Goal: Task Accomplishment & Management: Use online tool/utility

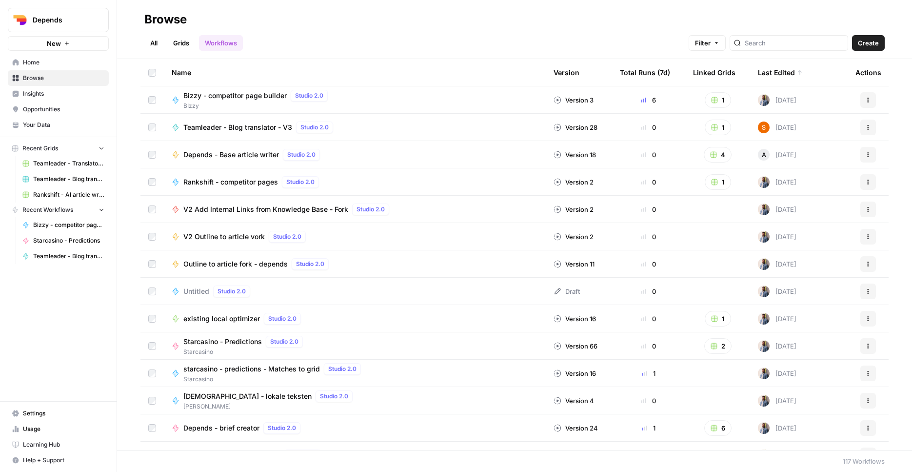
click at [78, 16] on span "Depends" at bounding box center [62, 20] width 59 height 10
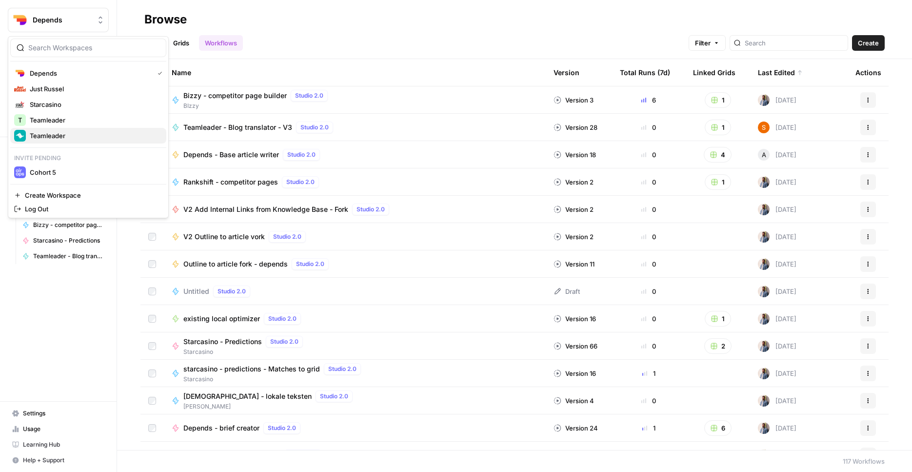
click at [73, 128] on button "Teamleader" at bounding box center [88, 136] width 156 height 16
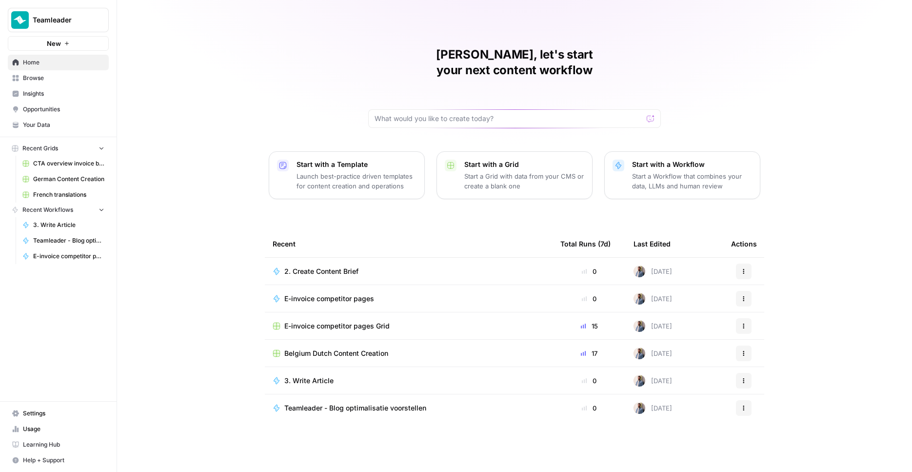
click at [311, 321] on span "E-invoice competitor pages Grid" at bounding box center [336, 326] width 105 height 10
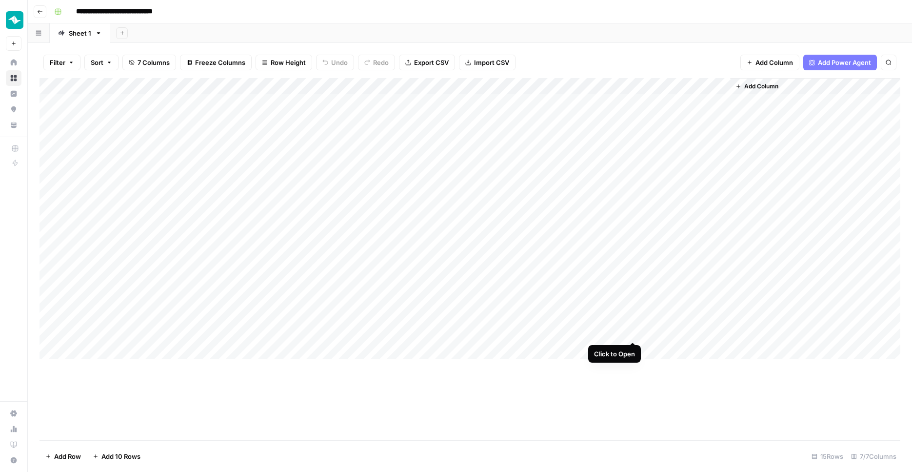
click at [633, 329] on div "Add Column" at bounding box center [470, 218] width 861 height 281
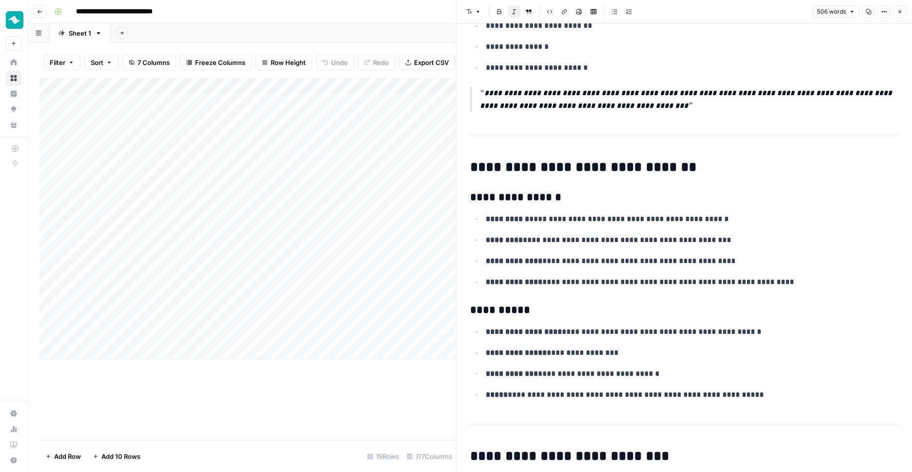
scroll to position [827, 0]
click at [897, 14] on button "Close" at bounding box center [900, 11] width 13 height 13
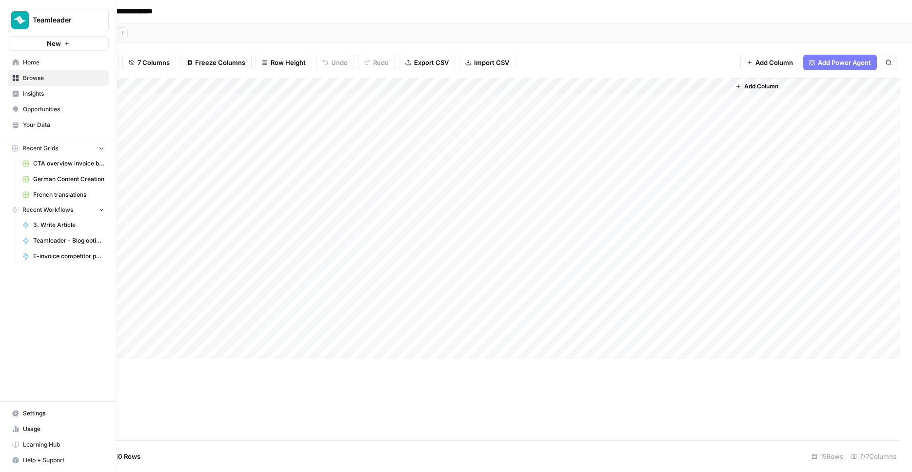
click at [59, 60] on span "Home" at bounding box center [63, 62] width 81 height 9
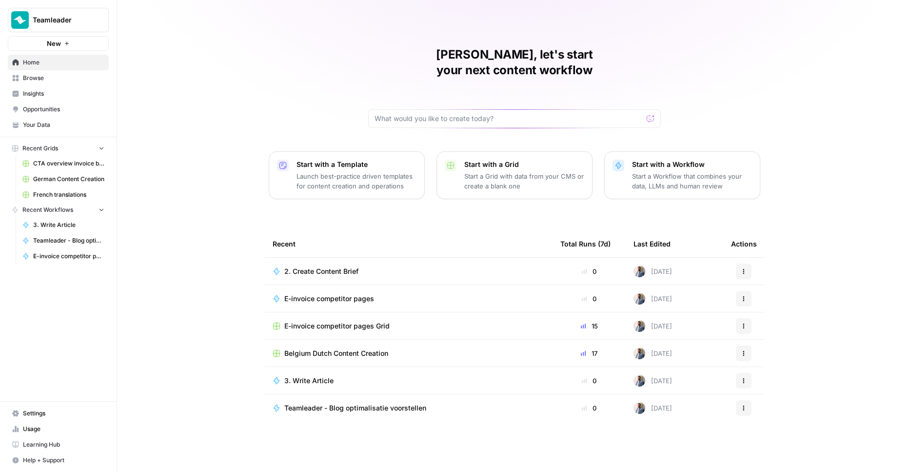
click at [336, 348] on span "Belgium Dutch Content Creation" at bounding box center [336, 353] width 104 height 10
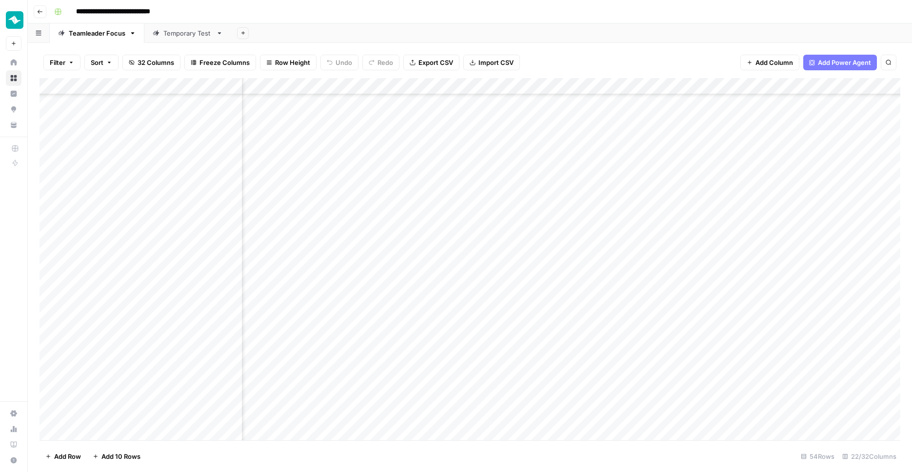
scroll to position [563, 1212]
click at [539, 415] on div "Add Column" at bounding box center [470, 260] width 861 height 364
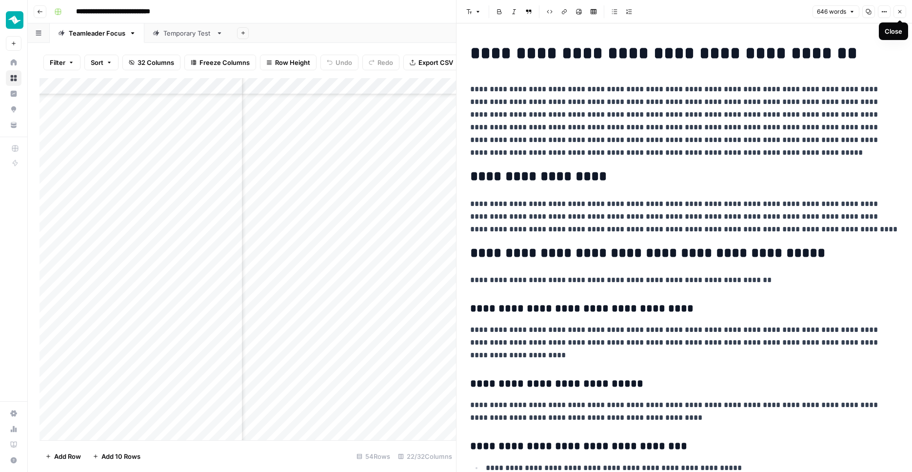
click at [901, 11] on icon "button" at bounding box center [900, 12] width 6 height 6
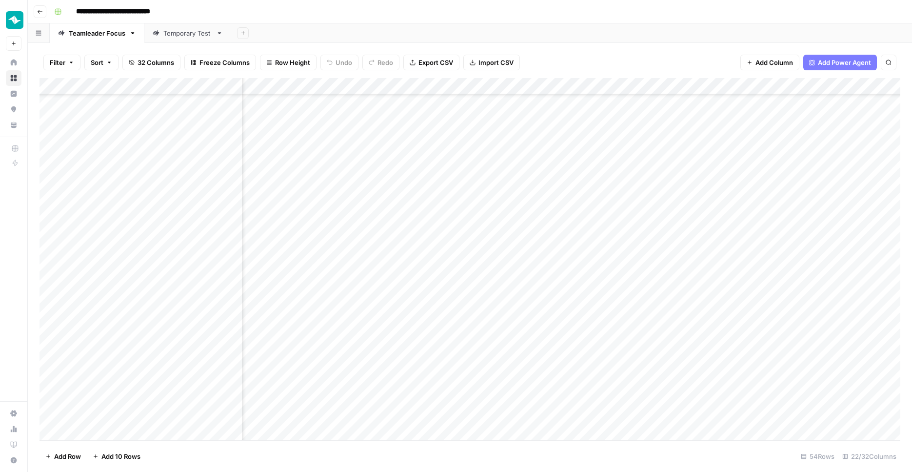
scroll to position [563, 1008]
click at [657, 415] on div "Add Column" at bounding box center [470, 260] width 861 height 364
click at [655, 415] on div "Add Column" at bounding box center [470, 260] width 861 height 364
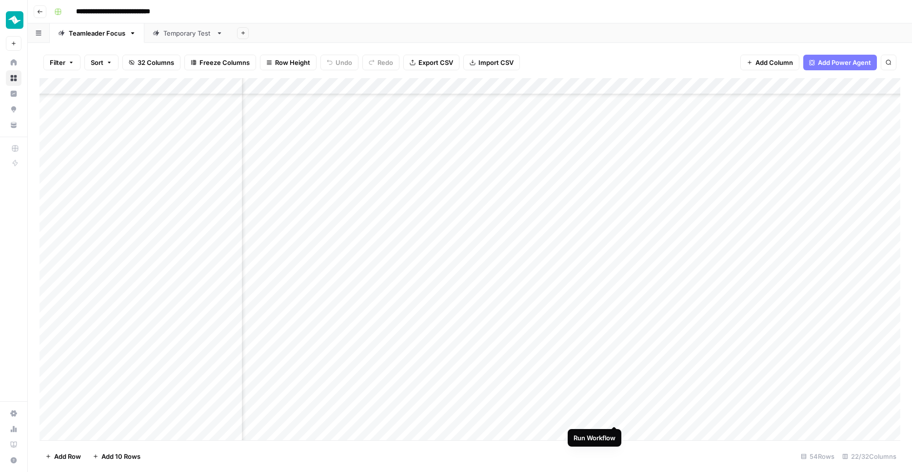
click at [615, 414] on div "Add Column" at bounding box center [470, 260] width 861 height 364
click at [615, 399] on div "Add Column" at bounding box center [470, 260] width 861 height 364
click at [615, 382] on div "Add Column" at bounding box center [470, 260] width 861 height 364
click at [615, 366] on div "Add Column" at bounding box center [470, 260] width 861 height 364
click at [617, 347] on div "Add Column" at bounding box center [470, 260] width 861 height 364
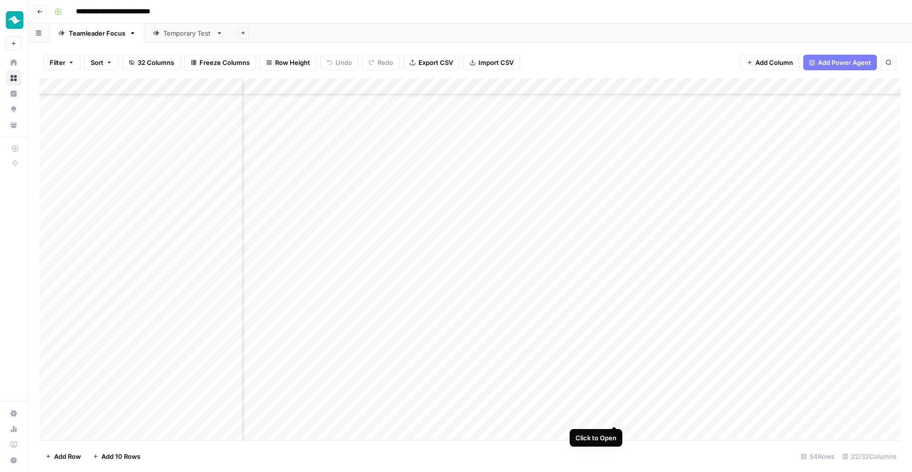
click at [616, 415] on div "Add Column" at bounding box center [470, 260] width 861 height 364
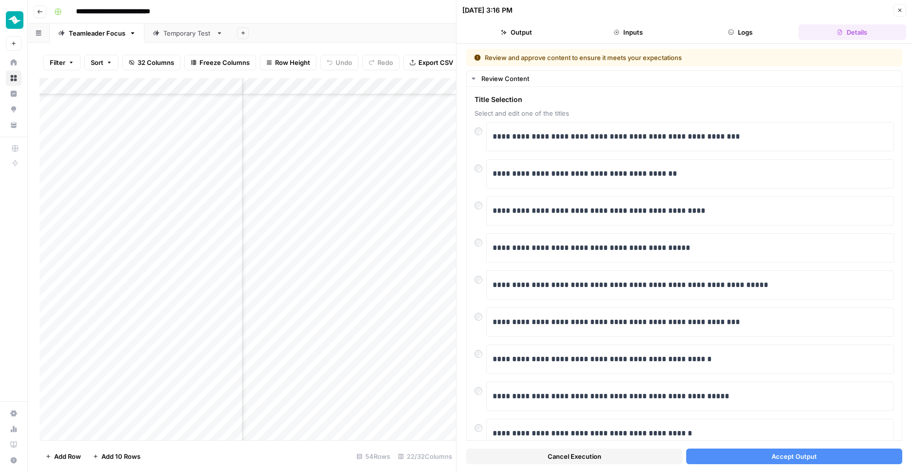
scroll to position [563, 562]
click at [483, 206] on div at bounding box center [481, 203] width 12 height 14
click at [752, 456] on button "Accept Output" at bounding box center [794, 456] width 216 height 16
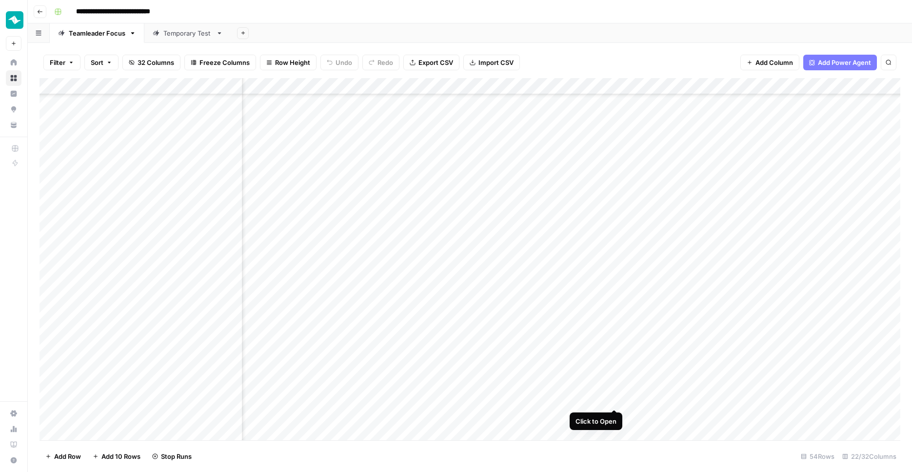
click at [615, 398] on div "Add Column" at bounding box center [470, 260] width 861 height 364
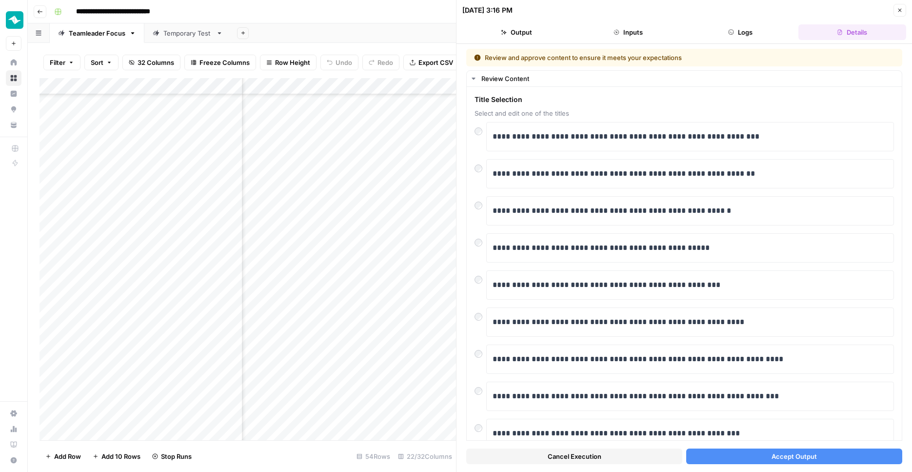
click at [809, 456] on span "Accept Output" at bounding box center [794, 456] width 45 height 10
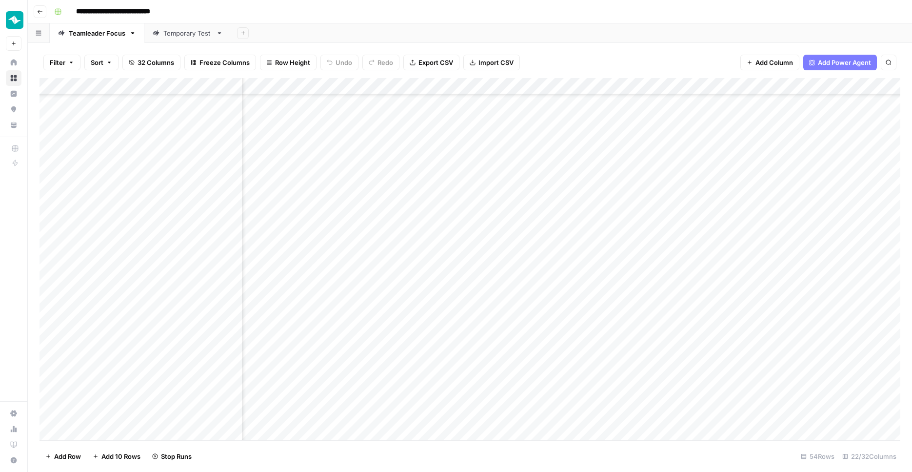
click at [616, 383] on div "Add Column" at bounding box center [470, 260] width 861 height 364
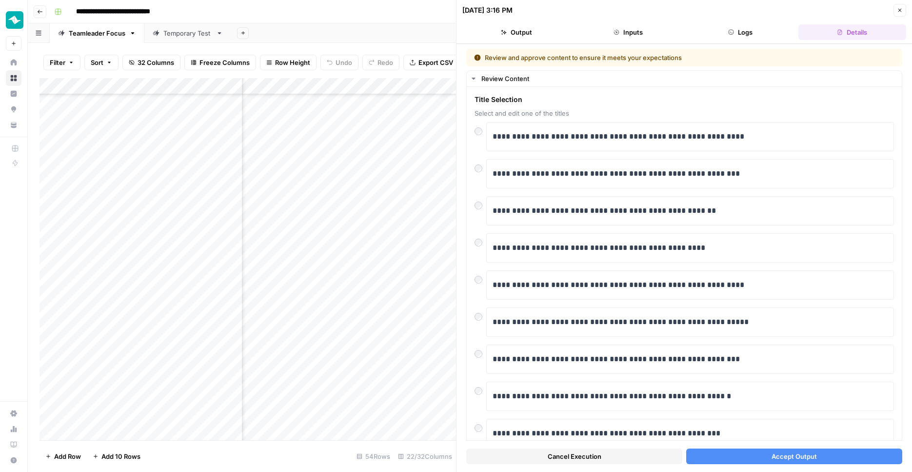
click at [898, 10] on icon "button" at bounding box center [900, 10] width 6 height 6
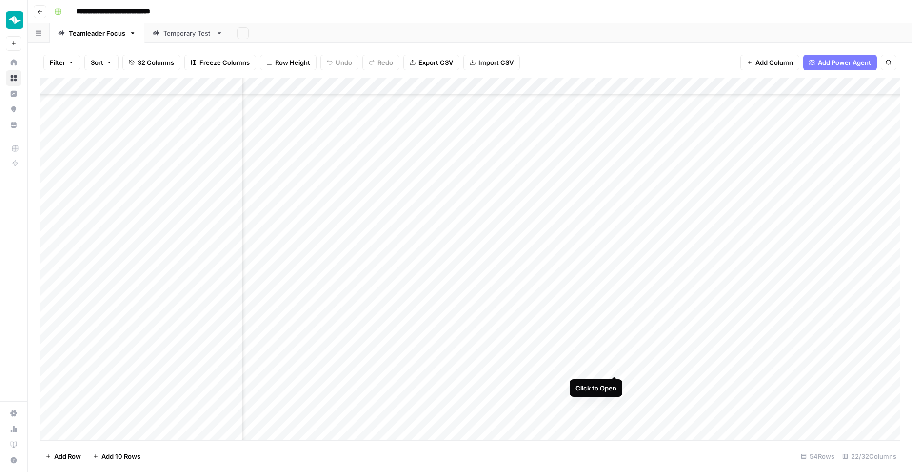
click at [615, 365] on div "Add Column" at bounding box center [470, 260] width 861 height 364
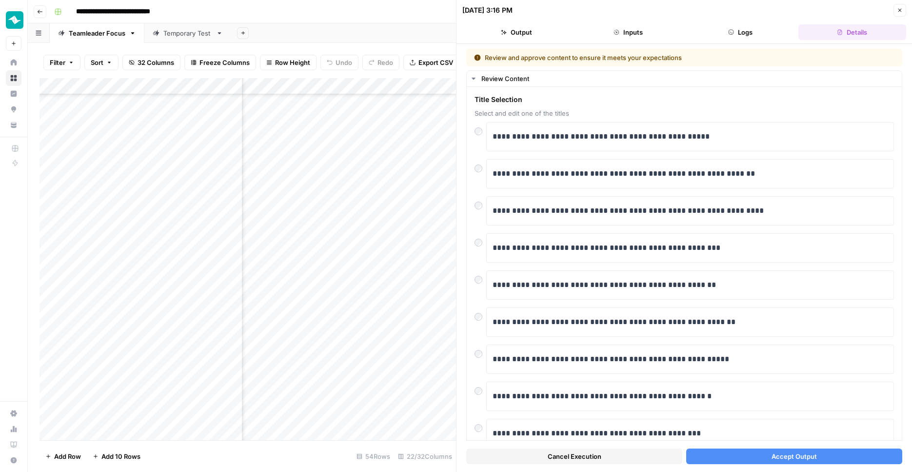
click at [737, 457] on button "Accept Output" at bounding box center [794, 456] width 216 height 16
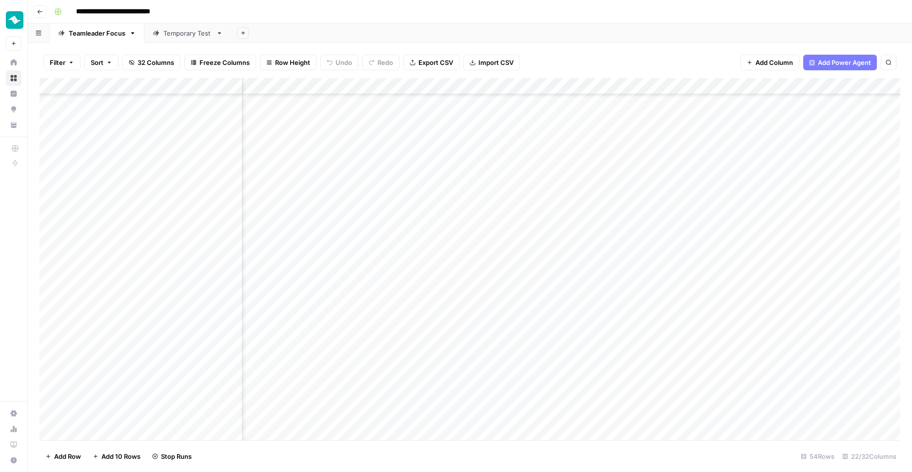
click at [616, 348] on div "Add Column" at bounding box center [470, 260] width 861 height 364
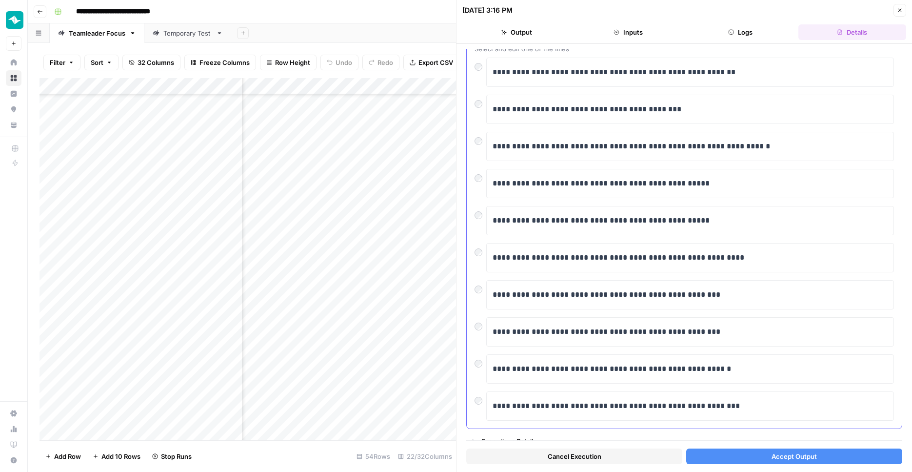
scroll to position [74, 0]
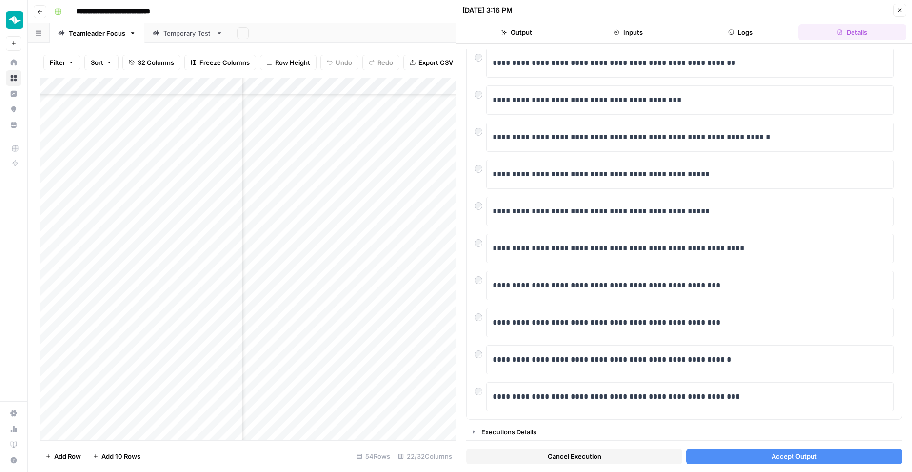
click at [736, 453] on button "Accept Output" at bounding box center [794, 456] width 216 height 16
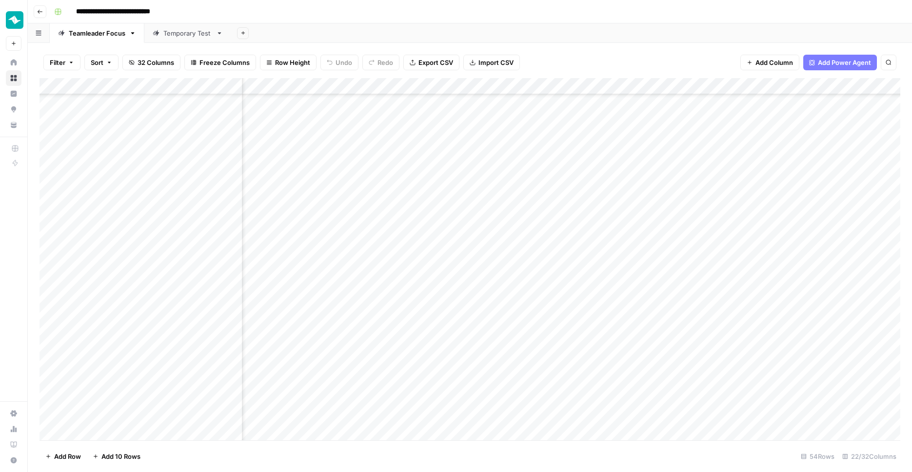
scroll to position [563, 562]
click at [141, 430] on div "Add Column" at bounding box center [470, 260] width 861 height 364
type textarea "**********"
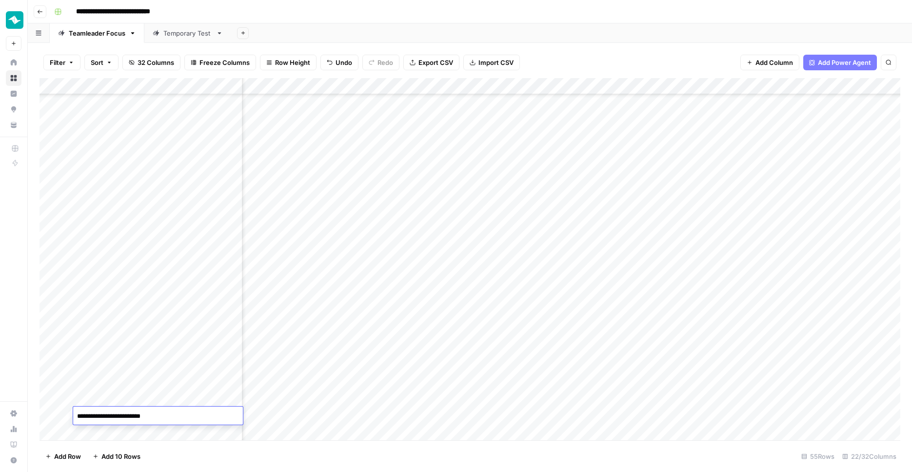
click at [346, 417] on div "Add Column" at bounding box center [470, 260] width 861 height 364
click at [375, 368] on div "Add Column" at bounding box center [470, 260] width 861 height 364
click at [358, 412] on div "Add Column" at bounding box center [470, 260] width 861 height 364
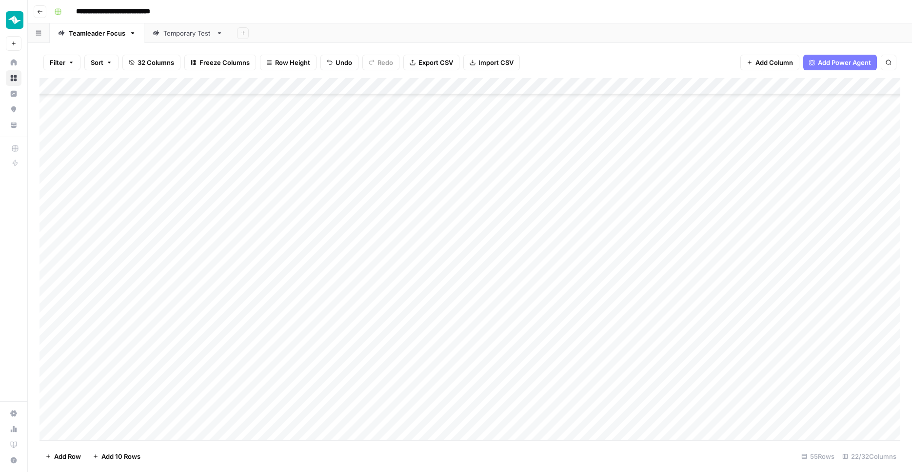
click at [357, 412] on div "Add Column" at bounding box center [470, 260] width 861 height 364
type textarea "**********"
click at [361, 380] on div "Add Column" at bounding box center [470, 260] width 861 height 364
click at [288, 418] on div "Add Column" at bounding box center [470, 260] width 861 height 364
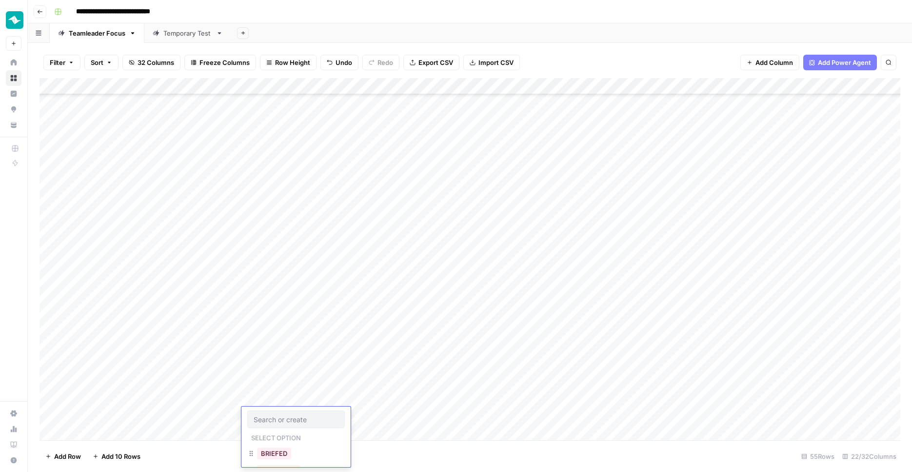
click at [289, 397] on div "Add Column" at bounding box center [470, 260] width 861 height 364
click at [449, 418] on div "Add Column" at bounding box center [470, 260] width 861 height 364
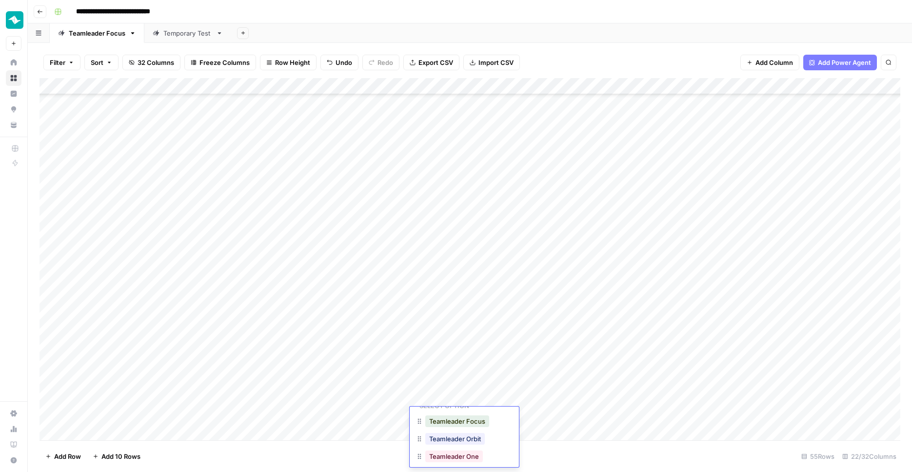
scroll to position [47, 0]
click at [454, 458] on button "Teamleader" at bounding box center [446, 459] width 43 height 12
click at [526, 412] on div "Add Column" at bounding box center [470, 260] width 861 height 364
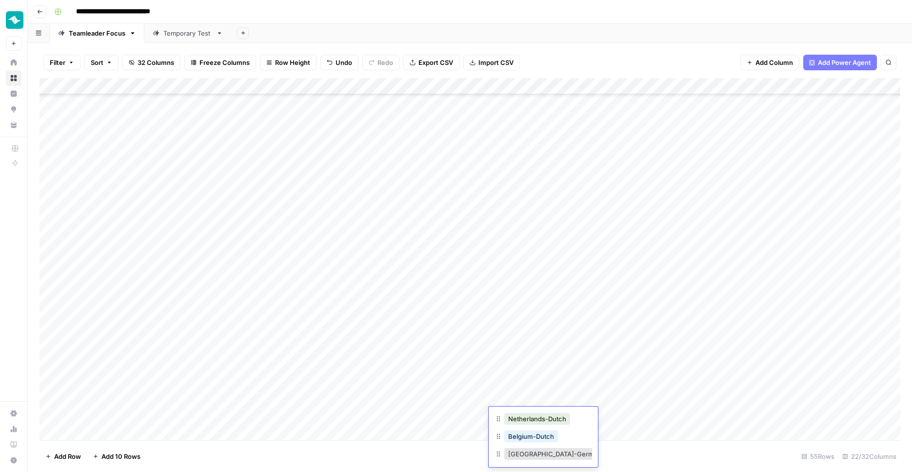
scroll to position [39, 0]
click at [535, 435] on button "Belgium-Dutch" at bounding box center [531, 432] width 54 height 12
click at [606, 419] on div "Add Column" at bounding box center [470, 260] width 861 height 364
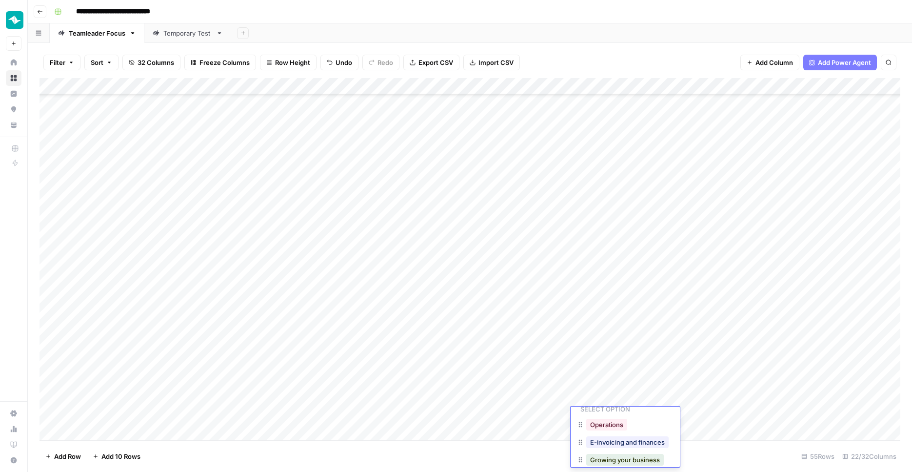
scroll to position [30, 0]
click at [616, 423] on button "Operations" at bounding box center [606, 424] width 41 height 12
click at [714, 410] on div "Add Column" at bounding box center [470, 260] width 861 height 364
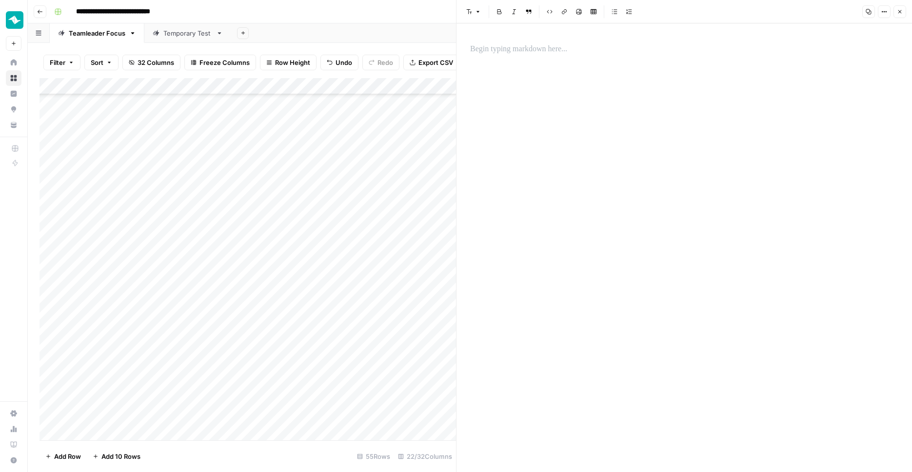
click at [535, 51] on p at bounding box center [684, 49] width 428 height 13
click at [493, 51] on p "**********" at bounding box center [684, 49] width 428 height 13
click at [550, 51] on p "**********" at bounding box center [684, 49] width 428 height 13
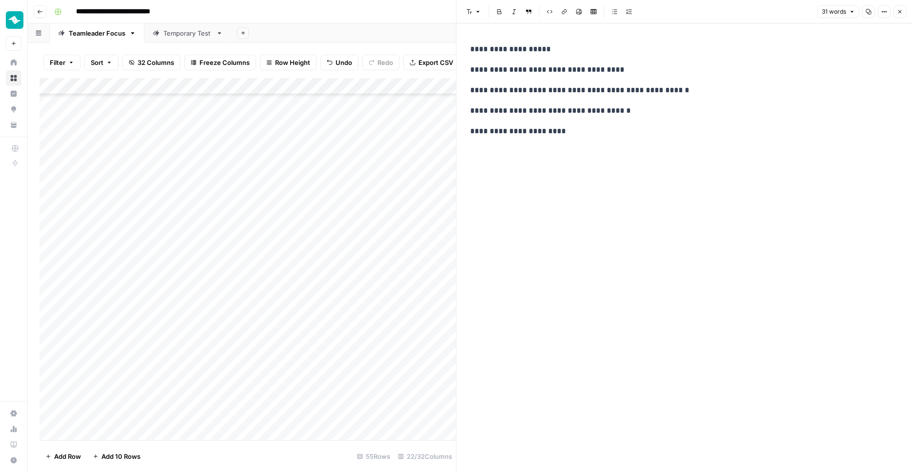
click at [709, 119] on div "**********" at bounding box center [684, 90] width 440 height 102
click at [904, 7] on button "Close" at bounding box center [900, 11] width 13 height 13
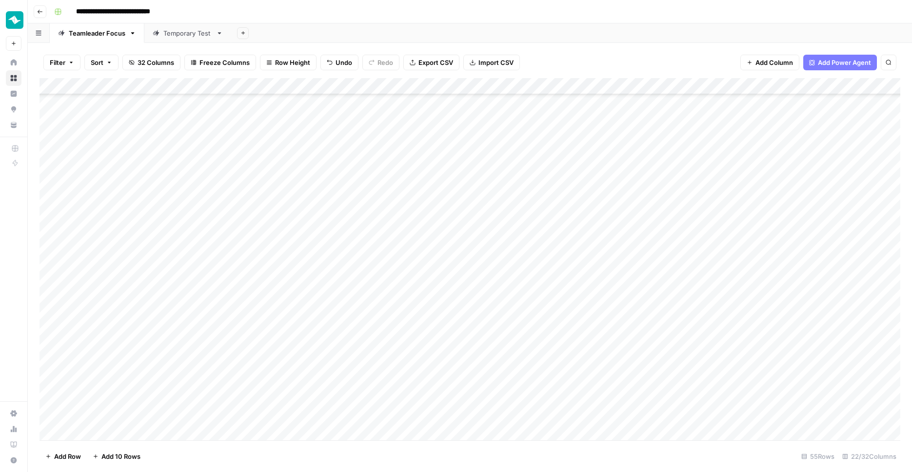
click at [191, 429] on div "Add Column" at bounding box center [470, 260] width 861 height 364
type textarea "**********"
click at [601, 415] on div "Add Column" at bounding box center [470, 260] width 861 height 364
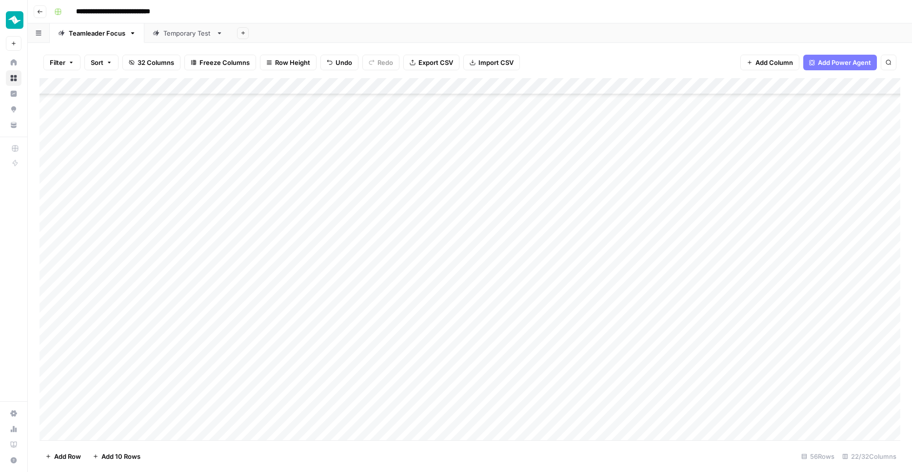
click at [356, 411] on div "Add Column" at bounding box center [470, 260] width 861 height 364
type textarea "**********"
click at [501, 399] on div "Add Column" at bounding box center [470, 260] width 861 height 364
click at [462, 412] on div "Add Column" at bounding box center [470, 260] width 861 height 364
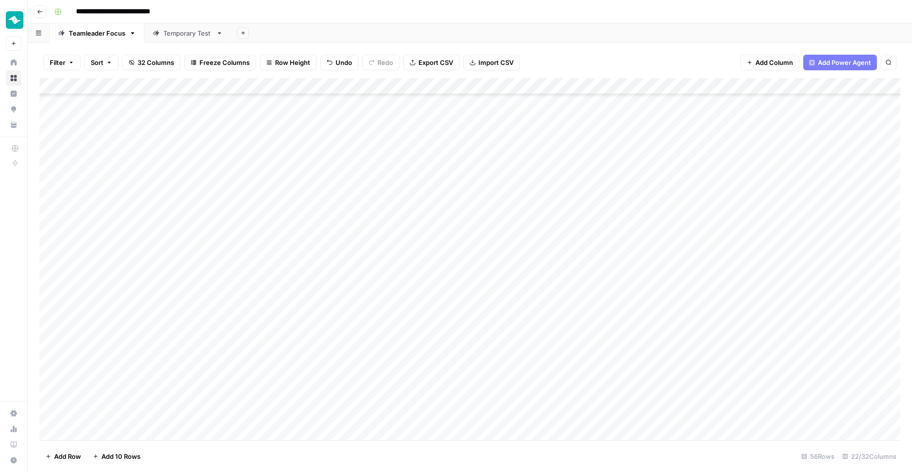
click at [462, 412] on div "Add Column" at bounding box center [470, 260] width 861 height 364
click at [466, 448] on button "Teamleader" at bounding box center [446, 451] width 43 height 12
click at [522, 417] on div "Add Column" at bounding box center [470, 260] width 861 height 364
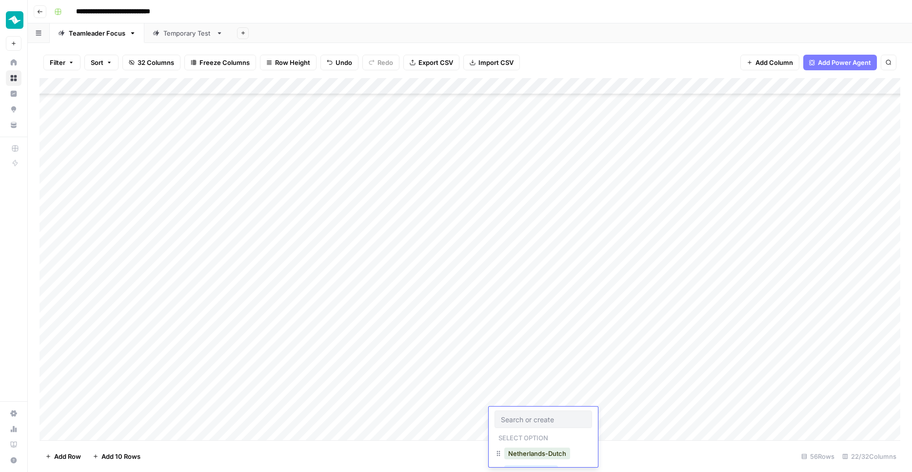
scroll to position [35, 0]
click at [549, 441] on button "Belgium-Dutch" at bounding box center [531, 436] width 54 height 12
click at [160, 419] on div "Add Column" at bounding box center [470, 260] width 861 height 364
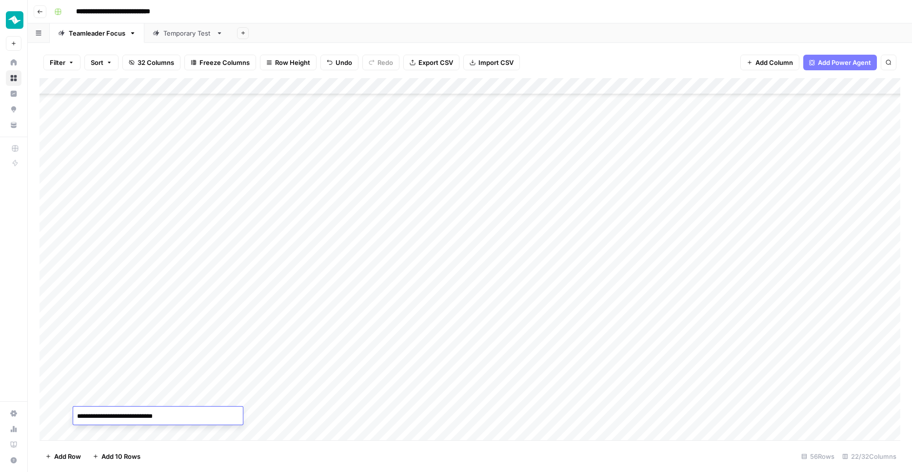
type textarea "**********"
click at [689, 414] on div "Add Column" at bounding box center [470, 260] width 861 height 364
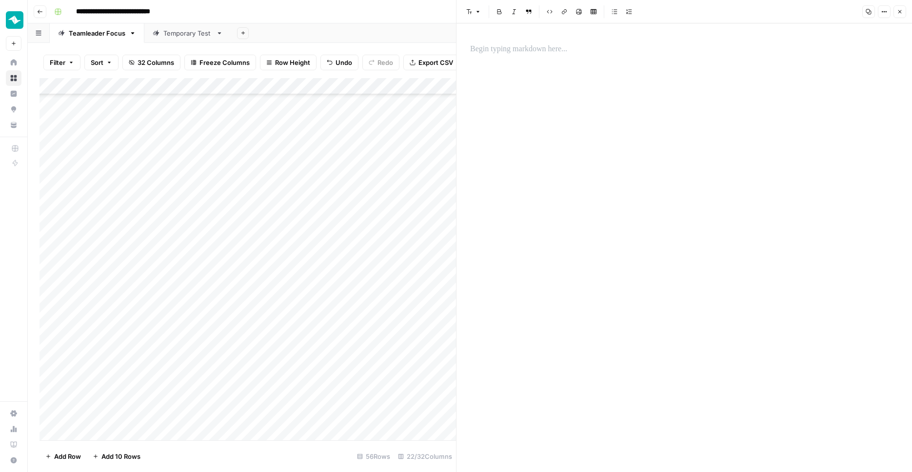
click at [681, 107] on div at bounding box center [684, 247] width 440 height 448
click at [588, 38] on div at bounding box center [684, 247] width 440 height 448
click at [587, 40] on div at bounding box center [684, 49] width 440 height 20
click at [280, 404] on div "Add Column" at bounding box center [248, 260] width 417 height 364
click at [133, 414] on div "Add Column" at bounding box center [248, 260] width 417 height 364
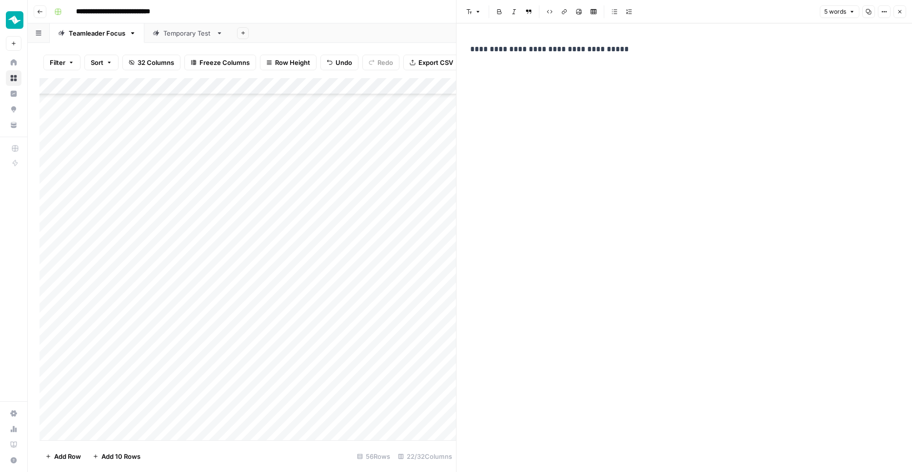
click at [133, 414] on div "Add Column" at bounding box center [248, 260] width 417 height 364
click at [117, 415] on textarea "**********" at bounding box center [158, 416] width 170 height 14
type textarea "**********"
click at [222, 407] on div "**********" at bounding box center [158, 415] width 170 height 18
click at [904, 8] on button "Close" at bounding box center [900, 11] width 13 height 13
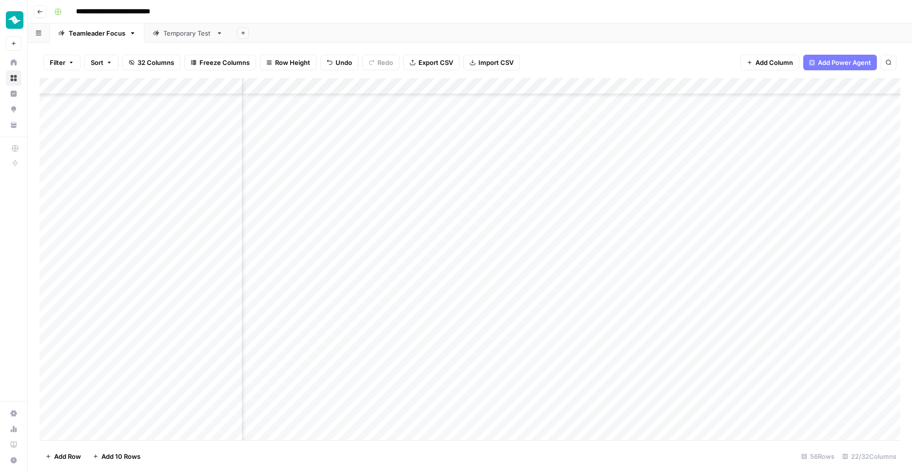
scroll to position [596, 127]
click at [504, 415] on div "Add Column" at bounding box center [470, 260] width 861 height 364
click at [491, 450] on button "Operations" at bounding box center [479, 454] width 41 height 12
click at [583, 419] on div "Add Column" at bounding box center [470, 260] width 861 height 364
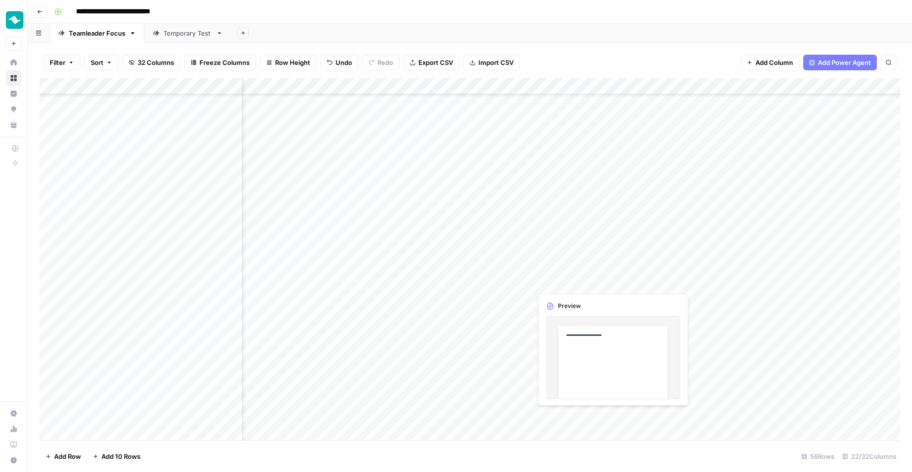
click at [583, 419] on div "Add Column" at bounding box center [470, 260] width 861 height 364
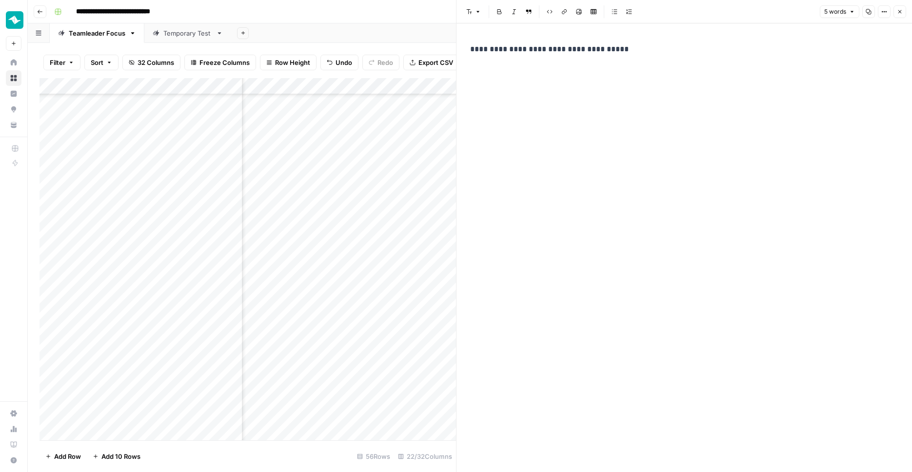
click at [665, 54] on p "**********" at bounding box center [684, 49] width 428 height 13
click at [898, 16] on button "Close" at bounding box center [900, 11] width 13 height 13
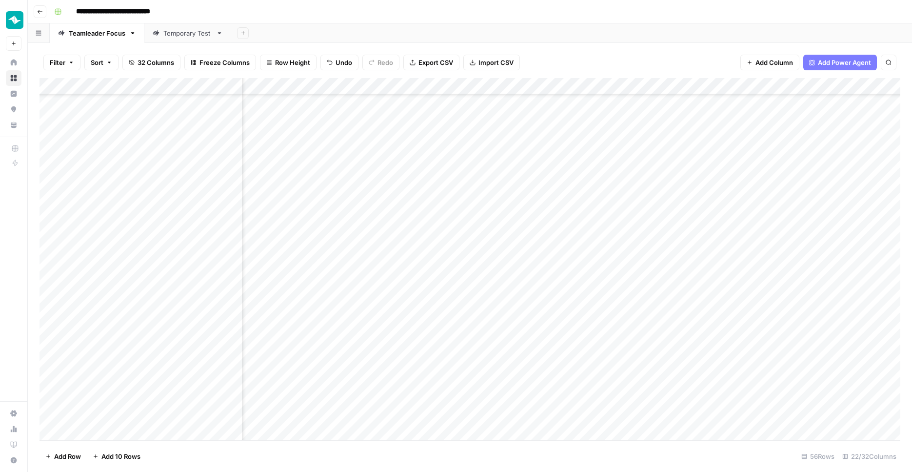
click at [717, 418] on div "Add Column" at bounding box center [470, 260] width 861 height 364
click at [718, 399] on div "Add Column" at bounding box center [470, 260] width 861 height 364
click at [114, 438] on div "Add Column" at bounding box center [470, 260] width 861 height 364
click at [114, 438] on body "**********" at bounding box center [456, 236] width 912 height 472
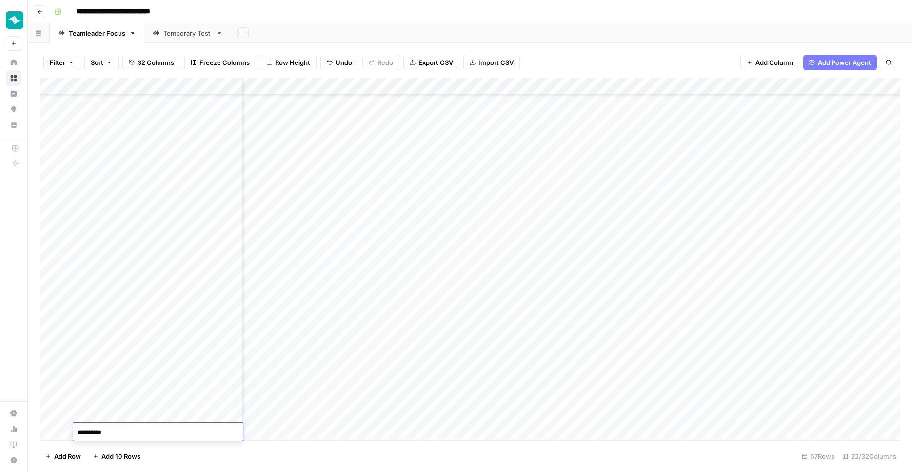
type textarea "**********"
click at [131, 428] on div "Add Column" at bounding box center [470, 260] width 861 height 364
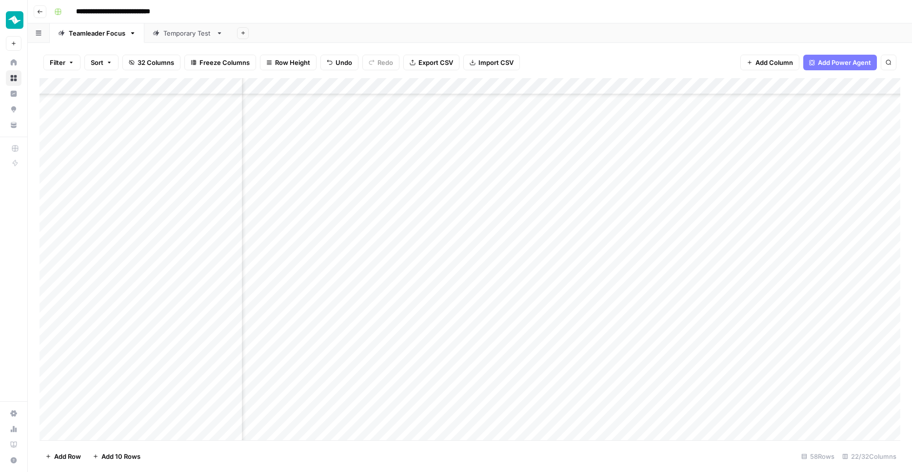
click at [312, 385] on div "Add Column" at bounding box center [470, 260] width 861 height 364
click at [101, 429] on div "Add Column" at bounding box center [470, 260] width 861 height 364
type textarea "**********"
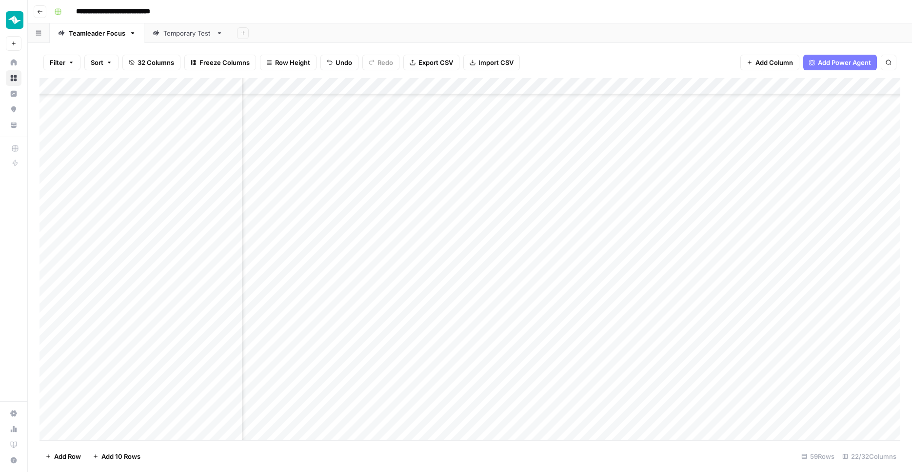
click at [124, 432] on div "Add Column" at bounding box center [470, 260] width 861 height 364
click at [170, 398] on div "Add Column" at bounding box center [470, 260] width 861 height 364
click at [170, 398] on textarea "**********" at bounding box center [158, 400] width 170 height 14
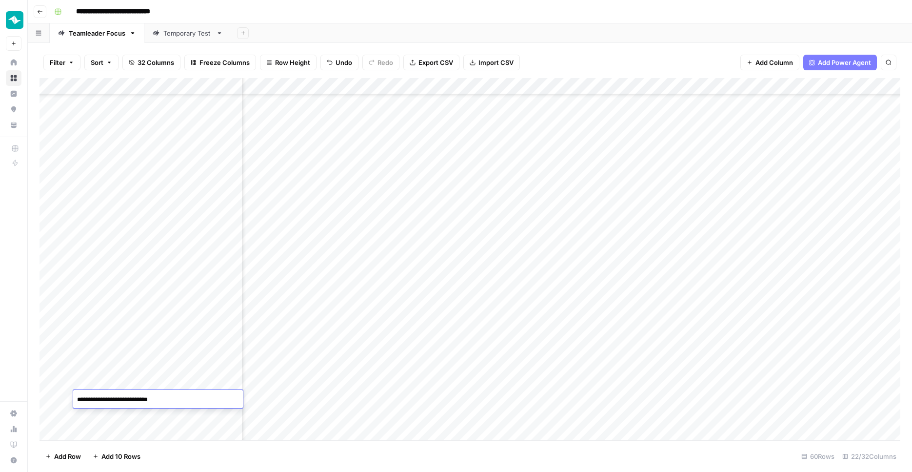
type textarea "**********"
click at [348, 393] on div "Add Column" at bounding box center [470, 260] width 861 height 364
click at [96, 429] on div "Add Column" at bounding box center [470, 260] width 861 height 364
click at [102, 428] on div "Add Column" at bounding box center [470, 260] width 861 height 364
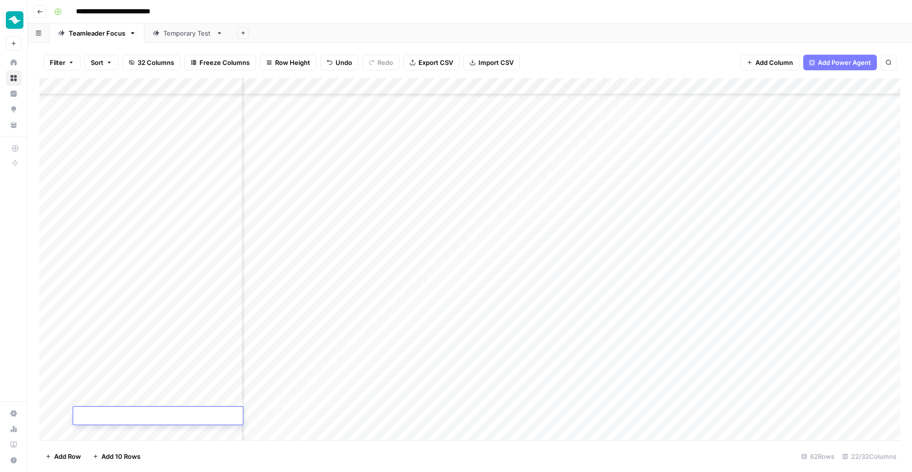
scroll to position [696, 127]
click at [102, 428] on div "Add Column" at bounding box center [470, 260] width 861 height 364
click at [105, 433] on div "Add Column" at bounding box center [470, 260] width 861 height 364
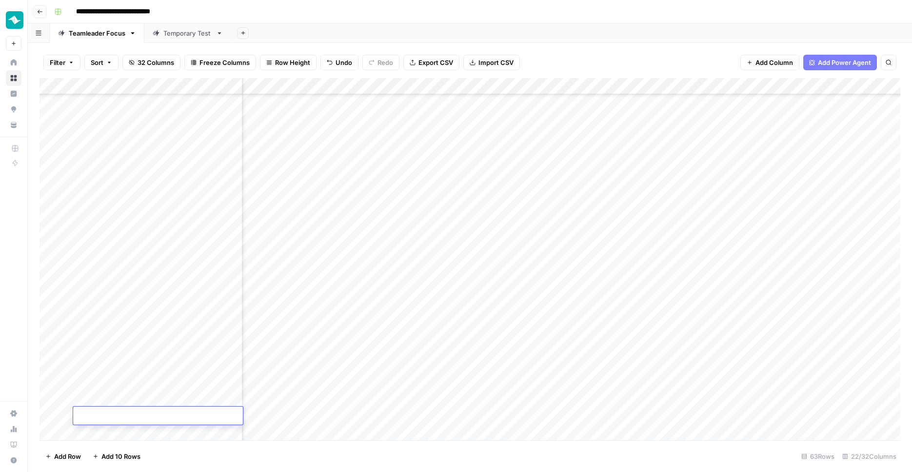
click at [135, 373] on div "Add Column" at bounding box center [470, 260] width 861 height 364
click at [135, 366] on div "Add Column" at bounding box center [470, 260] width 861 height 364
click at [135, 366] on textarea at bounding box center [158, 366] width 170 height 14
type textarea "**********"
click at [125, 382] on div "Add Column" at bounding box center [470, 260] width 861 height 364
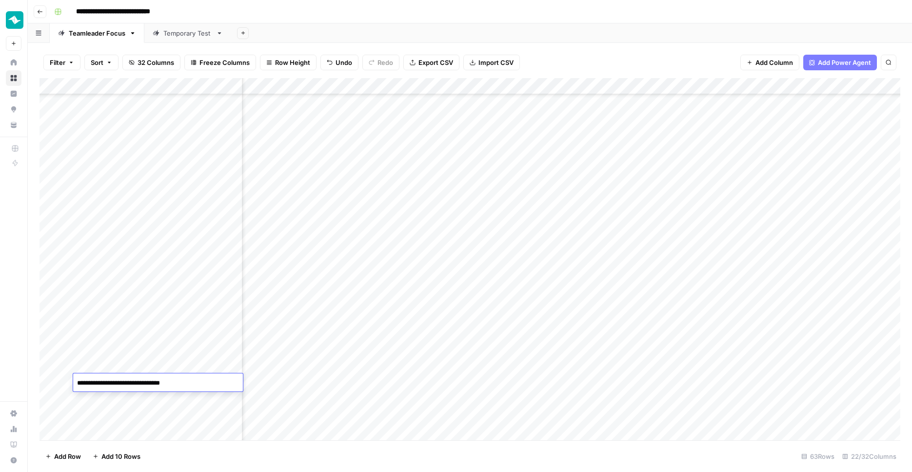
type textarea "**********"
click at [118, 399] on div "Add Column" at bounding box center [470, 260] width 861 height 364
type textarea "**********"
click at [116, 413] on div "Add Column" at bounding box center [470, 260] width 861 height 364
click at [116, 413] on textarea at bounding box center [158, 416] width 170 height 14
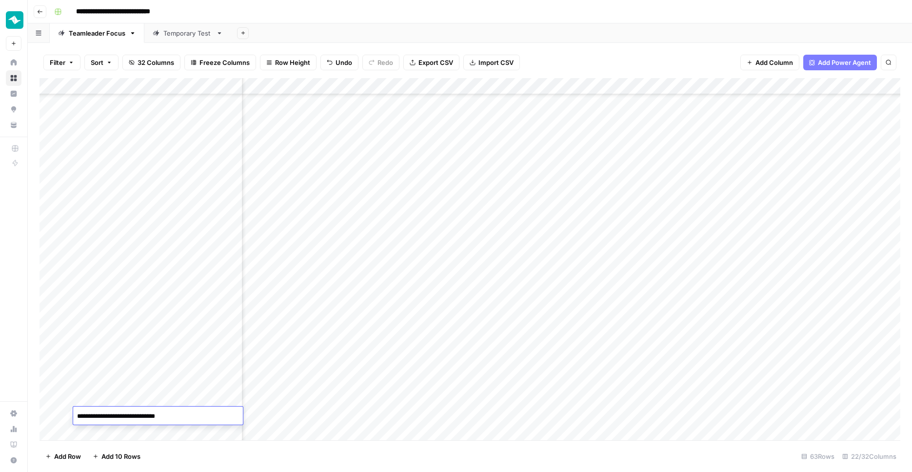
type textarea "**********"
click at [152, 428] on div "Add Column" at bounding box center [470, 260] width 861 height 364
type textarea "**********"
click at [370, 410] on div "Add Column" at bounding box center [470, 260] width 861 height 364
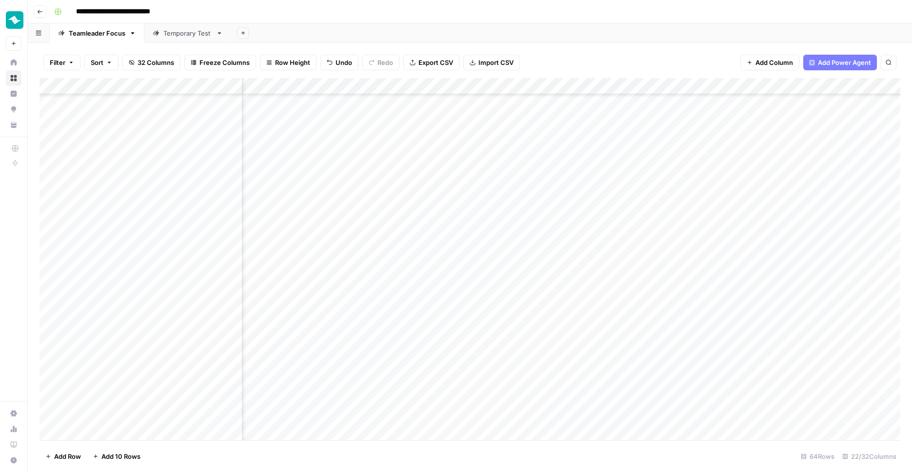
click at [163, 431] on div "Add Column" at bounding box center [470, 260] width 861 height 364
paste textarea "**********"
type textarea "**********"
click at [128, 433] on div "Add Column" at bounding box center [470, 260] width 861 height 364
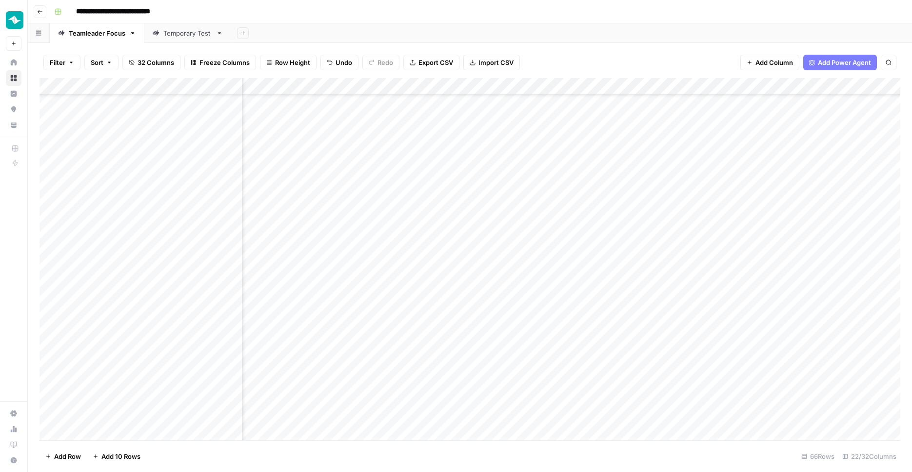
click at [128, 431] on div "Add Column" at bounding box center [470, 260] width 861 height 364
click at [126, 404] on div "Add Column" at bounding box center [470, 260] width 861 height 364
type textarea "**********"
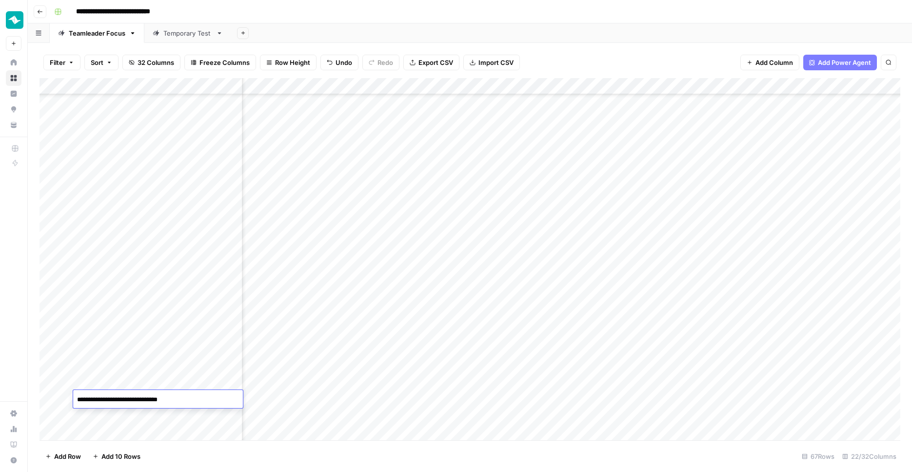
click at [191, 410] on div "Add Column" at bounding box center [470, 260] width 861 height 364
click at [148, 415] on textarea "*" at bounding box center [158, 416] width 170 height 14
paste textarea "**********"
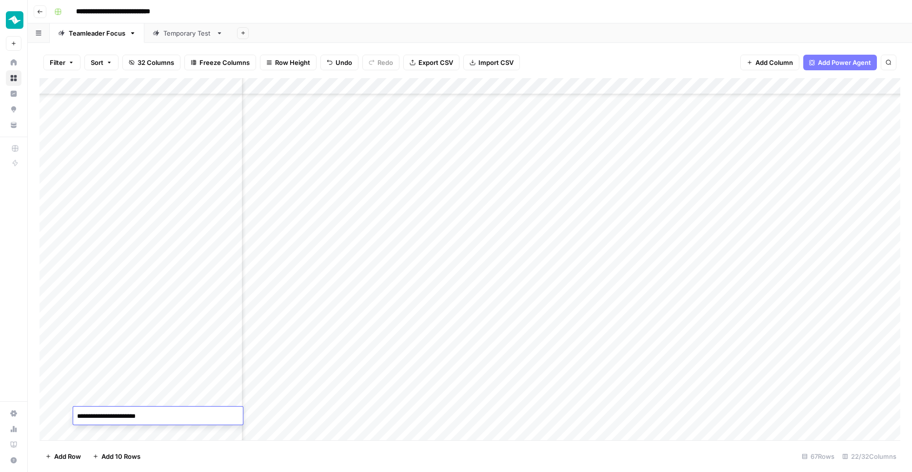
type textarea "**********"
click at [112, 434] on div "Add Column" at bounding box center [470, 260] width 861 height 364
type textarea "**********"
click at [146, 431] on div "Add Column" at bounding box center [470, 260] width 861 height 364
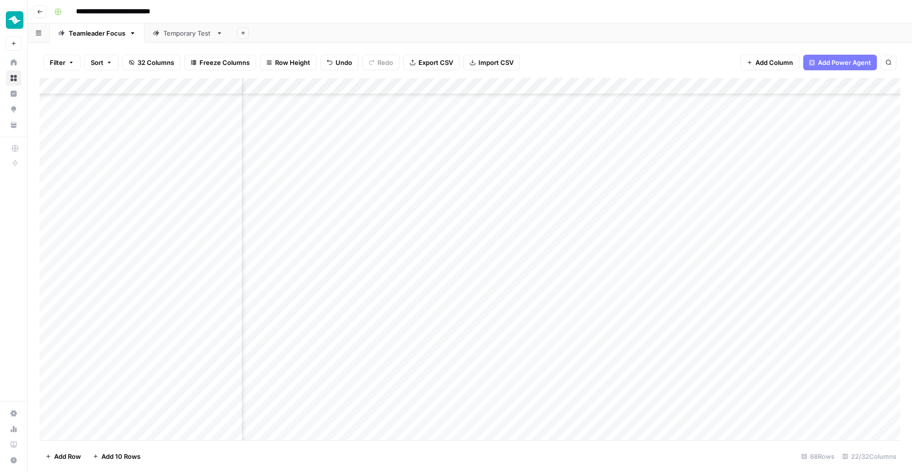
scroll to position [812, 127]
type textarea "**********"
click at [113, 433] on div "Add Column" at bounding box center [470, 260] width 861 height 364
type textarea "**********"
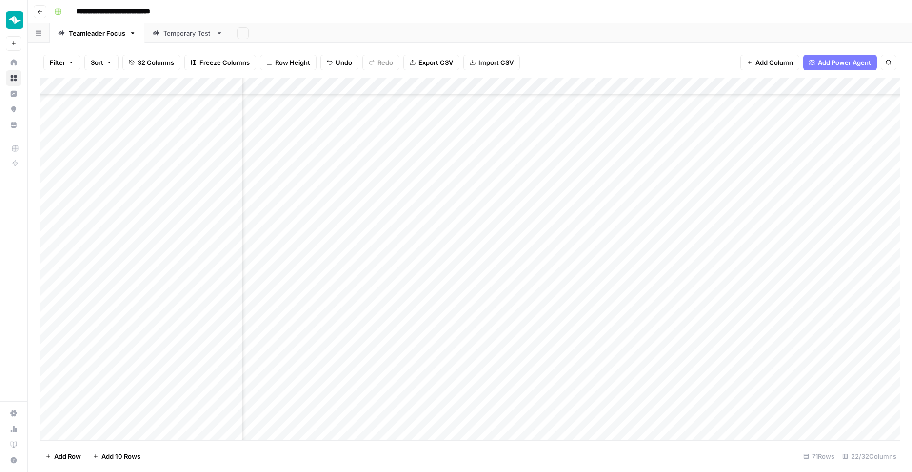
click at [346, 358] on div "Add Column" at bounding box center [470, 260] width 861 height 364
click at [174, 398] on div "Add Column" at bounding box center [470, 260] width 861 height 364
click at [173, 398] on div "Add Column" at bounding box center [470, 260] width 861 height 364
type textarea "**********"
click at [108, 436] on div "Add Column" at bounding box center [470, 260] width 861 height 364
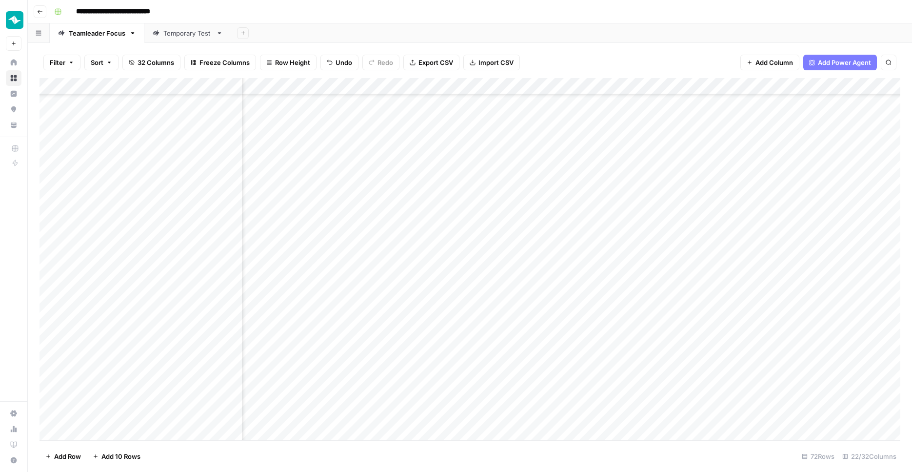
scroll to position [862, 127]
type textarea "**********"
click at [368, 341] on div "Add Column" at bounding box center [470, 260] width 861 height 364
click at [105, 428] on div "Add Column" at bounding box center [470, 260] width 861 height 364
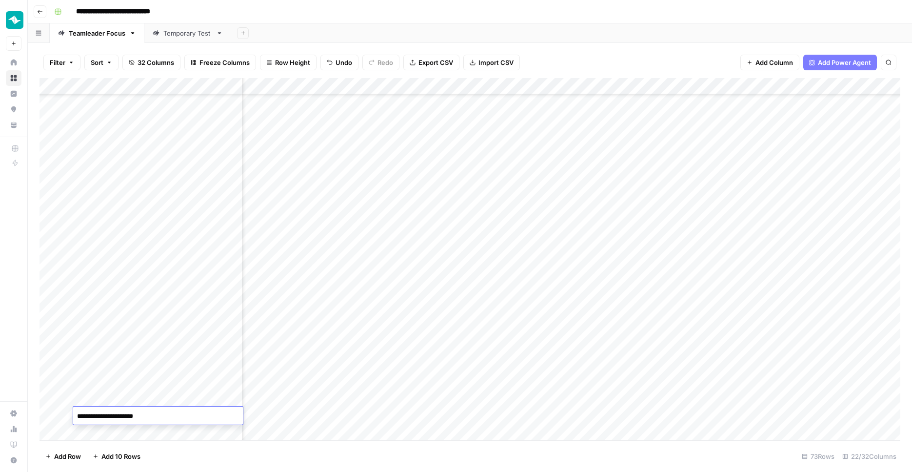
type textarea "**********"
click at [155, 432] on div "Add Column" at bounding box center [470, 260] width 861 height 364
type textarea "**********"
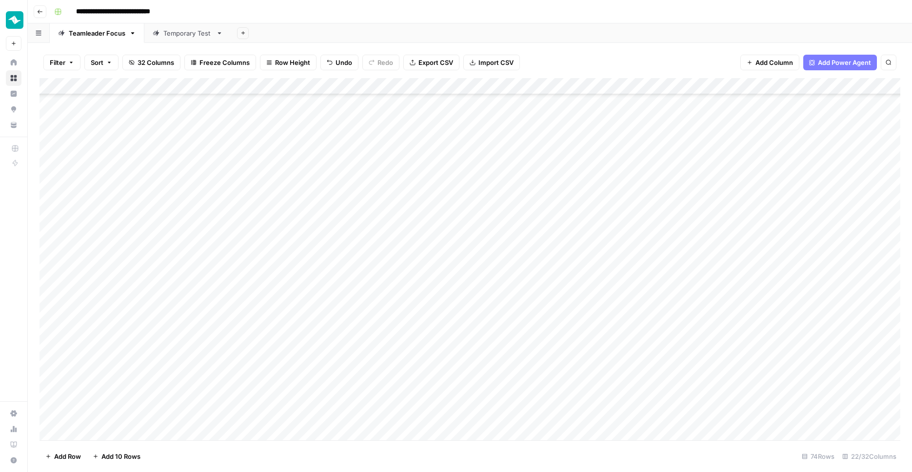
click at [377, 137] on div "Add Column" at bounding box center [470, 260] width 861 height 364
click at [473, 114] on div "Add Column" at bounding box center [470, 260] width 861 height 364
click at [465, 128] on div "Add Column" at bounding box center [470, 260] width 861 height 364
click at [464, 416] on div "Add Column" at bounding box center [470, 260] width 861 height 364
click at [463, 450] on button "Teamleader Focus" at bounding box center [457, 453] width 64 height 12
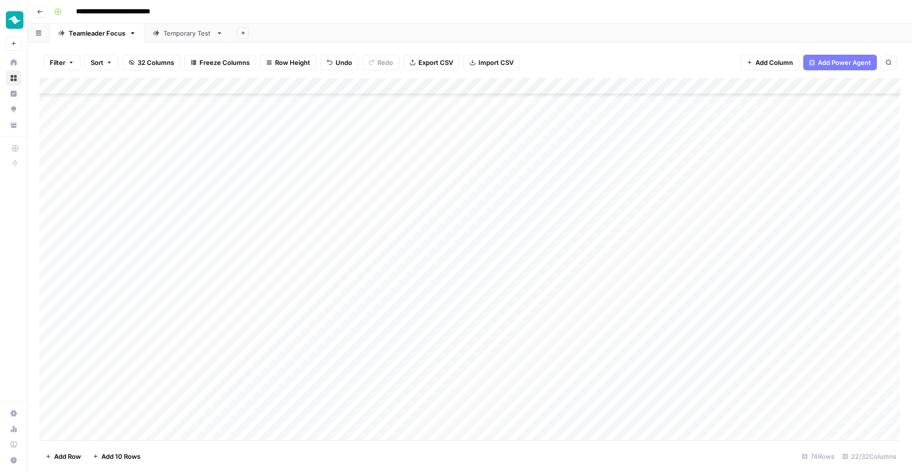
click at [584, 358] on div "Add Column" at bounding box center [470, 260] width 861 height 364
click at [557, 122] on div "Add Column" at bounding box center [470, 260] width 861 height 364
click at [545, 130] on div "Add Column" at bounding box center [470, 260] width 861 height 364
click at [626, 119] on div "Add Column" at bounding box center [470, 260] width 861 height 364
drag, startPoint x: 620, startPoint y: 130, endPoint x: 610, endPoint y: 333, distance: 203.2
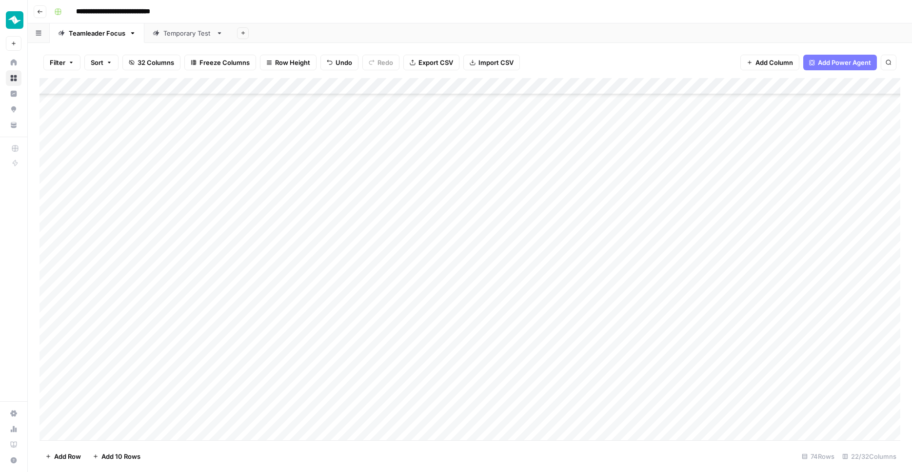
click at [610, 333] on div "Add Column" at bounding box center [470, 260] width 861 height 364
click at [622, 151] on div "Add Column" at bounding box center [470, 260] width 861 height 364
click at [617, 168] on div "Add Column" at bounding box center [470, 260] width 861 height 364
click at [614, 189] on div "Add Column" at bounding box center [470, 260] width 861 height 364
click at [610, 204] on div "Add Column" at bounding box center [470, 260] width 861 height 364
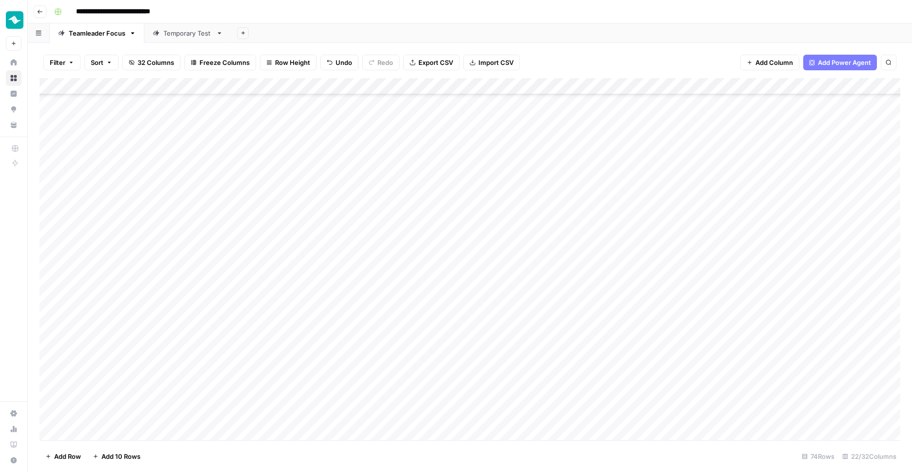
click at [552, 350] on div "Add Column" at bounding box center [470, 260] width 861 height 364
click at [553, 334] on div "Add Column" at bounding box center [470, 260] width 861 height 364
click at [695, 357] on div "Add Column" at bounding box center [470, 260] width 861 height 364
click at [598, 131] on div "Add Column" at bounding box center [470, 260] width 861 height 364
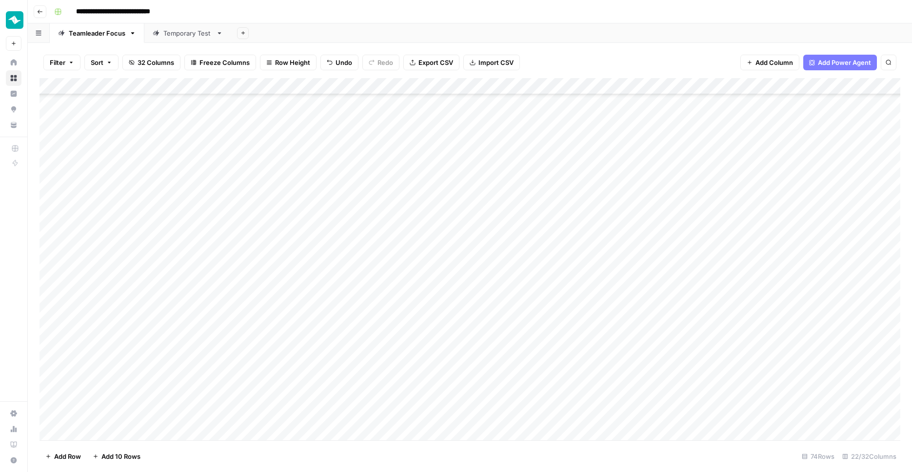
click at [598, 131] on div "Add Column" at bounding box center [470, 260] width 861 height 364
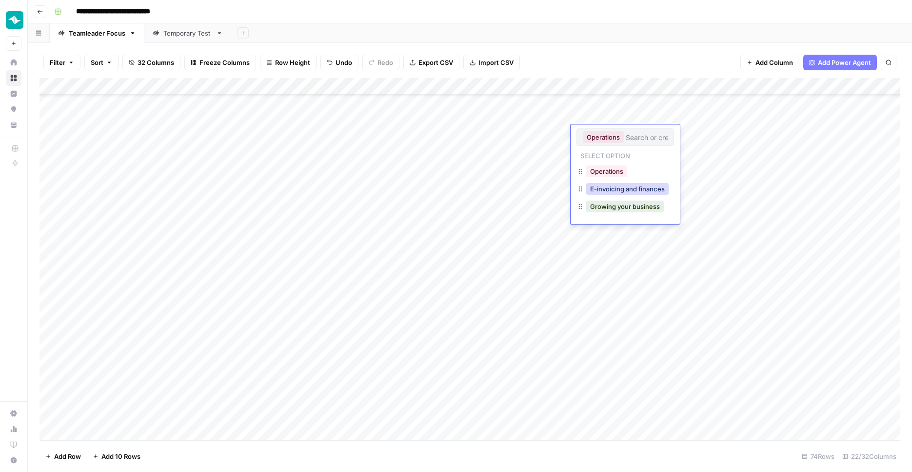
click at [620, 190] on button "E-invoicing and finances" at bounding box center [627, 189] width 82 height 12
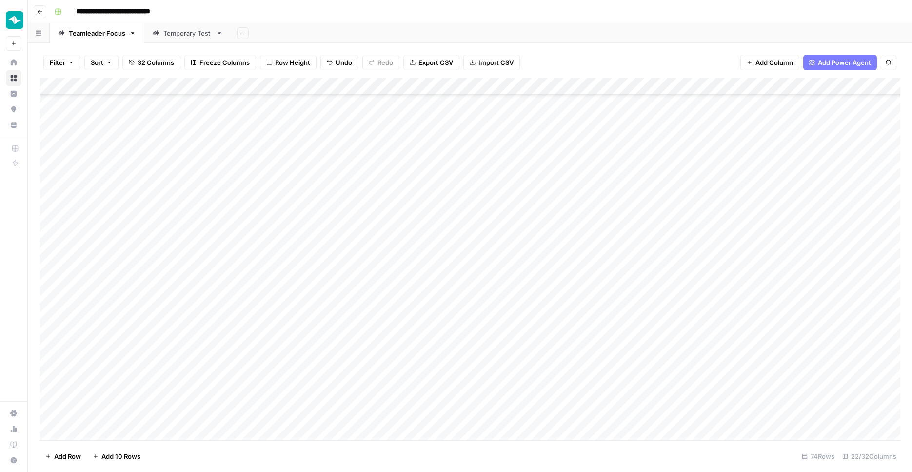
click at [668, 188] on div "Add Column" at bounding box center [470, 260] width 861 height 364
click at [602, 116] on div "Add Column" at bounding box center [470, 260] width 861 height 364
click at [689, 233] on div "Add Column" at bounding box center [470, 260] width 861 height 364
click at [372, 136] on div "Add Column" at bounding box center [470, 260] width 861 height 364
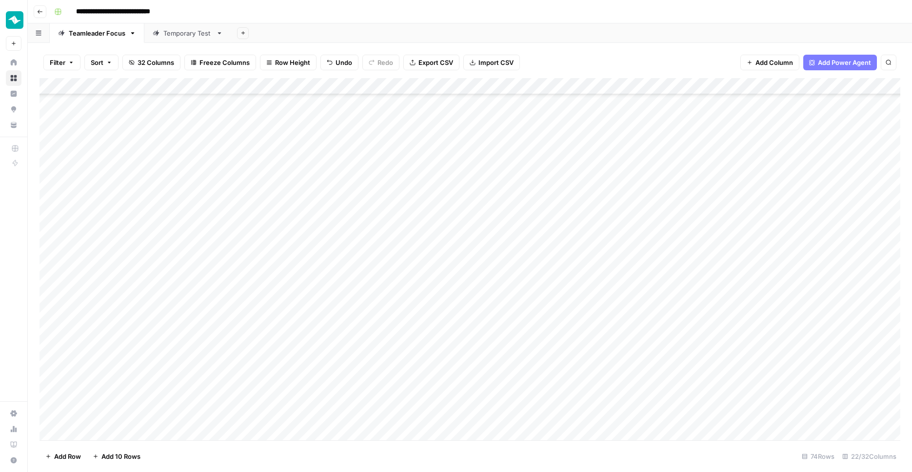
click at [372, 135] on div "Add Column" at bounding box center [470, 260] width 861 height 364
type textarea "****"
click at [152, 153] on div "Add Column" at bounding box center [470, 260] width 861 height 364
drag, startPoint x: 143, startPoint y: 151, endPoint x: 31, endPoint y: 151, distance: 112.2
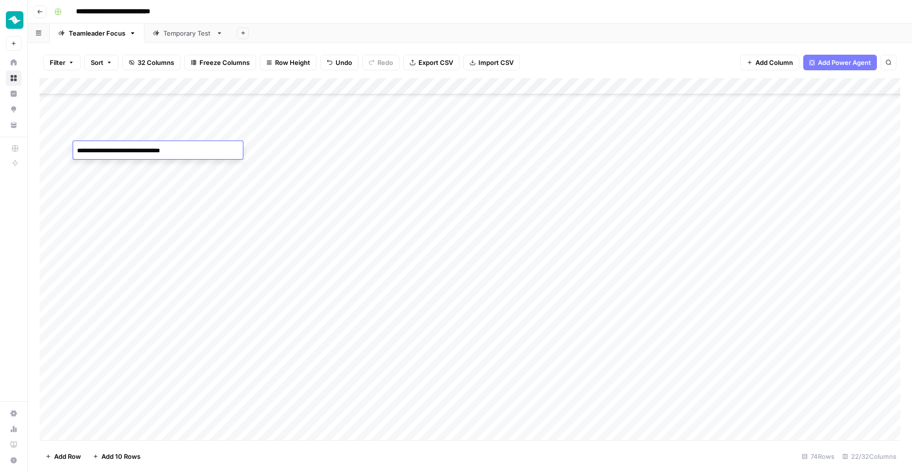
click at [73, 151] on textarea "**********" at bounding box center [158, 155] width 170 height 23
click at [346, 153] on div "Add Column" at bounding box center [470, 260] width 861 height 364
click at [347, 153] on div "Add Column" at bounding box center [470, 260] width 861 height 364
type textarea "**********"
click at [330, 201] on div "Add Column" at bounding box center [470, 260] width 861 height 364
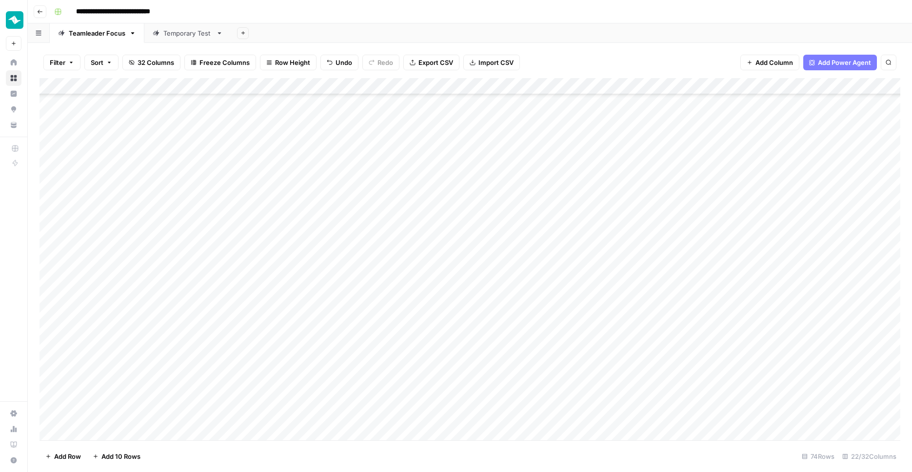
click at [360, 171] on div "Add Column" at bounding box center [470, 260] width 861 height 364
type textarea "**********"
click at [141, 186] on div "Add Column" at bounding box center [470, 260] width 861 height 364
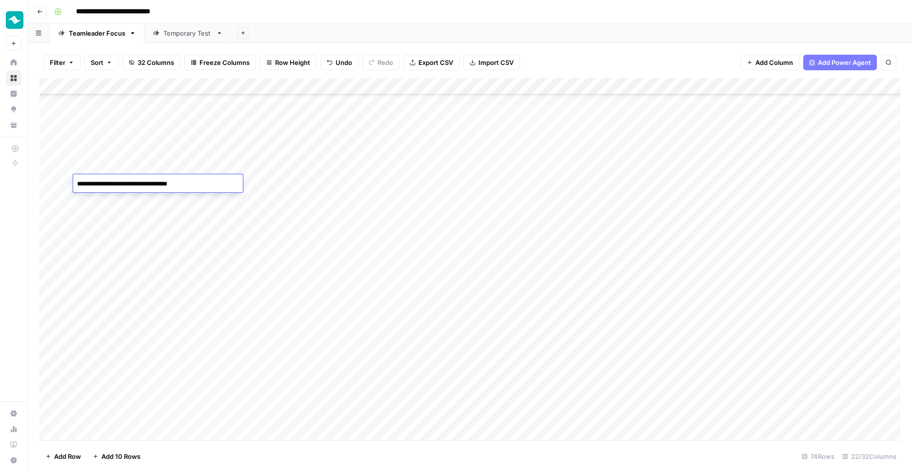
drag, startPoint x: 160, startPoint y: 182, endPoint x: 18, endPoint y: 180, distance: 142.0
click at [73, 181] on textarea "**********" at bounding box center [158, 184] width 170 height 14
click at [349, 180] on div "Add Column" at bounding box center [470, 260] width 861 height 364
click at [349, 181] on div "Add Column" at bounding box center [470, 260] width 861 height 364
type textarea "**********"
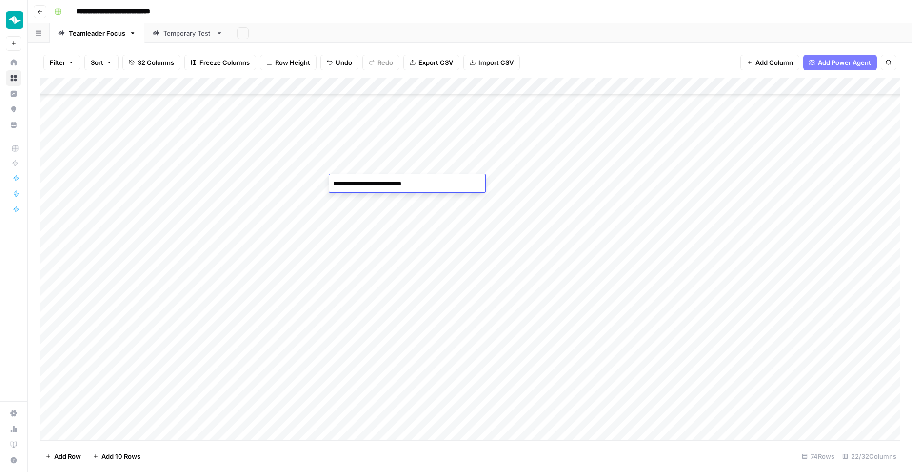
click at [354, 204] on div "Add Column" at bounding box center [470, 260] width 861 height 364
click at [845, 134] on div "Add Column" at bounding box center [470, 260] width 861 height 364
click at [843, 148] on div "Add Column" at bounding box center [470, 260] width 861 height 364
click at [842, 170] on div "Add Column" at bounding box center [470, 260] width 861 height 364
click at [841, 181] on div "Add Column" at bounding box center [470, 260] width 861 height 364
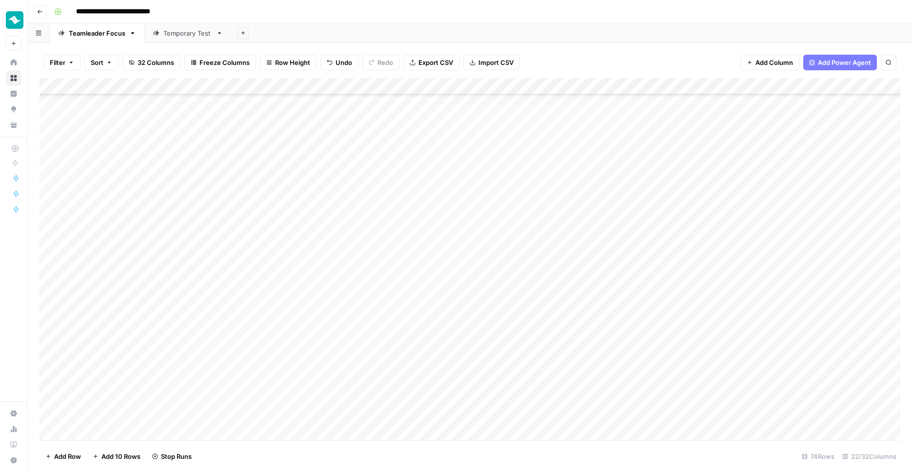
click at [705, 192] on div "Add Column" at bounding box center [470, 260] width 861 height 364
click at [159, 199] on div "Add Column" at bounding box center [470, 260] width 861 height 364
click at [159, 198] on div "Add Column" at bounding box center [470, 260] width 861 height 364
click at [148, 200] on textarea "**********" at bounding box center [158, 201] width 170 height 14
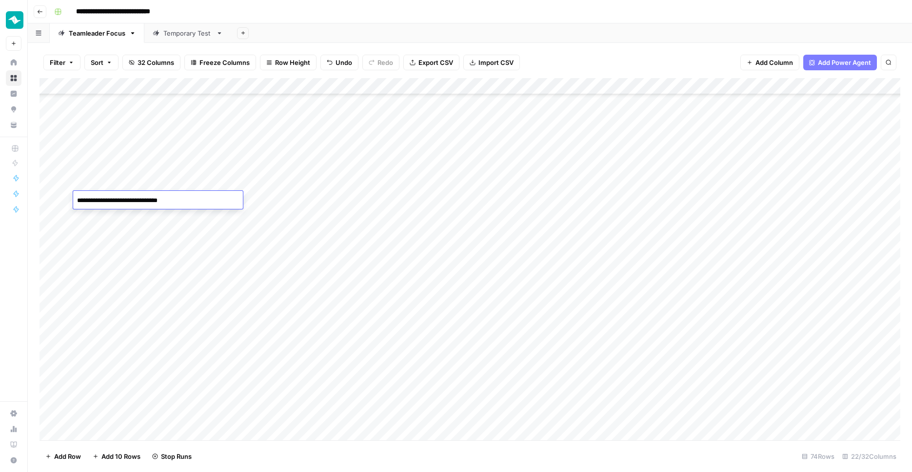
click at [377, 200] on div "Add Column" at bounding box center [470, 260] width 861 height 364
click at [205, 215] on div "Add Column" at bounding box center [470, 260] width 861 height 364
click at [148, 215] on div "Add Column" at bounding box center [470, 260] width 861 height 364
click at [148, 215] on textarea "**********" at bounding box center [158, 217] width 170 height 14
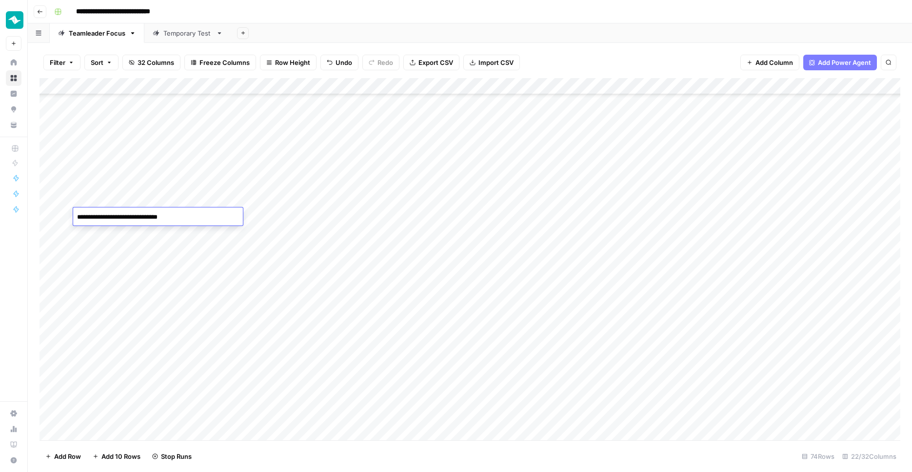
click at [127, 216] on textarea "**********" at bounding box center [158, 217] width 170 height 14
click at [163, 219] on textarea "**********" at bounding box center [158, 217] width 170 height 14
click at [335, 215] on div "Add Column" at bounding box center [470, 260] width 861 height 364
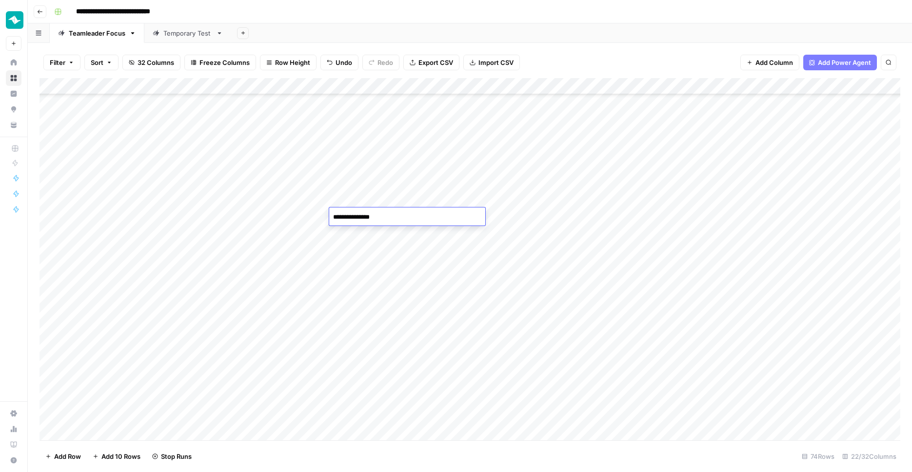
type textarea "**********"
click at [361, 231] on div "Add Column" at bounding box center [470, 260] width 861 height 364
click at [361, 231] on textarea at bounding box center [407, 234] width 156 height 14
type textarea "**********"
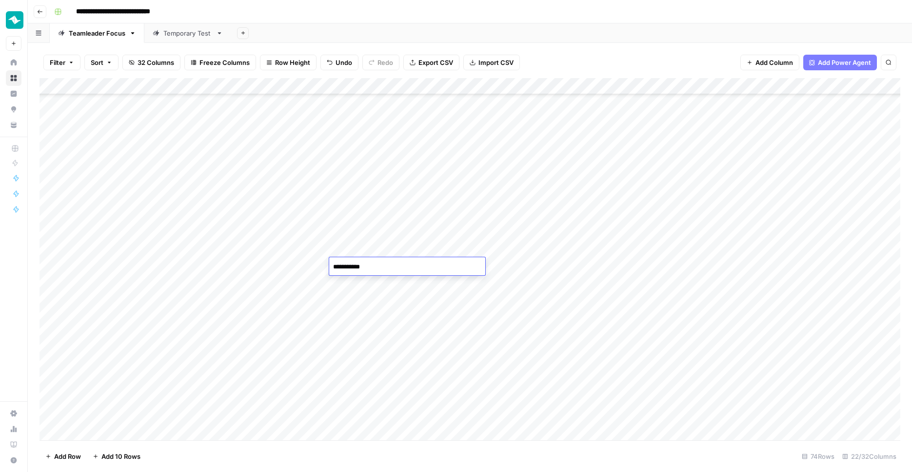
type textarea "**********"
click at [346, 298] on div "Add Column" at bounding box center [470, 260] width 861 height 364
click at [120, 302] on div "Add Column" at bounding box center [470, 260] width 861 height 364
click at [120, 301] on div "Add Column" at bounding box center [470, 260] width 861 height 364
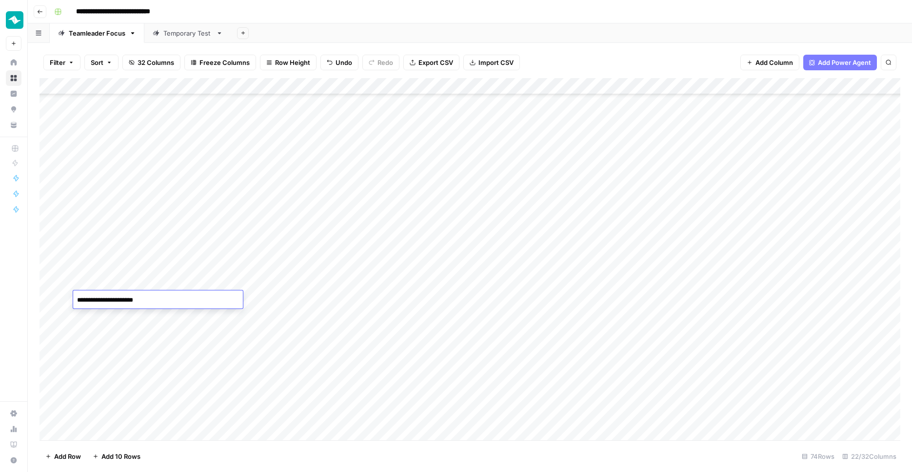
drag, startPoint x: 146, startPoint y: 301, endPoint x: 91, endPoint y: 301, distance: 55.1
click at [91, 301] on textarea "**********" at bounding box center [158, 300] width 170 height 14
click at [371, 300] on div "Add Column" at bounding box center [470, 260] width 861 height 364
type textarea "**********"
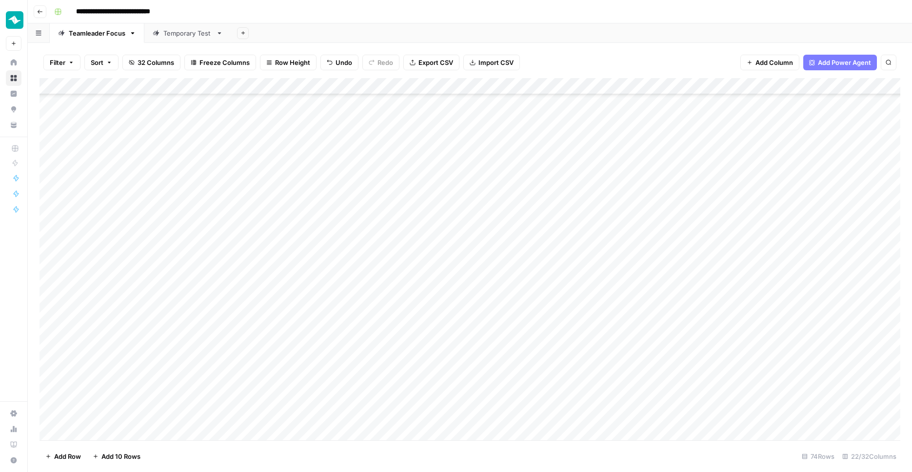
click at [99, 316] on div "Add Column" at bounding box center [470, 260] width 861 height 364
click at [338, 312] on div "Add Column" at bounding box center [470, 260] width 861 height 364
type textarea "**********"
click at [349, 329] on div "Add Column" at bounding box center [470, 260] width 861 height 364
click at [349, 329] on textarea at bounding box center [407, 333] width 156 height 14
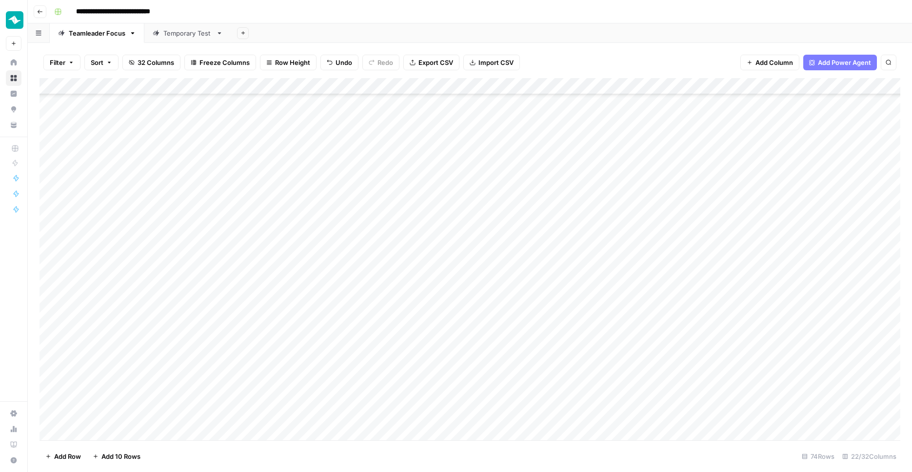
click at [183, 324] on div "Add Column" at bounding box center [470, 260] width 861 height 364
drag, startPoint x: 180, startPoint y: 334, endPoint x: 110, endPoint y: 334, distance: 69.8
click at [110, 334] on textarea "**********" at bounding box center [158, 333] width 170 height 14
click at [350, 332] on div "Add Column" at bounding box center [470, 260] width 861 height 364
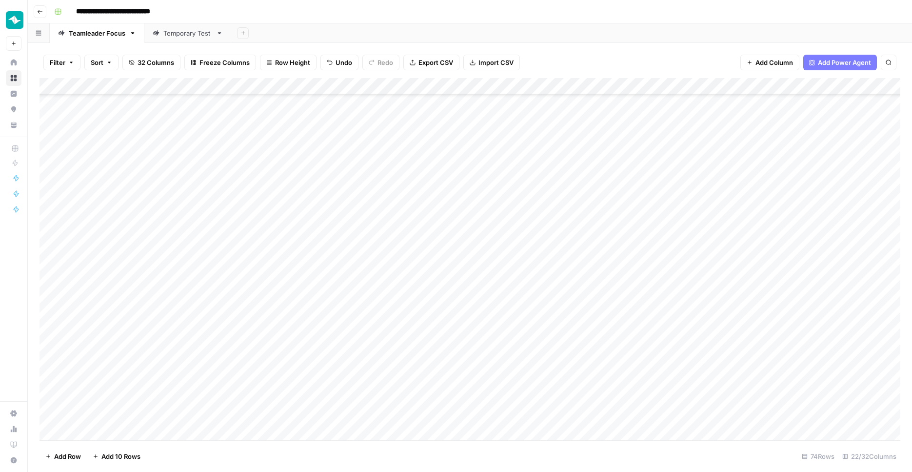
click at [350, 332] on div "Add Column" at bounding box center [470, 260] width 861 height 364
click at [340, 373] on div "Add Column" at bounding box center [470, 260] width 861 height 364
click at [352, 350] on div "Add Column" at bounding box center [470, 260] width 861 height 364
type textarea "**********"
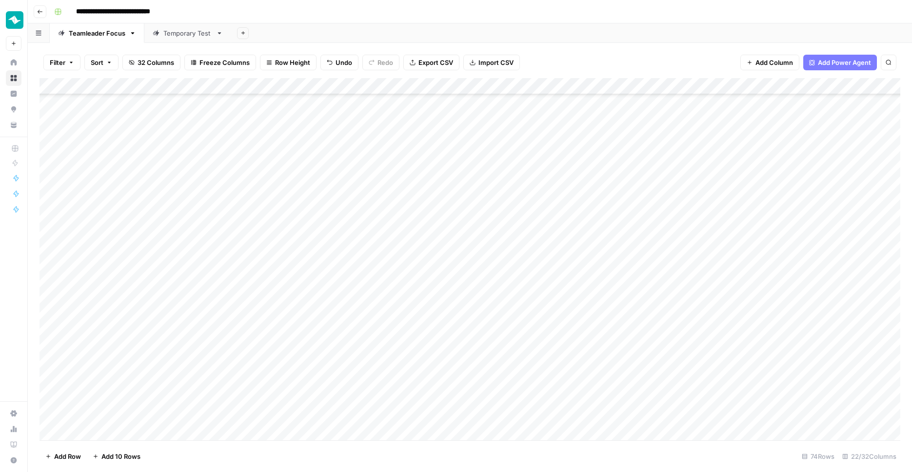
click at [159, 380] on div "Add Column" at bounding box center [470, 260] width 861 height 364
drag, startPoint x: 137, startPoint y: 384, endPoint x: 97, endPoint y: 386, distance: 39.5
click at [97, 386] on textarea "**********" at bounding box center [158, 383] width 170 height 14
click at [371, 376] on div "Add Column" at bounding box center [470, 260] width 861 height 364
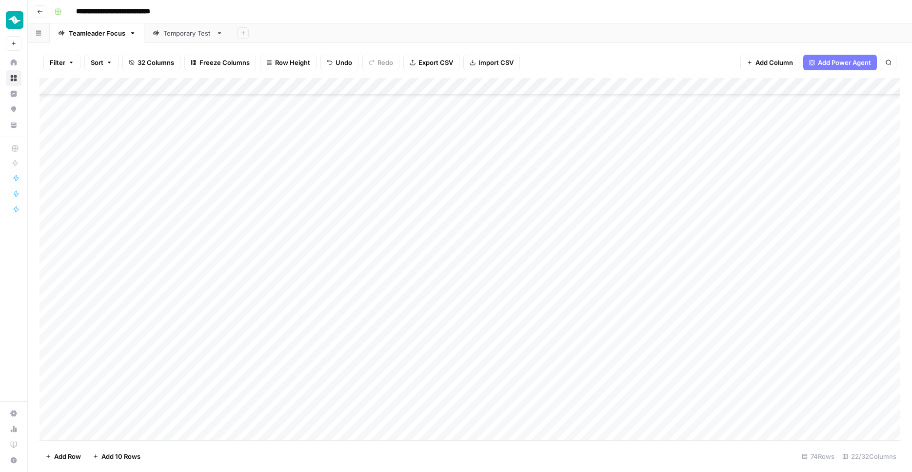
click at [371, 376] on div "Add Column" at bounding box center [470, 260] width 861 height 364
type textarea "**********"
click at [321, 408] on div "Add Column" at bounding box center [470, 260] width 861 height 364
click at [172, 396] on div "Add Column" at bounding box center [470, 260] width 861 height 364
click at [375, 393] on div "Add Column" at bounding box center [470, 260] width 861 height 364
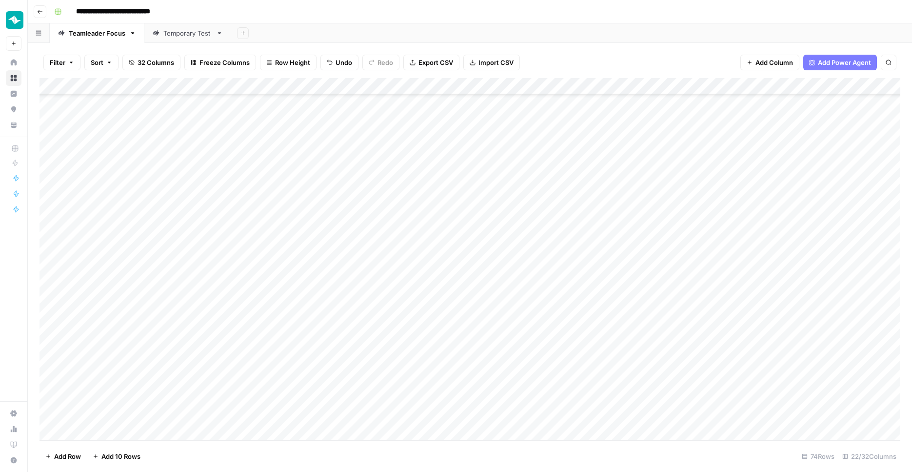
click at [180, 414] on div "Add Column" at bounding box center [470, 260] width 861 height 364
click at [386, 417] on div "Add Column" at bounding box center [470, 260] width 861 height 364
click at [169, 429] on div "Add Column" at bounding box center [470, 260] width 861 height 364
click at [145, 429] on div "Add Column" at bounding box center [470, 260] width 861 height 364
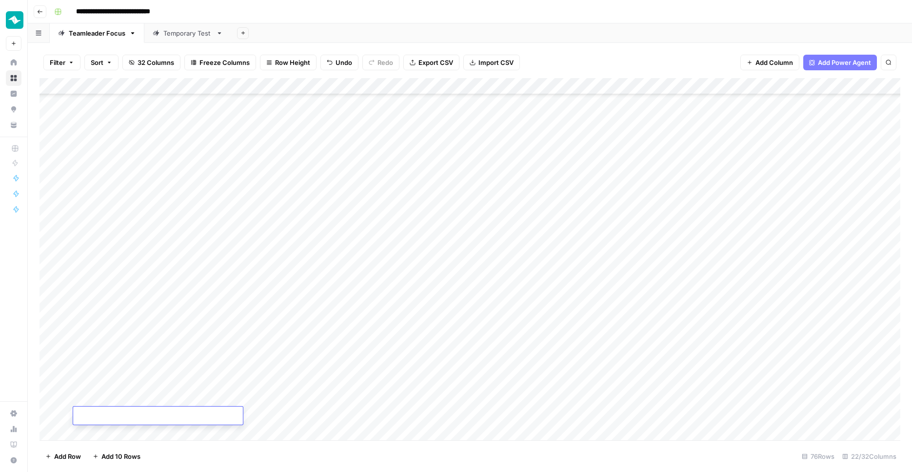
scroll to position [928, 0]
type textarea "**********"
click at [155, 412] on div "Add Column" at bounding box center [470, 260] width 861 height 364
click at [155, 412] on textarea at bounding box center [158, 416] width 170 height 14
type textarea "**********"
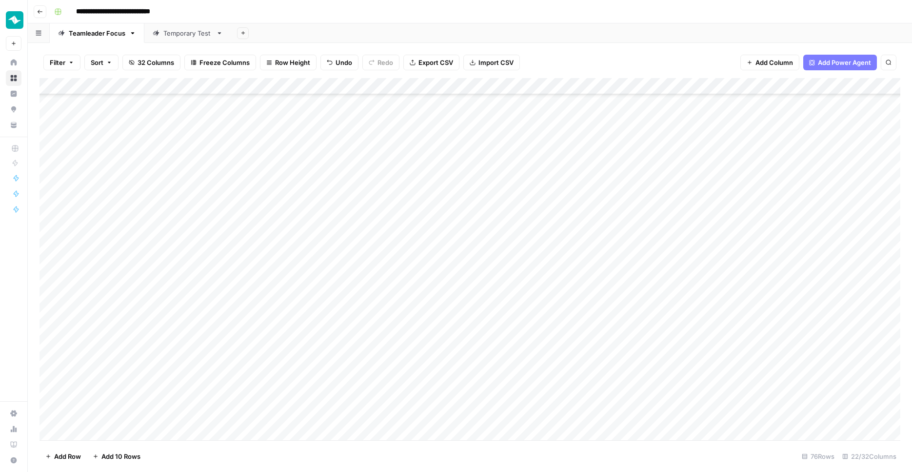
click at [167, 428] on div "Add Column" at bounding box center [470, 260] width 861 height 364
type textarea "**********"
click at [318, 396] on div "Add Column" at bounding box center [470, 260] width 861 height 364
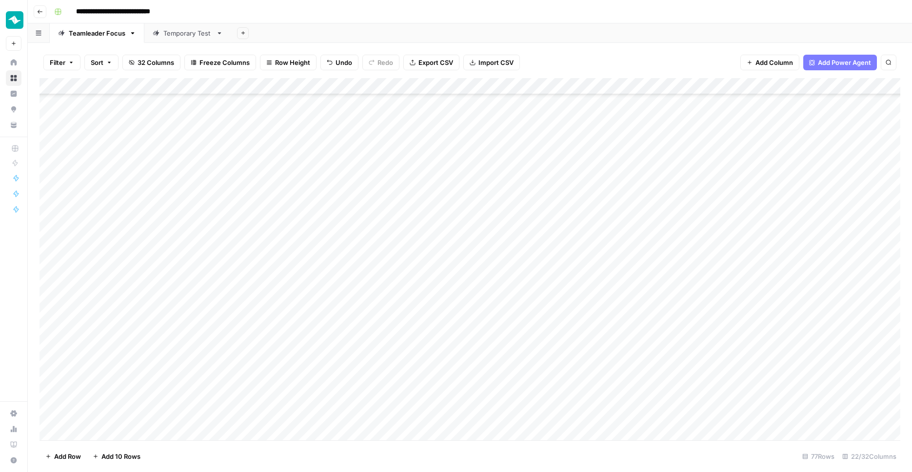
click at [360, 383] on div "Add Column" at bounding box center [470, 260] width 861 height 364
click at [380, 377] on div "Add Column" at bounding box center [470, 260] width 861 height 364
click at [273, 84] on div "Add Column" at bounding box center [470, 260] width 861 height 364
click at [280, 102] on input "New Column (1)" at bounding box center [316, 107] width 131 height 10
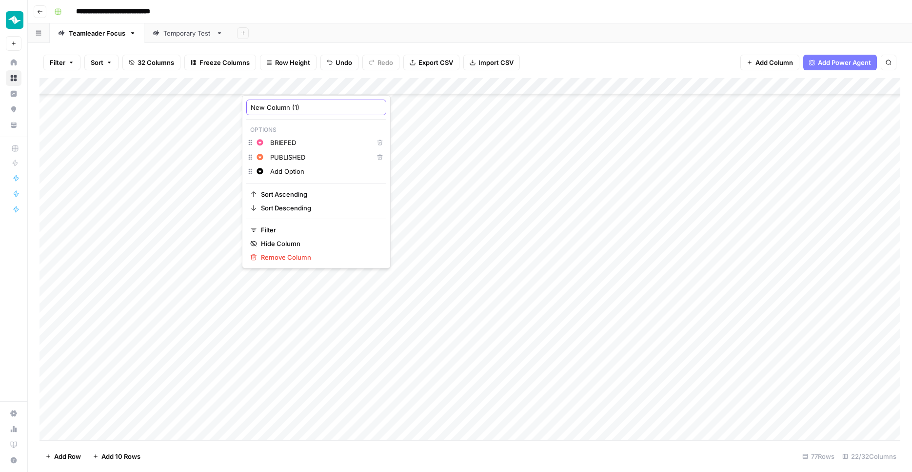
click at [280, 102] on input "New Column (1)" at bounding box center [316, 107] width 131 height 10
type input "status"
click at [398, 396] on div "Add Column" at bounding box center [470, 260] width 861 height 364
click at [359, 381] on div "Add Column" at bounding box center [470, 260] width 861 height 364
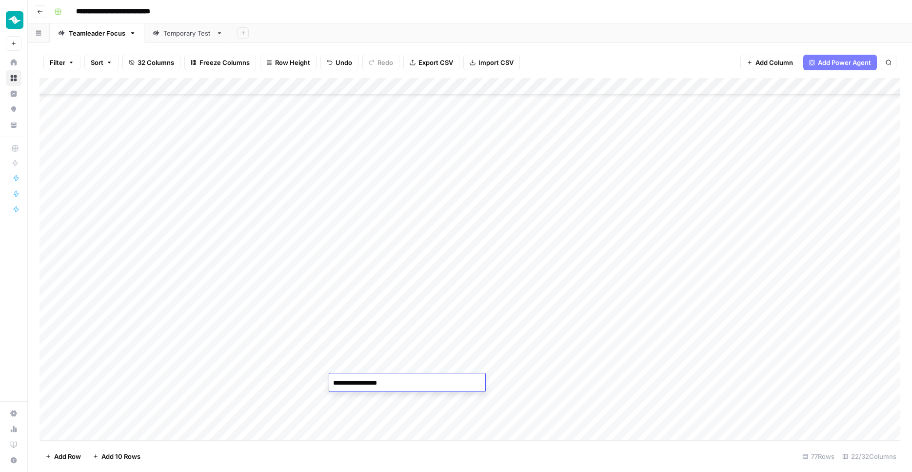
type textarea "**********"
click at [366, 408] on div "Add Column" at bounding box center [470, 260] width 861 height 364
click at [364, 396] on div "Add Column" at bounding box center [470, 260] width 861 height 364
type textarea "**********"
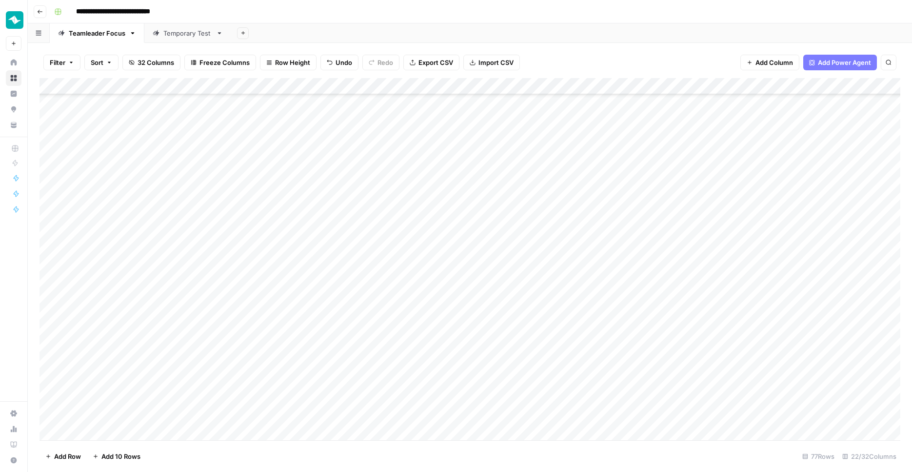
click at [699, 398] on div "Add Column" at bounding box center [470, 260] width 861 height 364
click at [699, 398] on div at bounding box center [730, 399] width 142 height 18
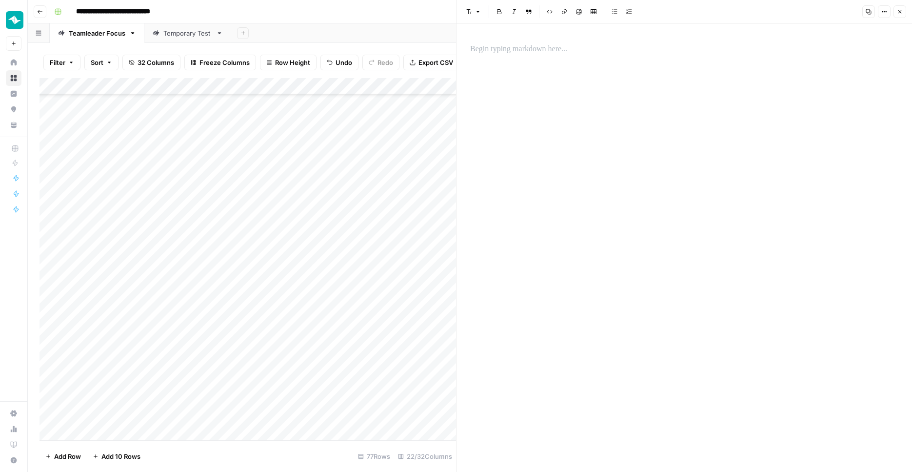
click at [644, 135] on div at bounding box center [684, 247] width 440 height 448
click at [636, 106] on div at bounding box center [684, 247] width 440 height 448
click at [599, 67] on div at bounding box center [684, 247] width 440 height 448
click at [591, 47] on p at bounding box center [684, 49] width 428 height 13
click at [899, 18] on header "Font style Bold Italic Block quote Code block Link Image Insert Table Bulleted …" at bounding box center [685, 11] width 456 height 23
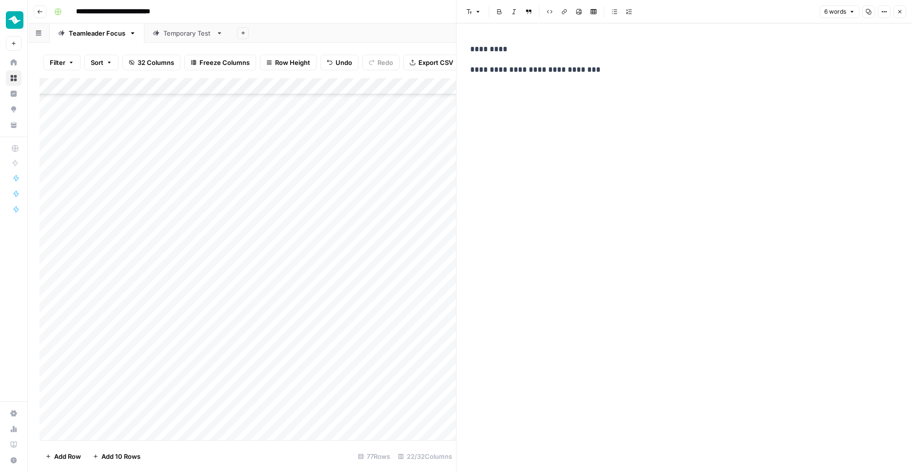
click at [899, 18] on button "Close" at bounding box center [900, 11] width 13 height 13
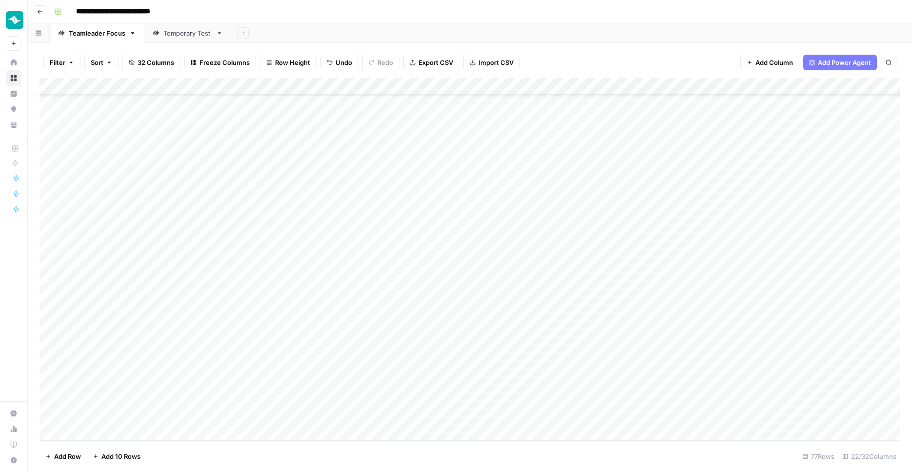
click at [534, 398] on div "Add Column" at bounding box center [470, 260] width 861 height 364
click at [548, 370] on div "Add Column" at bounding box center [470, 260] width 861 height 364
click at [548, 382] on div "Add Column" at bounding box center [470, 260] width 861 height 364
click at [544, 399] on div "Add Column" at bounding box center [470, 260] width 861 height 364
click at [481, 369] on div "Add Column" at bounding box center [470, 260] width 861 height 364
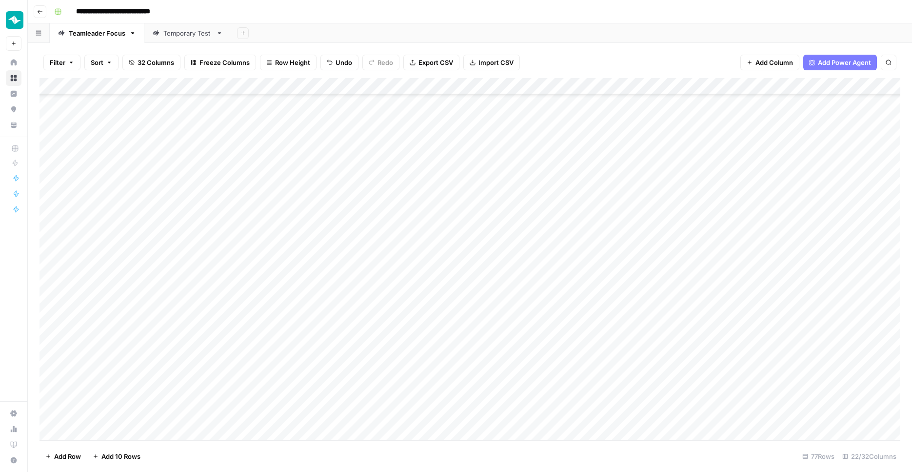
click at [458, 387] on div "Add Column" at bounding box center [470, 260] width 861 height 364
click at [458, 398] on div "Add Column" at bounding box center [470, 260] width 861 height 364
click at [452, 413] on div "Add Column" at bounding box center [470, 260] width 861 height 364
click at [450, 399] on div "Add Column" at bounding box center [470, 260] width 861 height 364
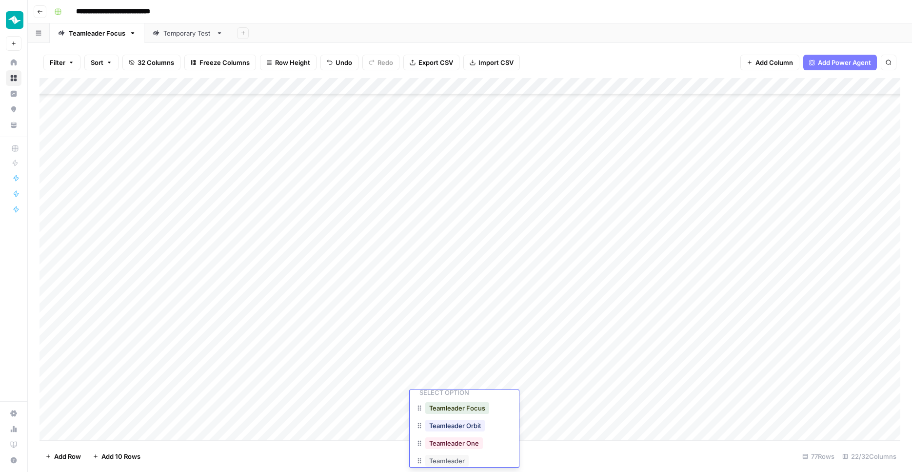
scroll to position [30, 0]
click at [444, 455] on button "Teamleader" at bounding box center [446, 460] width 43 height 12
click at [482, 378] on div "Add Column" at bounding box center [470, 260] width 861 height 364
click at [482, 362] on div "Add Column" at bounding box center [470, 260] width 861 height 364
click at [458, 361] on div "Add Column" at bounding box center [470, 260] width 861 height 364
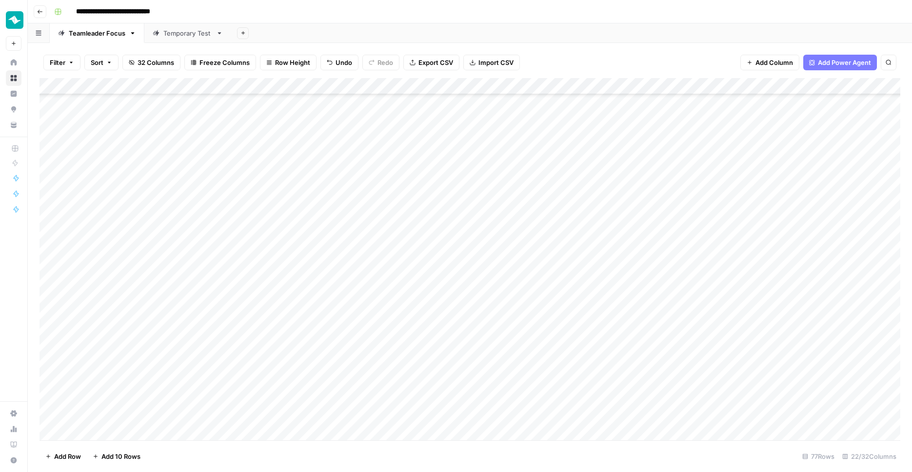
click at [472, 341] on div "Add Column" at bounding box center [470, 260] width 861 height 364
click at [370, 417] on div "Add Column" at bounding box center [470, 260] width 861 height 364
type textarea "**********"
click at [572, 398] on div "Add Column" at bounding box center [470, 260] width 861 height 364
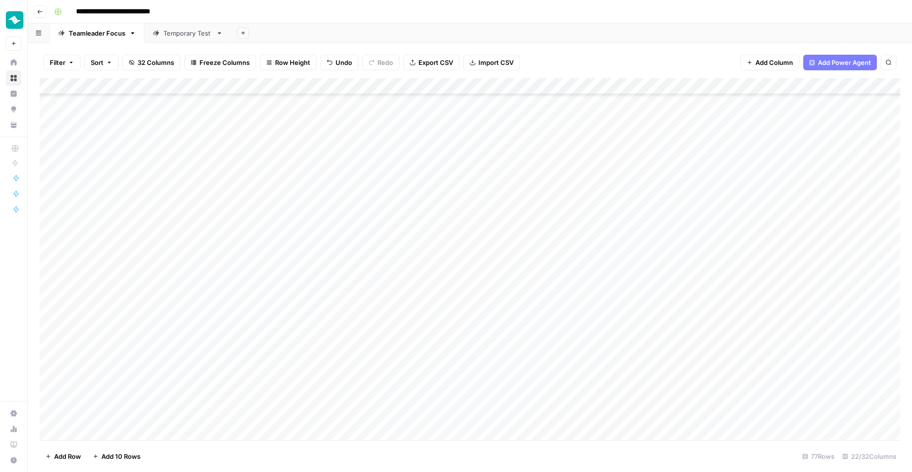
click at [559, 400] on div "Add Column" at bounding box center [470, 260] width 861 height 364
click at [558, 419] on div "Add Column" at bounding box center [470, 260] width 861 height 364
drag, startPoint x: 638, startPoint y: 364, endPoint x: 635, endPoint y: 407, distance: 43.0
click at [636, 409] on div "Add Column" at bounding box center [470, 260] width 861 height 364
click at [640, 368] on div "Add Column" at bounding box center [470, 260] width 861 height 364
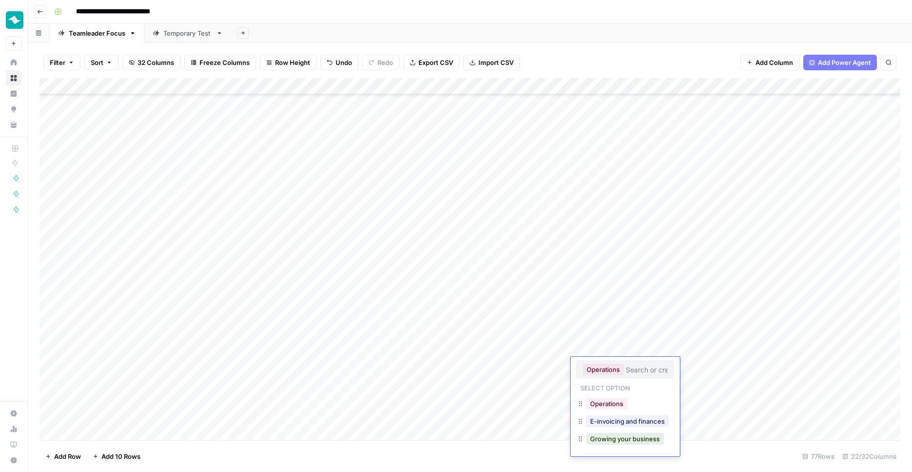
click at [651, 340] on div "Add Column" at bounding box center [470, 260] width 861 height 364
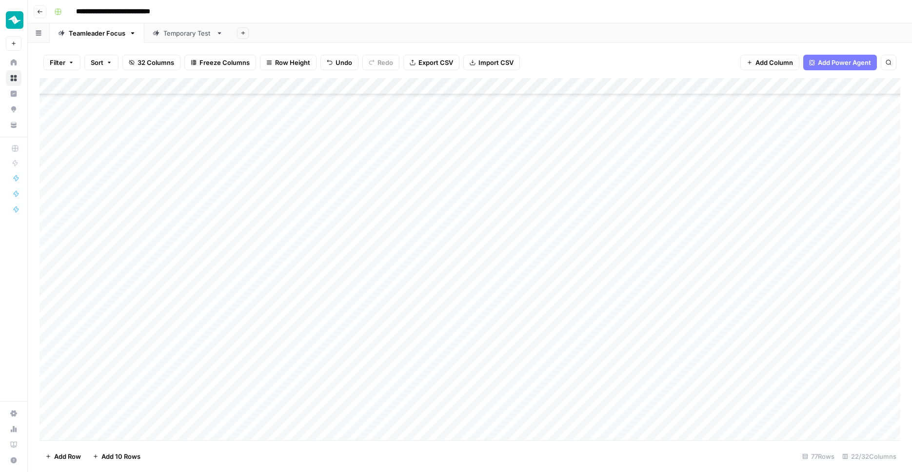
click at [625, 380] on div "Add Column" at bounding box center [470, 260] width 861 height 364
click at [625, 442] on button "E-invoicing and finances" at bounding box center [627, 438] width 82 height 12
click at [615, 399] on div "Add Column" at bounding box center [470, 260] width 861 height 364
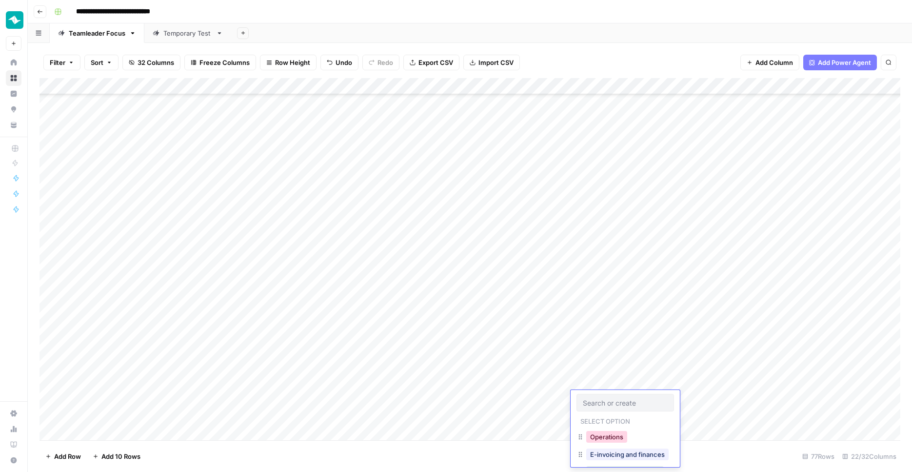
scroll to position [22, 0]
click at [613, 447] on button "Growing your business" at bounding box center [625, 449] width 78 height 12
click at [597, 419] on div "Add Column" at bounding box center [470, 260] width 861 height 364
click at [612, 401] on div "Add Column" at bounding box center [470, 260] width 861 height 364
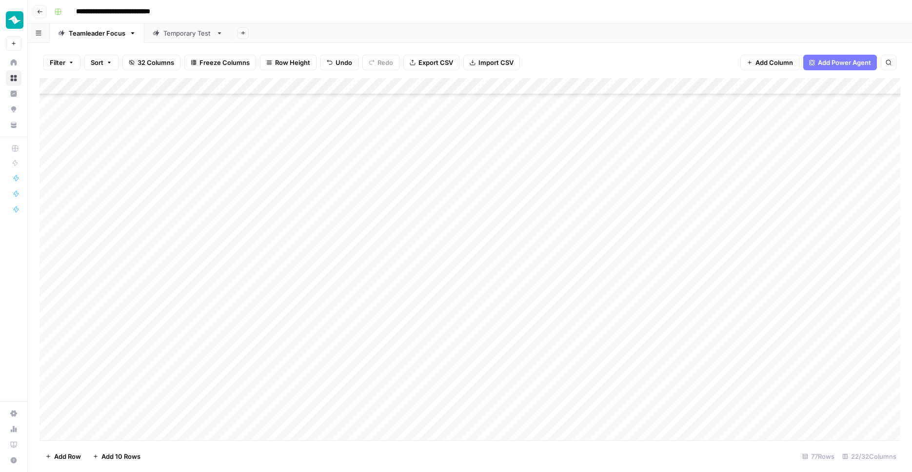
click at [612, 400] on div "Add Column" at bounding box center [470, 260] width 861 height 364
click at [607, 432] on button "Operations" at bounding box center [606, 437] width 41 height 12
click at [603, 408] on div "Add Column" at bounding box center [470, 260] width 861 height 364
click at [604, 451] on button "Operations" at bounding box center [606, 453] width 41 height 12
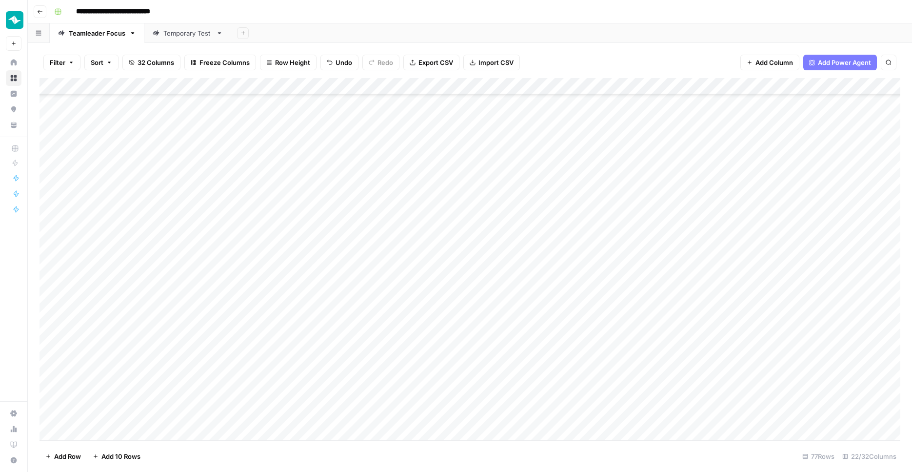
click at [677, 323] on div "Add Column" at bounding box center [470, 260] width 861 height 364
click at [677, 381] on div "Add Column" at bounding box center [470, 260] width 861 height 364
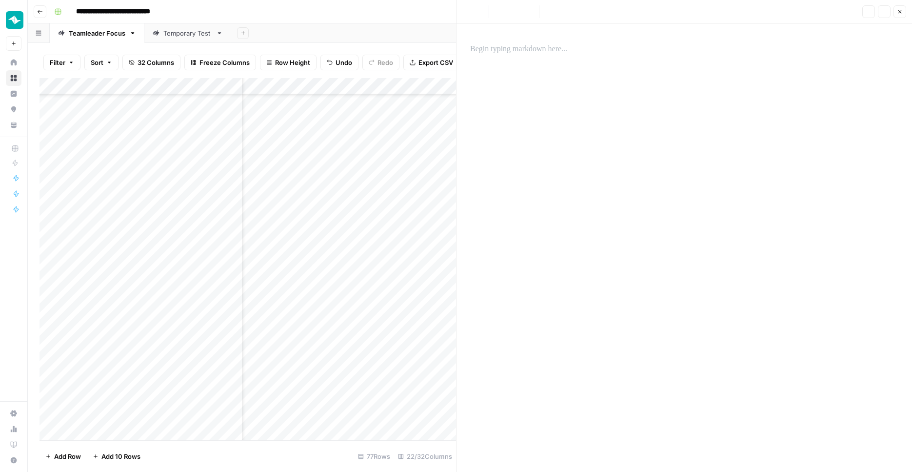
click at [558, 109] on div at bounding box center [684, 247] width 440 height 448
click at [558, 62] on div at bounding box center [684, 247] width 440 height 448
click at [555, 43] on p at bounding box center [684, 49] width 428 height 13
click at [898, 14] on icon "button" at bounding box center [900, 12] width 6 height 6
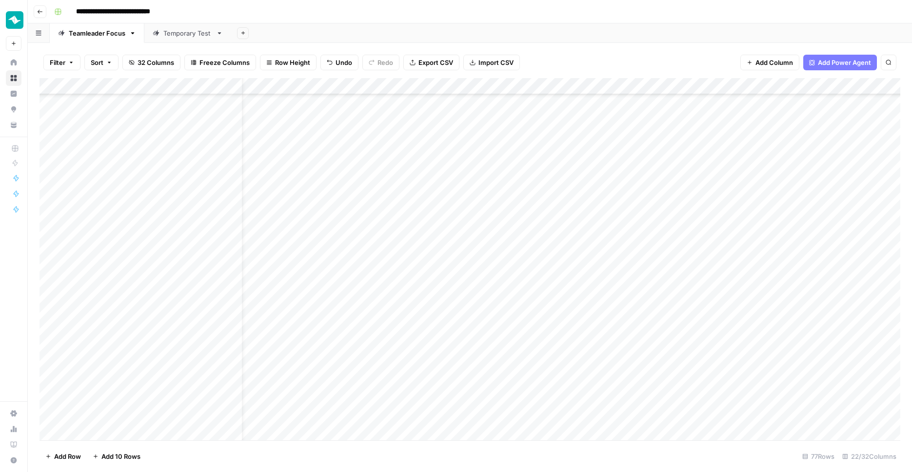
scroll to position [945, 182]
click at [661, 413] on div "Add Column" at bounding box center [470, 260] width 861 height 364
click at [661, 299] on div "Add Column" at bounding box center [470, 260] width 861 height 364
click at [658, 282] on div "Add Column" at bounding box center [470, 260] width 861 height 364
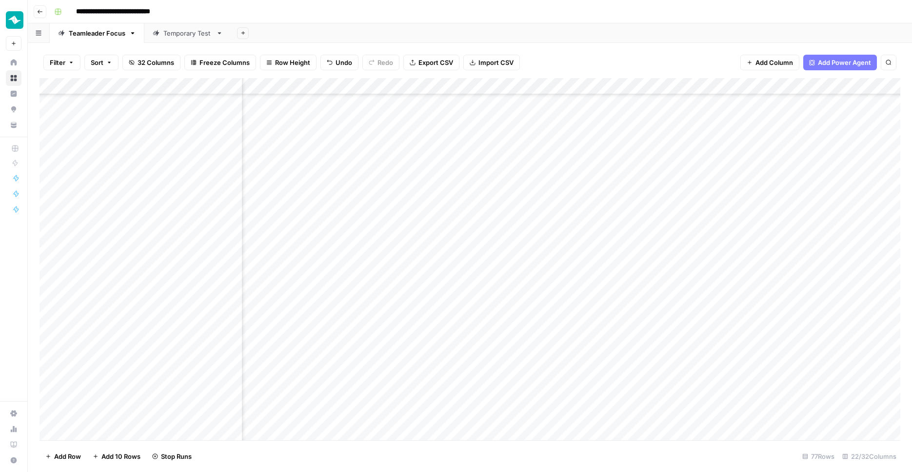
click at [630, 138] on div "Add Column" at bounding box center [470, 260] width 861 height 364
click at [630, 157] on div "Add Column" at bounding box center [470, 260] width 861 height 364
click at [624, 337] on div "Add Column" at bounding box center [470, 260] width 861 height 364
click at [624, 354] on div "Add Column" at bounding box center [470, 260] width 861 height 364
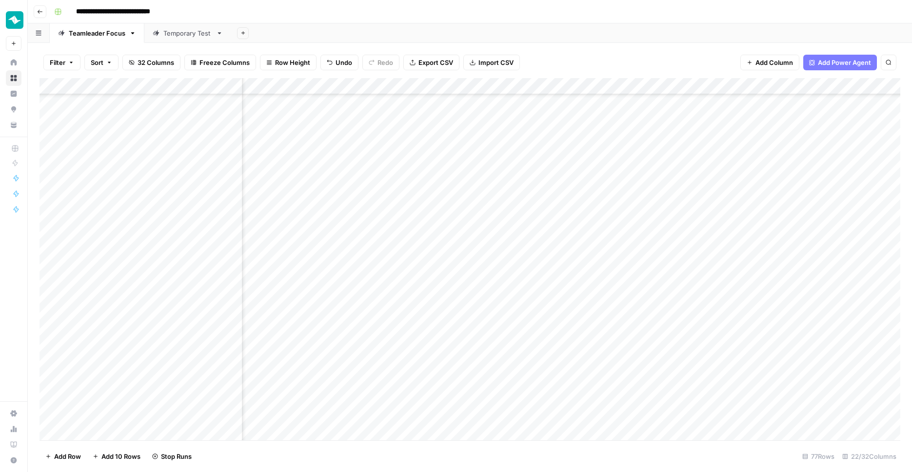
click at [630, 414] on div "Add Column" at bounding box center [470, 260] width 861 height 364
click at [491, 233] on div "Add Column" at bounding box center [470, 260] width 861 height 364
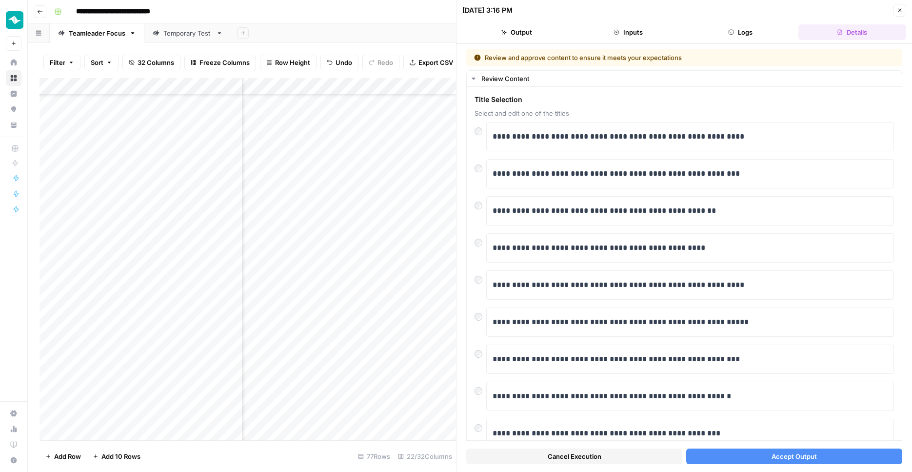
click at [896, 12] on button "Close" at bounding box center [900, 10] width 13 height 13
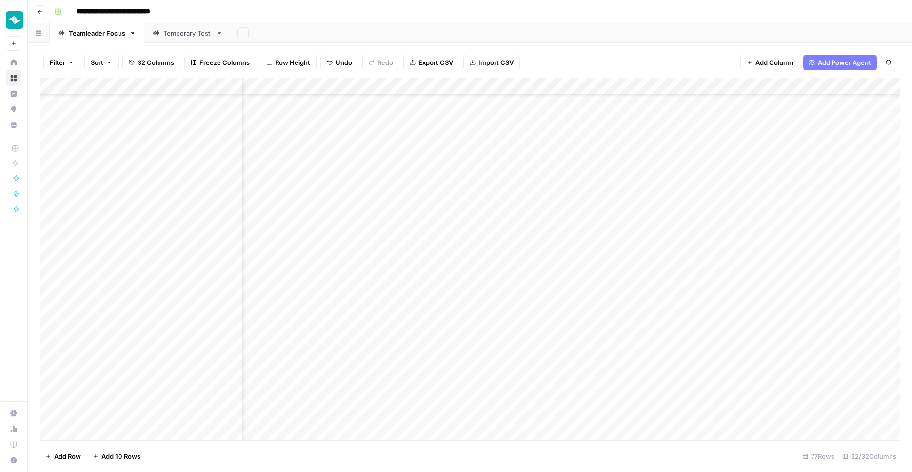
scroll to position [945, 687]
click at [491, 300] on div "Add Column" at bounding box center [470, 260] width 861 height 364
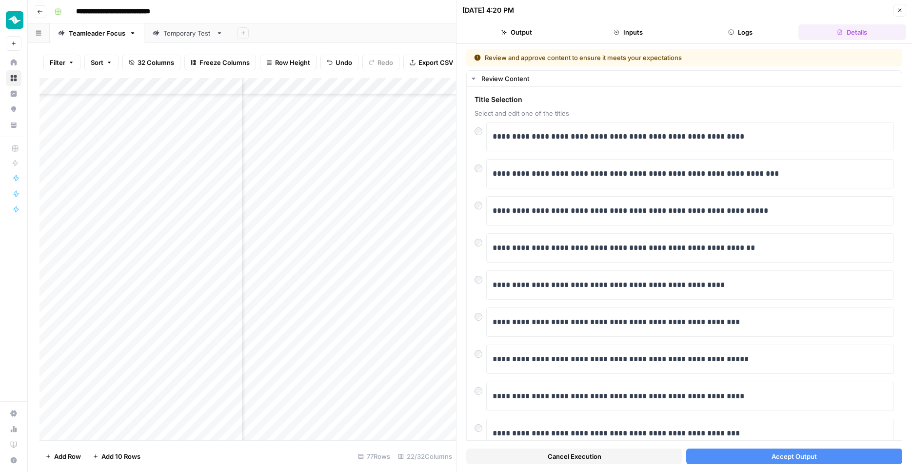
click at [756, 459] on button "Accept Output" at bounding box center [794, 456] width 216 height 16
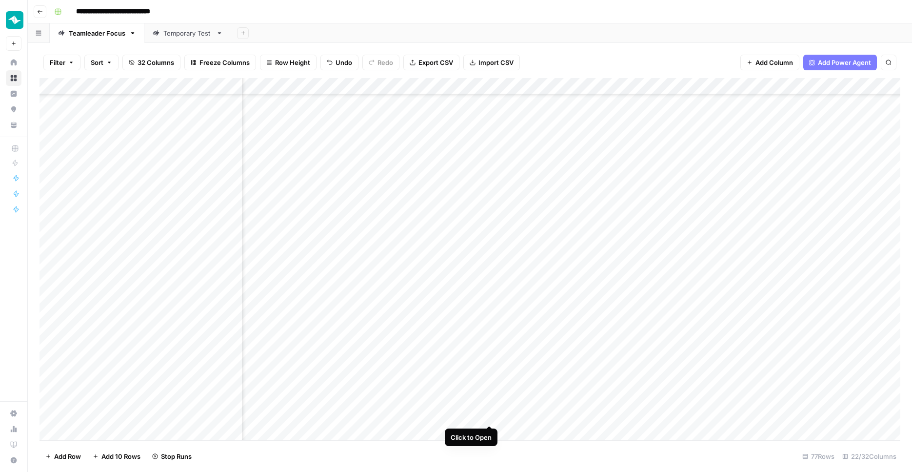
click at [488, 414] on div "Add Column" at bounding box center [470, 260] width 861 height 364
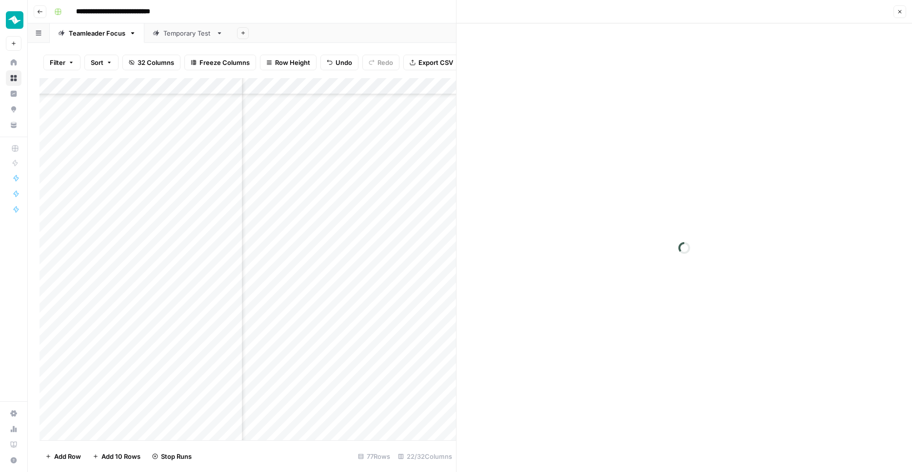
scroll to position [945, 687]
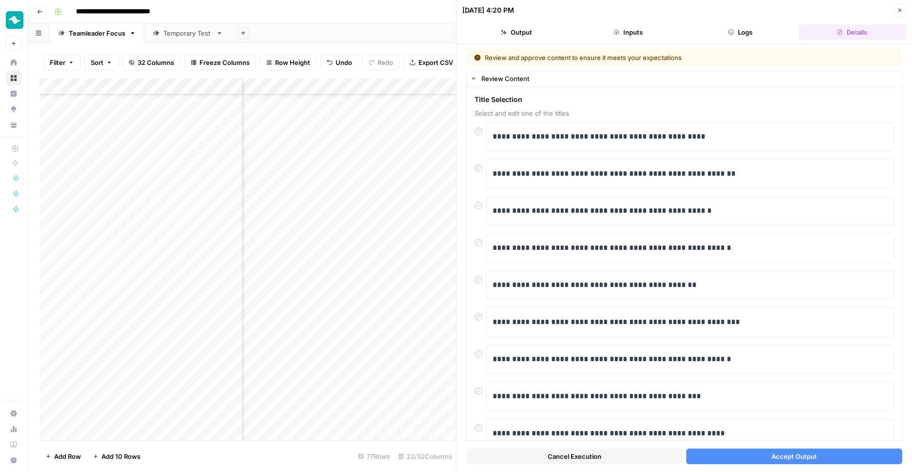
click at [769, 452] on button "Accept Output" at bounding box center [794, 456] width 216 height 16
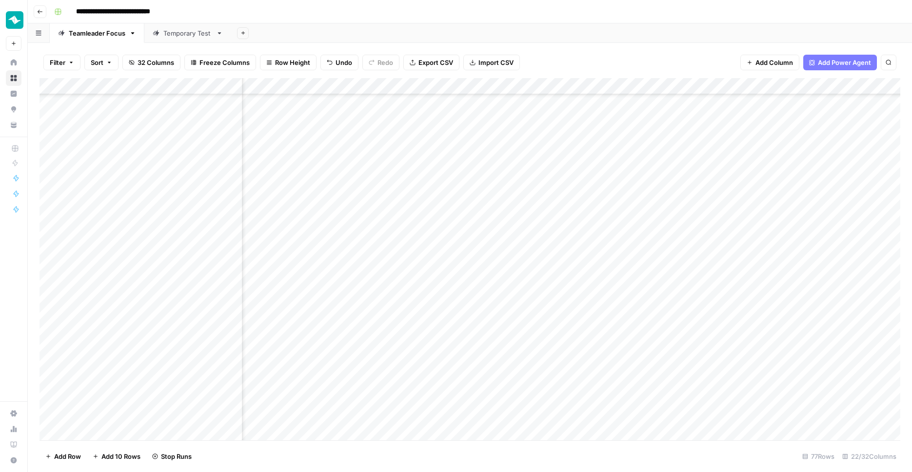
click at [492, 283] on div "Add Column" at bounding box center [470, 260] width 861 height 364
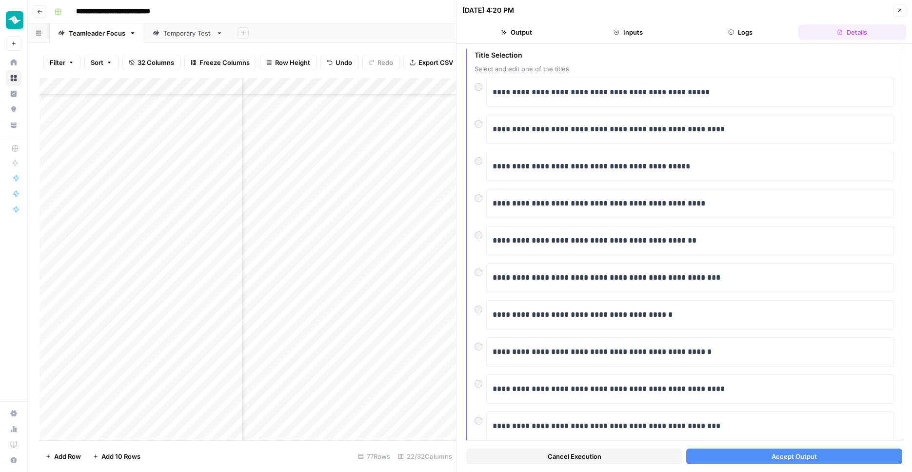
scroll to position [74, 0]
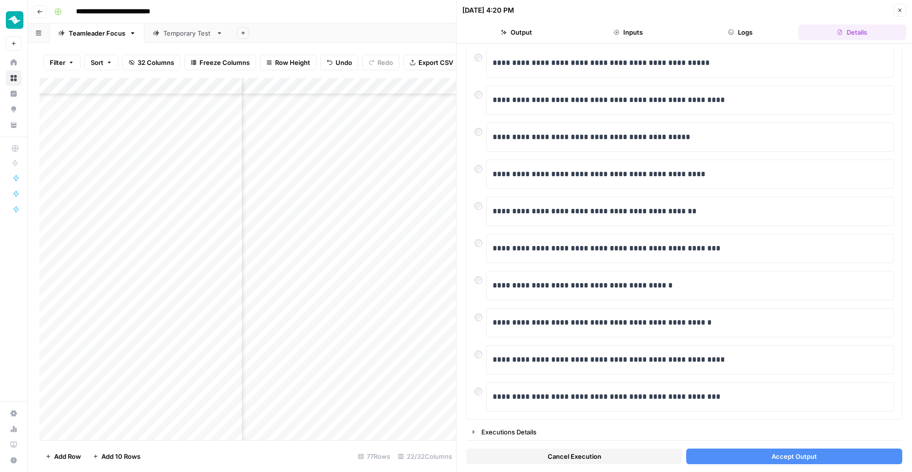
click at [733, 457] on button "Accept Output" at bounding box center [794, 456] width 216 height 16
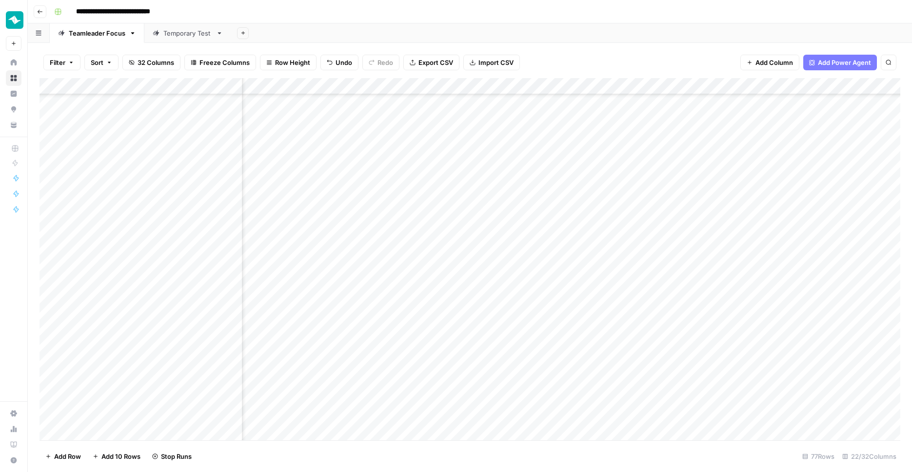
scroll to position [852, 687]
click at [489, 194] on div "Add Column" at bounding box center [470, 260] width 861 height 364
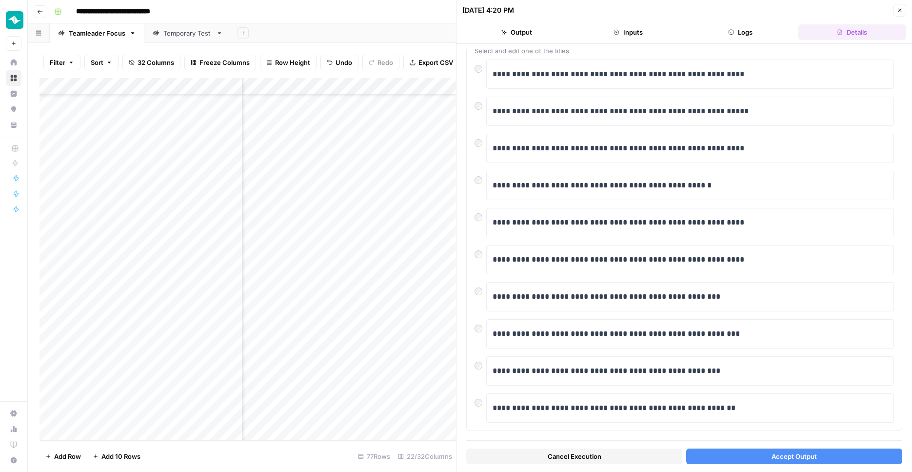
scroll to position [74, 0]
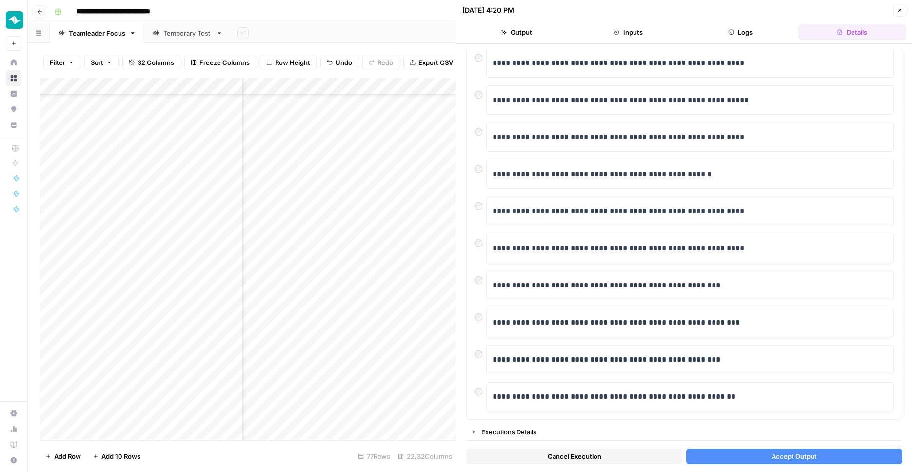
click at [723, 454] on button "Accept Output" at bounding box center [794, 456] width 216 height 16
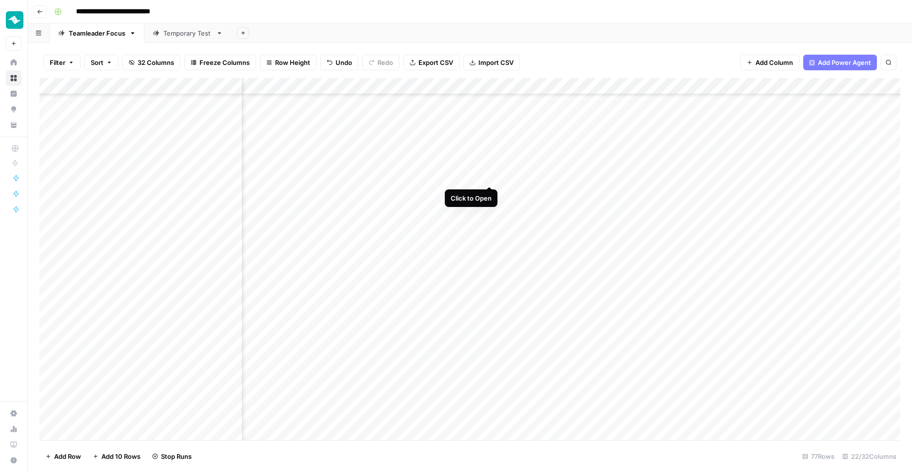
click at [491, 176] on div "Add Column" at bounding box center [470, 260] width 861 height 364
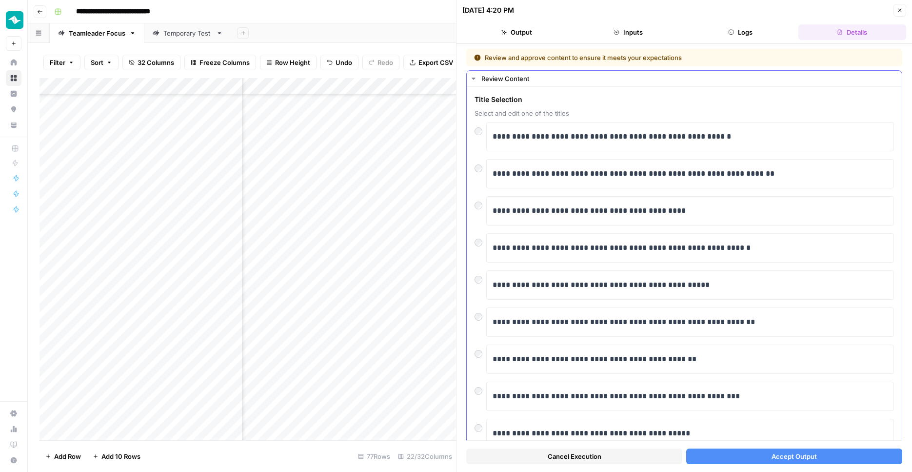
scroll to position [74, 0]
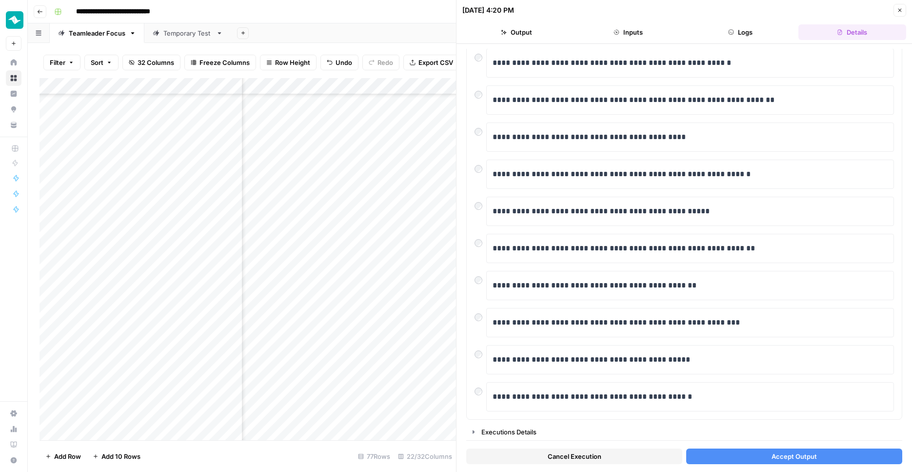
click at [722, 459] on button "Accept Output" at bounding box center [794, 456] width 216 height 16
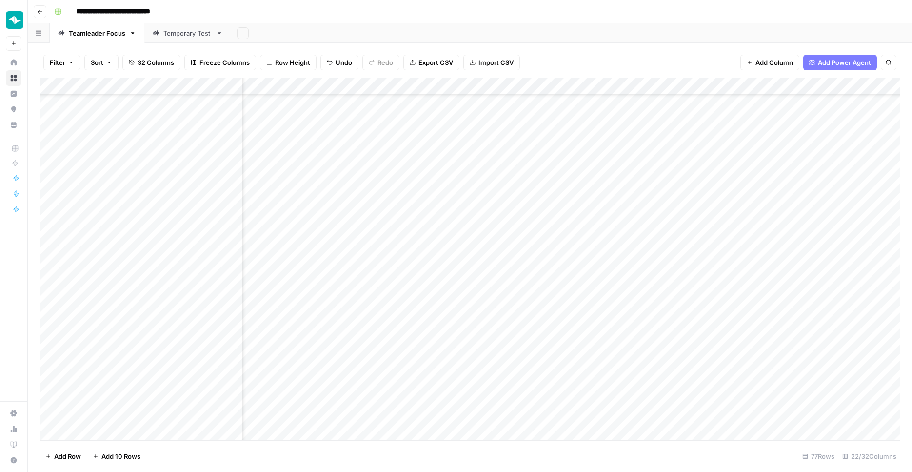
scroll to position [945, 687]
click at [437, 381] on div "Add Column" at bounding box center [470, 260] width 861 height 364
click at [437, 251] on div "Add Column" at bounding box center [470, 260] width 861 height 364
click at [435, 217] on div "Add Column" at bounding box center [470, 260] width 861 height 364
click at [440, 200] on div "Add Column" at bounding box center [470, 260] width 861 height 364
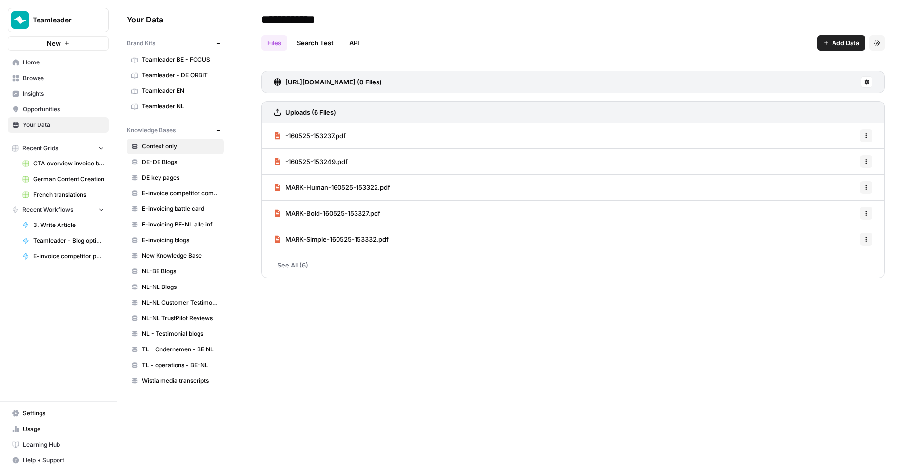
click at [46, 424] on link "Usage" at bounding box center [58, 429] width 101 height 16
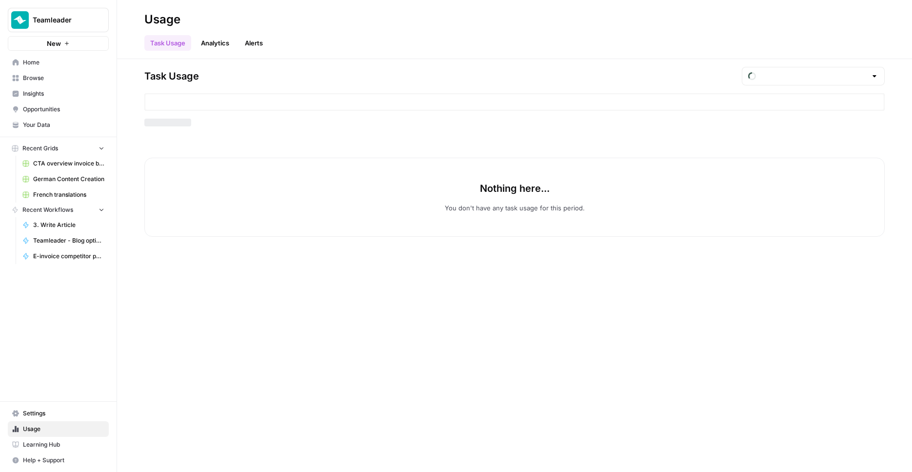
type input "September Tasks"
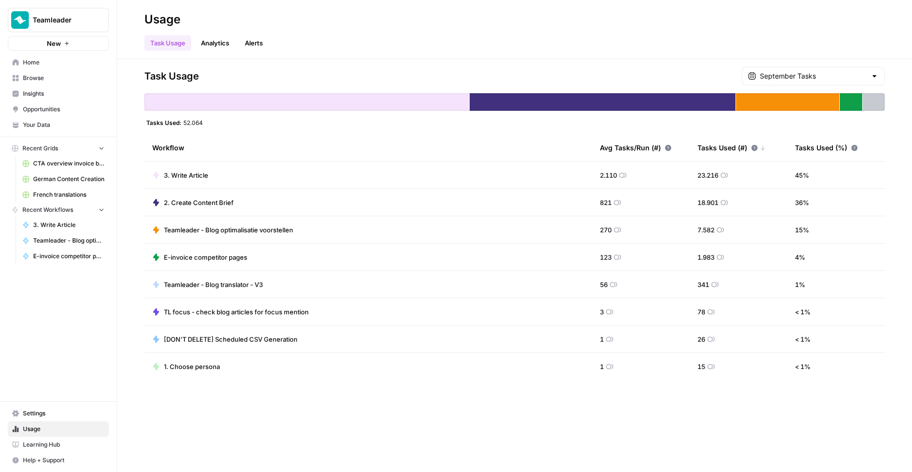
click at [57, 68] on link "Home" at bounding box center [58, 63] width 101 height 16
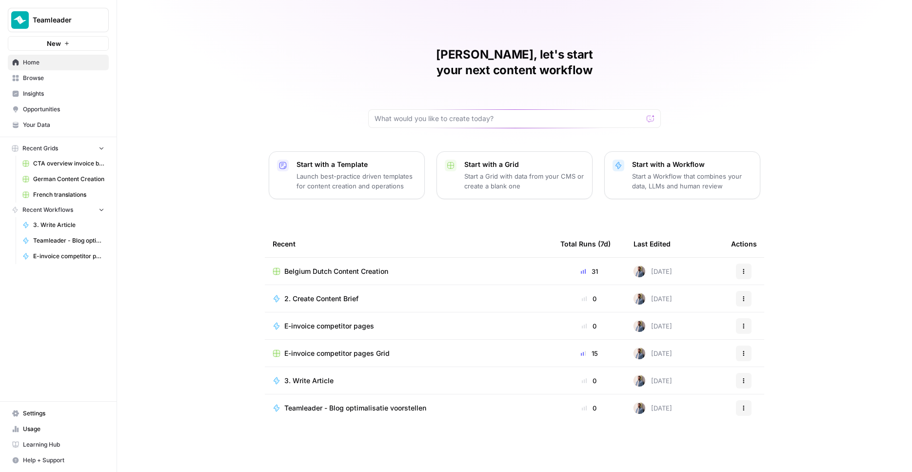
click at [341, 266] on span "Belgium Dutch Content Creation" at bounding box center [336, 271] width 104 height 10
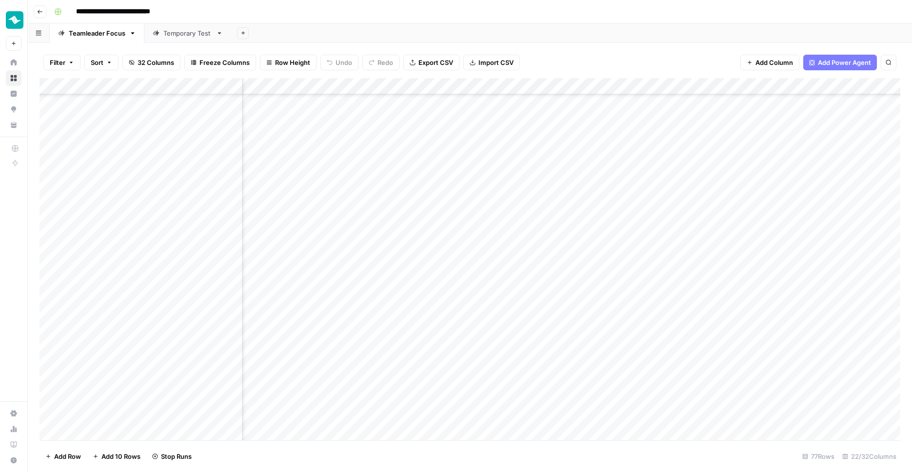
scroll to position [936, 565]
click at [560, 193] on div "Add Column" at bounding box center [470, 260] width 861 height 364
click at [559, 180] on div "Add Column" at bounding box center [470, 260] width 861 height 364
click at [559, 159] on div "Add Column" at bounding box center [470, 260] width 861 height 364
click at [558, 141] on div "Add Column" at bounding box center [470, 260] width 861 height 364
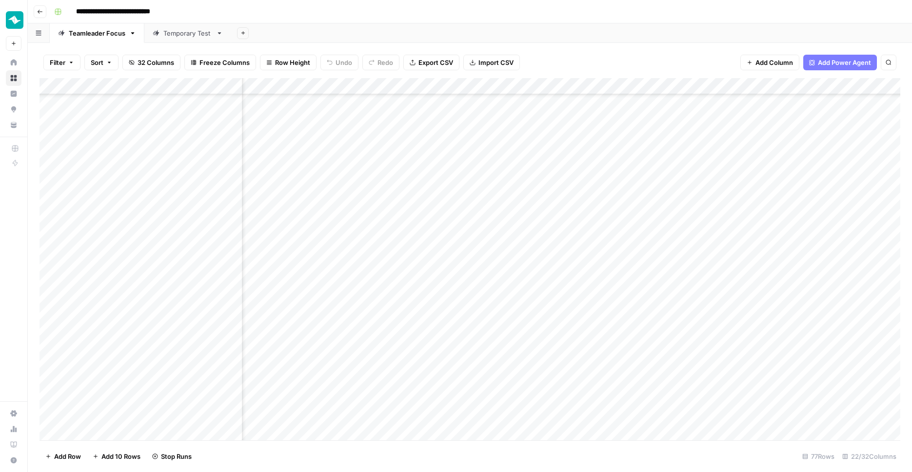
click at [558, 126] on div "Add Column" at bounding box center [470, 260] width 861 height 364
click at [559, 242] on div "Add Column" at bounding box center [470, 260] width 861 height 364
click at [556, 277] on div "Add Column" at bounding box center [470, 260] width 861 height 364
click at [558, 328] on div "Add Column" at bounding box center [470, 260] width 861 height 364
click at [559, 341] on div "Add Column" at bounding box center [470, 260] width 861 height 364
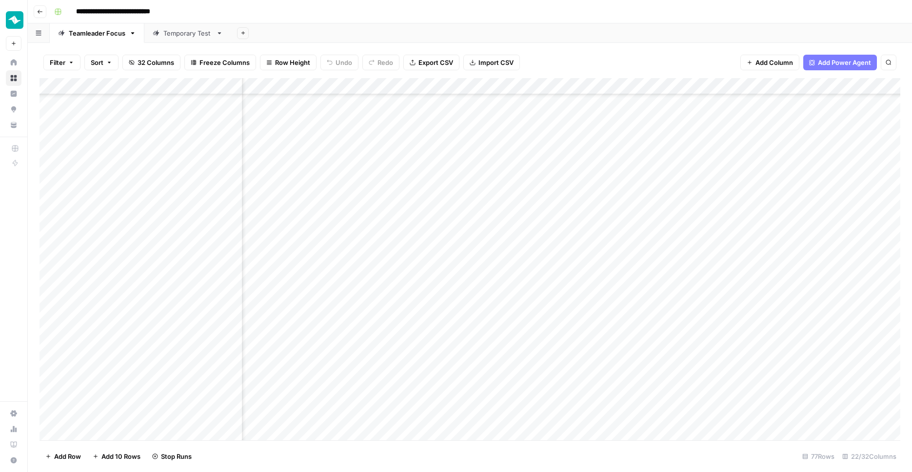
click at [563, 359] on div "Add Column" at bounding box center [470, 260] width 861 height 364
click at [556, 376] on div "Add Column" at bounding box center [470, 260] width 861 height 364
click at [560, 408] on div "Add Column" at bounding box center [470, 260] width 861 height 364
click at [598, 194] on div "Add Column" at bounding box center [470, 260] width 861 height 364
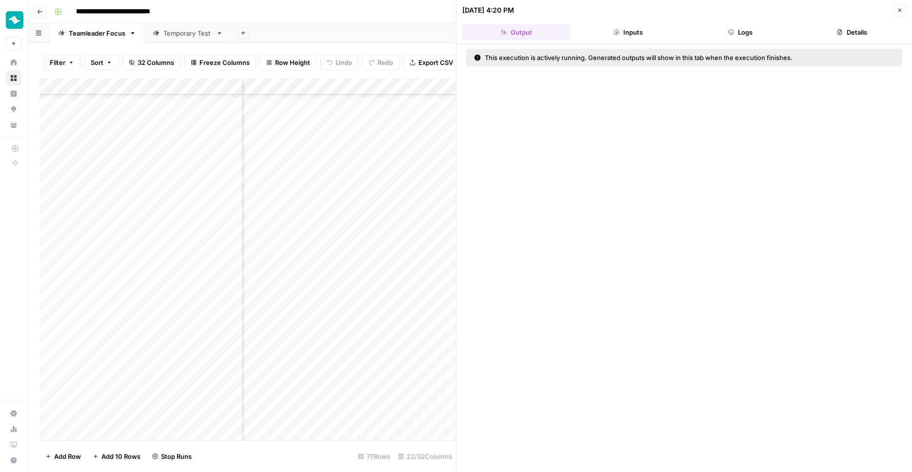
click at [743, 30] on button "Logs" at bounding box center [740, 32] width 108 height 16
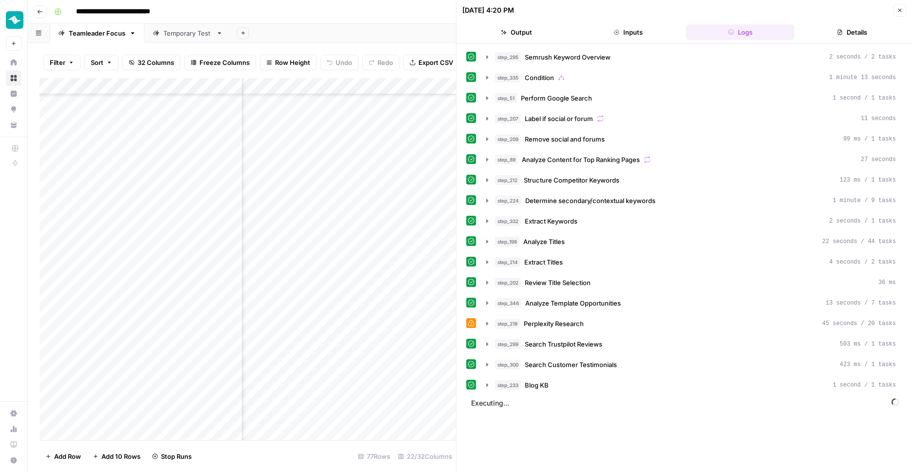
click at [623, 366] on div "step_300 Search Customer Testimonials 423 ms / 1 tasks" at bounding box center [695, 364] width 401 height 10
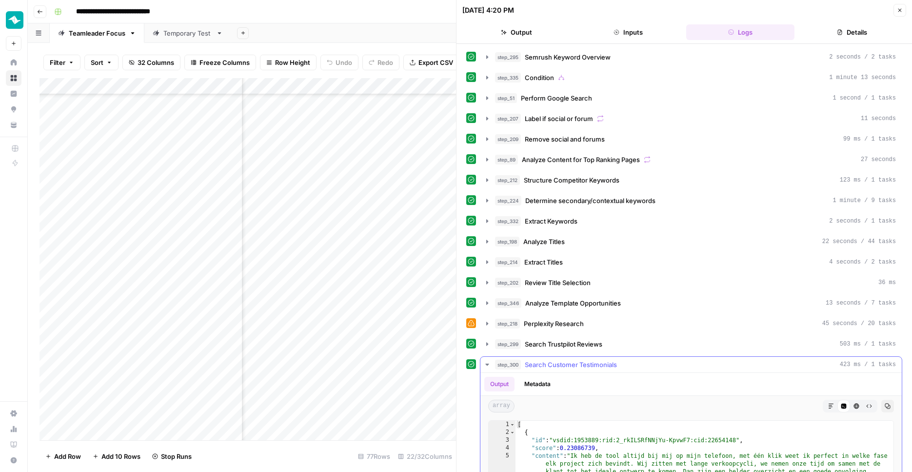
click at [623, 366] on div "step_300 Search Customer Testimonials 423 ms / 1 tasks" at bounding box center [695, 364] width 401 height 10
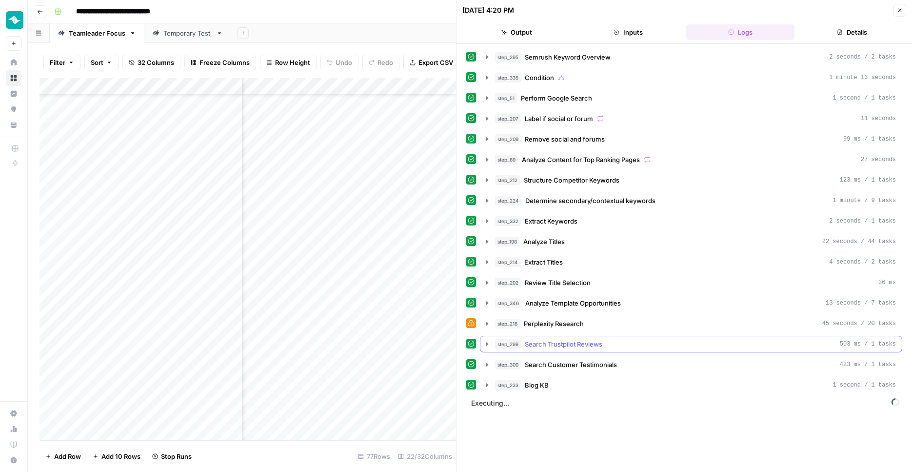
click at [632, 344] on div "step_299 Search Trustpilot Reviews 503 ms / 1 tasks" at bounding box center [695, 344] width 401 height 10
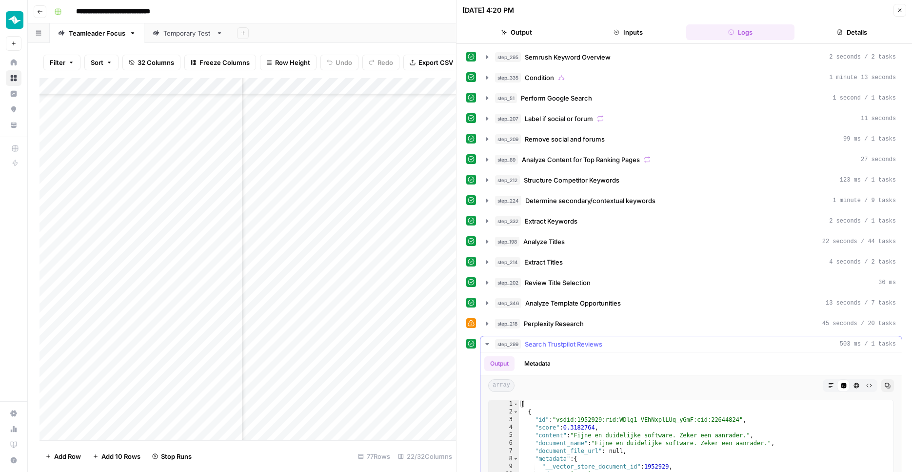
click at [632, 344] on div "step_299 Search Trustpilot Reviews 503 ms / 1 tasks" at bounding box center [695, 344] width 401 height 10
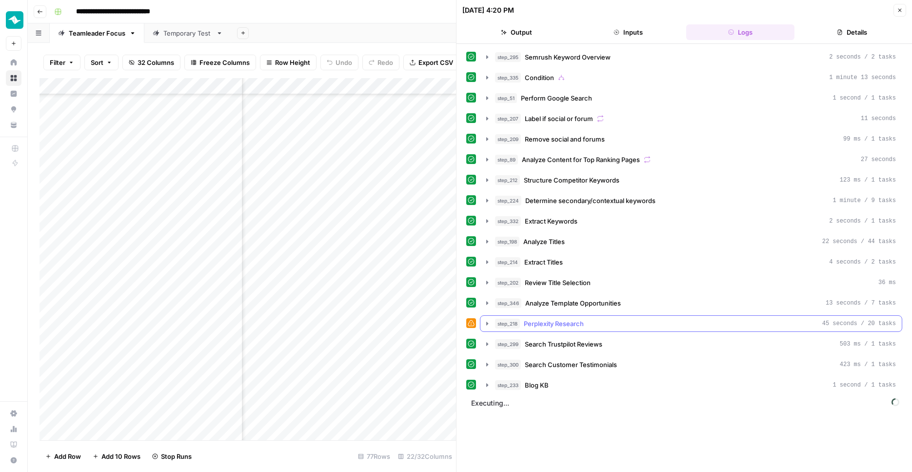
click at [635, 322] on div "step_218 Perplexity Research 45 seconds / 20 tasks" at bounding box center [695, 324] width 401 height 10
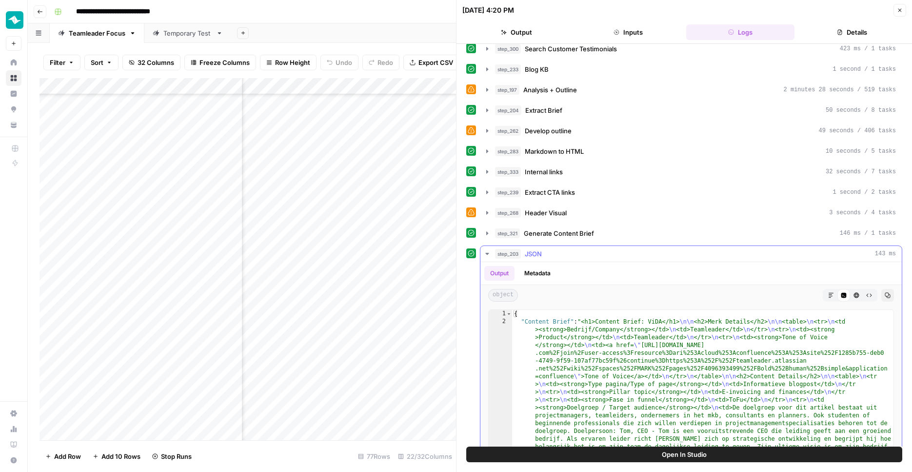
scroll to position [574, 0]
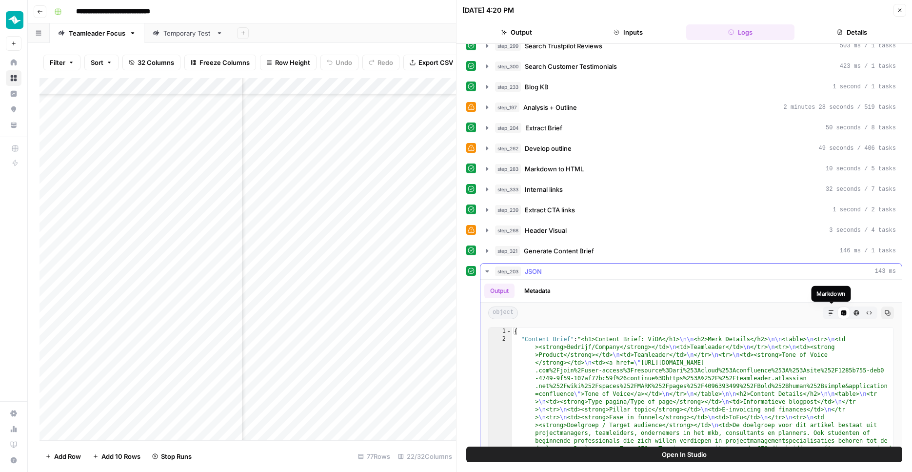
click at [832, 316] on button "Markdown" at bounding box center [831, 312] width 13 height 13
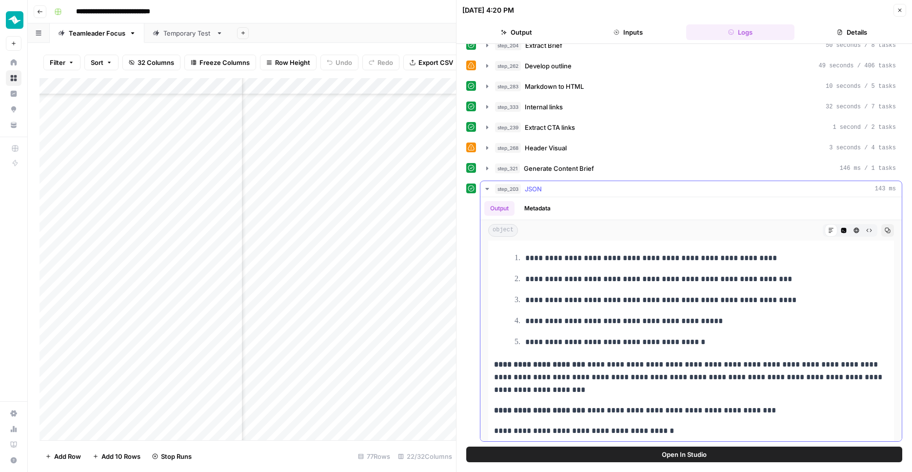
scroll to position [2088, 0]
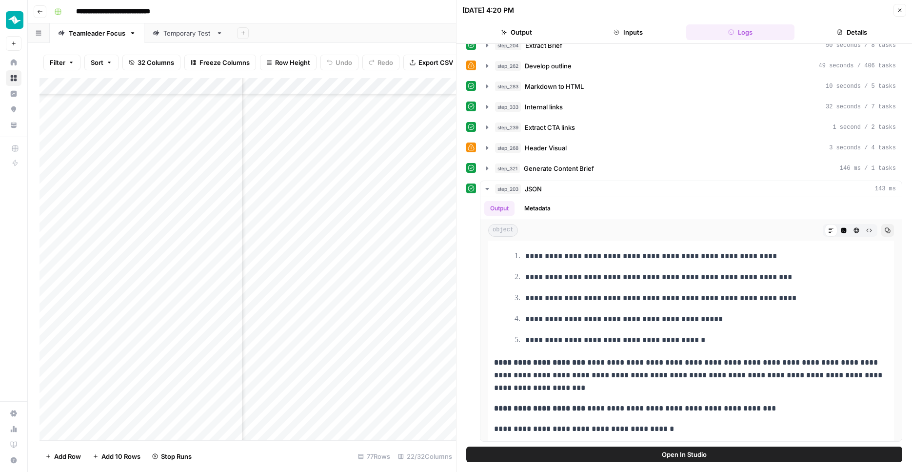
click at [899, 9] on icon "button" at bounding box center [900, 10] width 6 height 6
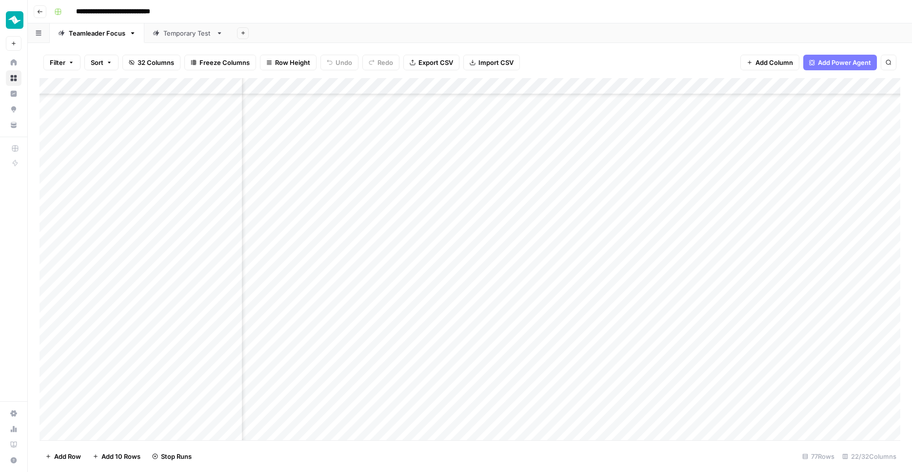
scroll to position [835, 430]
click at [737, 209] on div "Add Column" at bounding box center [470, 260] width 861 height 364
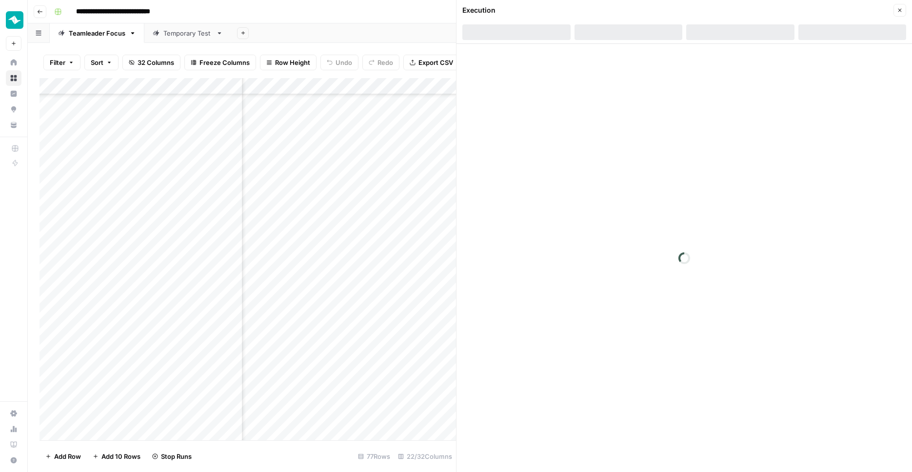
click at [894, 15] on button "Close" at bounding box center [900, 10] width 13 height 13
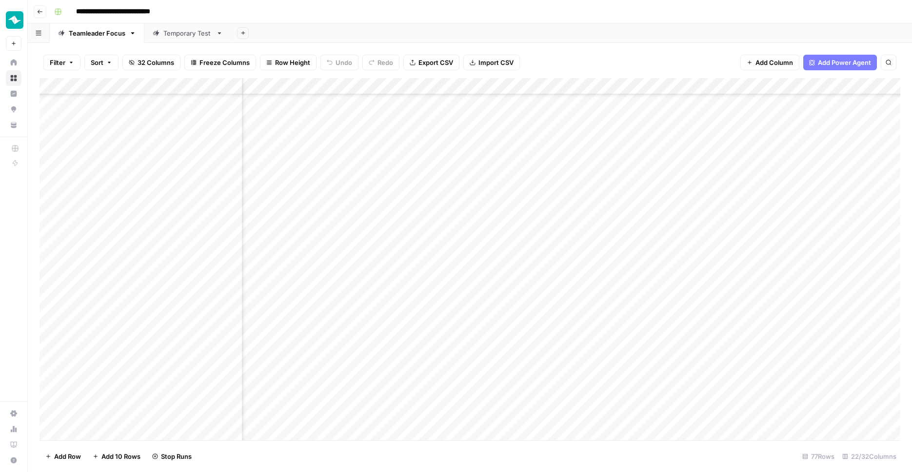
scroll to position [835, 760]
click at [767, 209] on div "Add Column" at bounding box center [470, 260] width 861 height 364
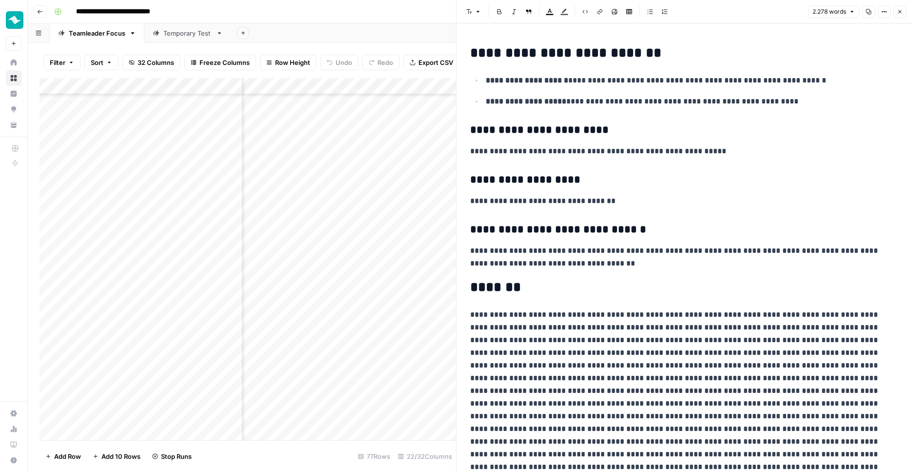
scroll to position [2942, 0]
click at [901, 14] on icon "button" at bounding box center [900, 12] width 6 height 6
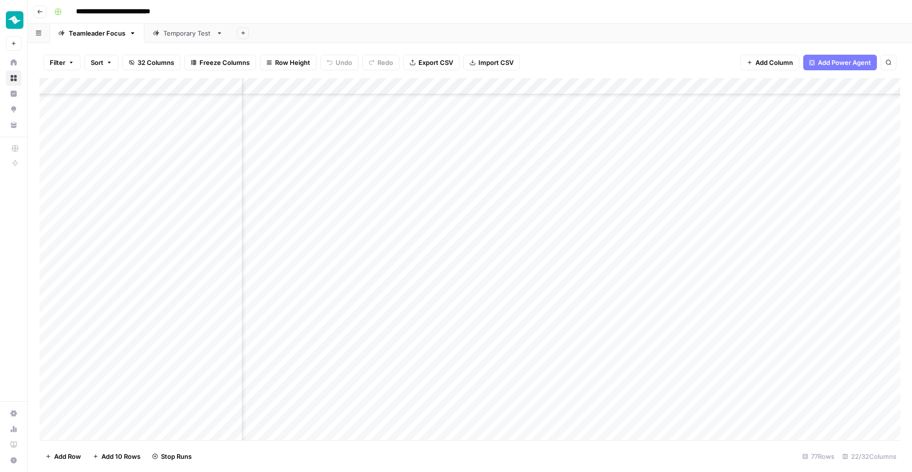
scroll to position [945, 760]
click at [681, 282] on div "Add Column" at bounding box center [470, 260] width 861 height 364
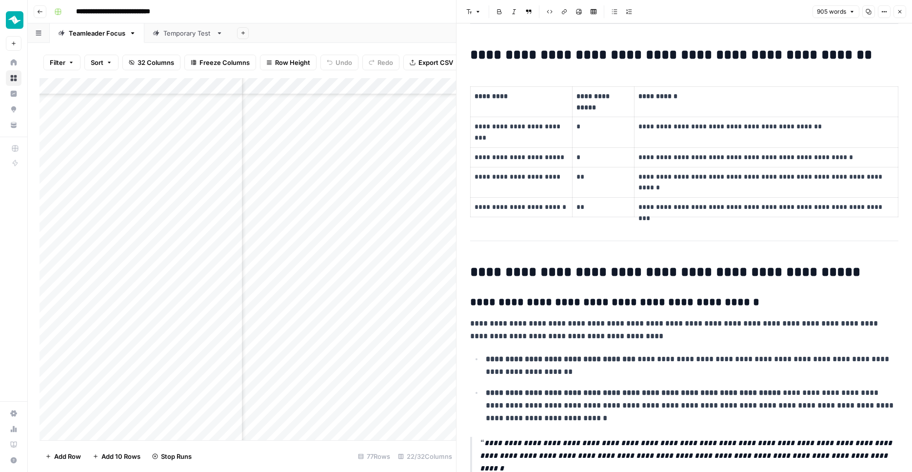
scroll to position [262, 0]
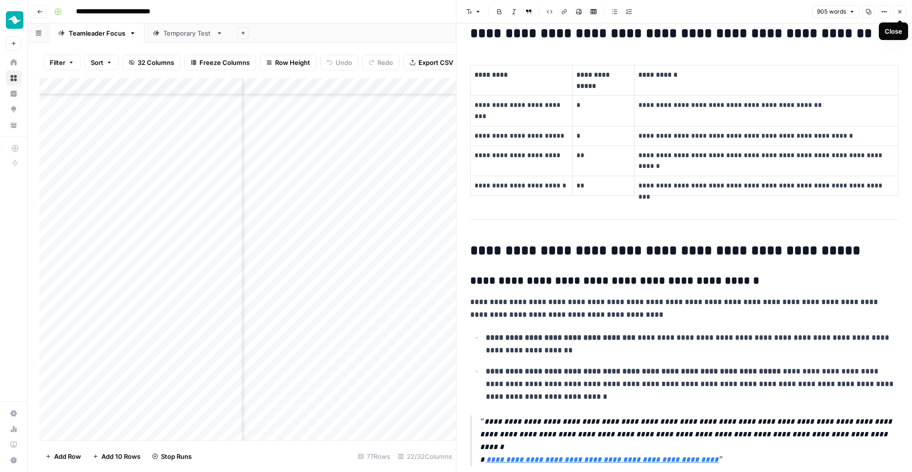
click at [903, 13] on button "Close" at bounding box center [900, 11] width 13 height 13
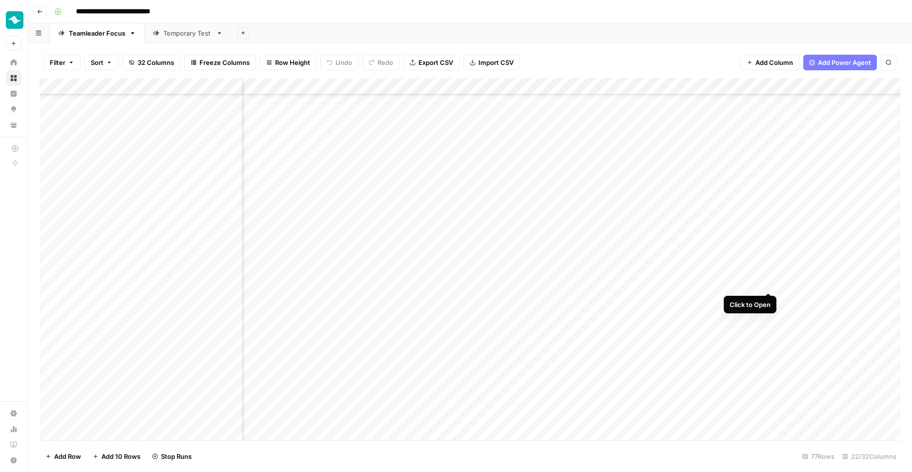
click at [768, 283] on div "Add Column" at bounding box center [470, 260] width 861 height 364
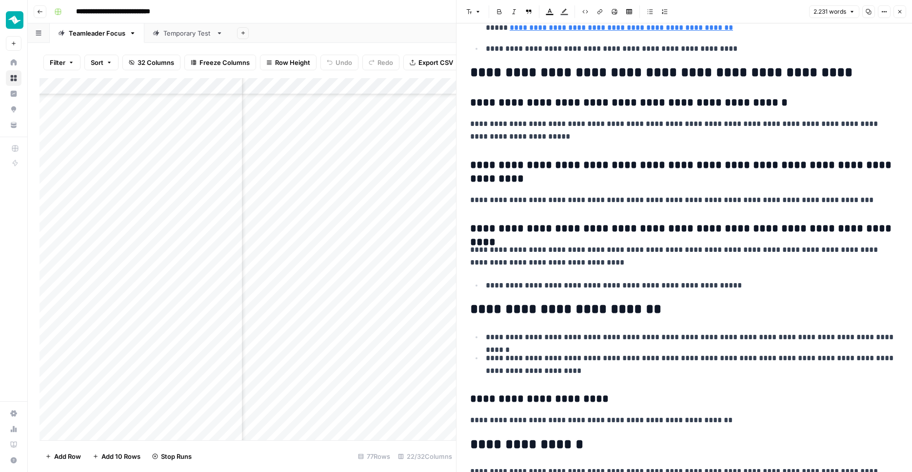
scroll to position [2702, 0]
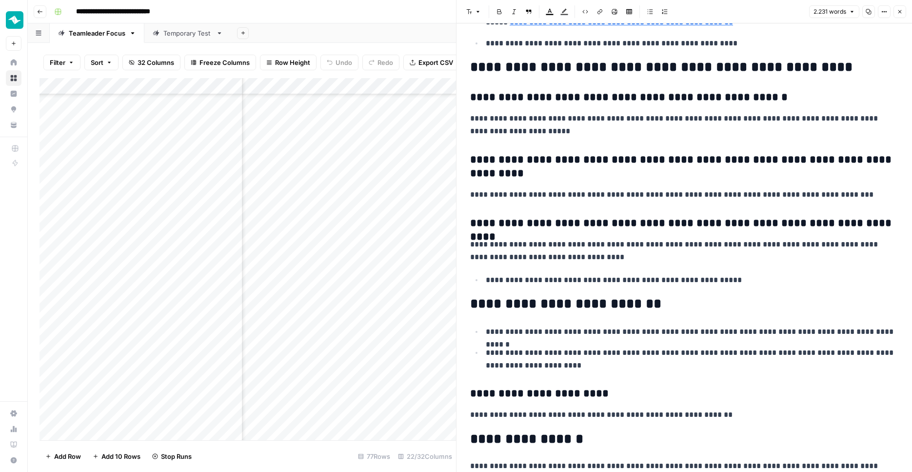
click at [900, 15] on button "Close" at bounding box center [900, 11] width 13 height 13
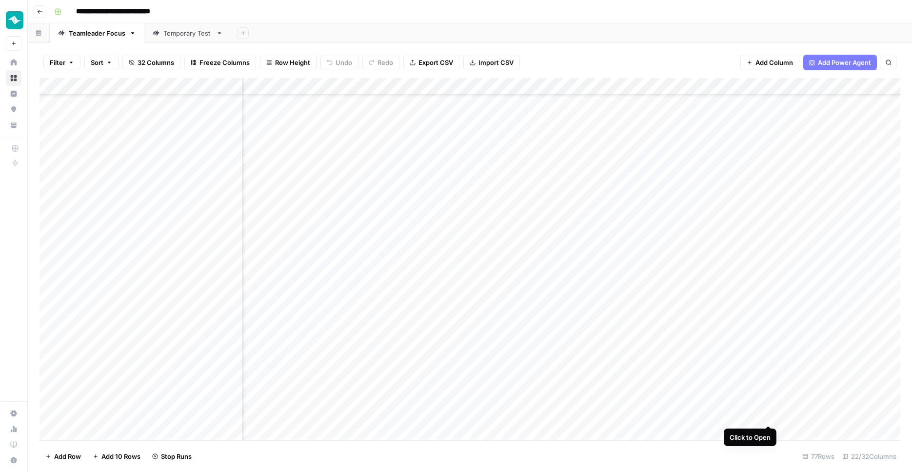
click at [767, 417] on div "Add Column" at bounding box center [470, 260] width 861 height 364
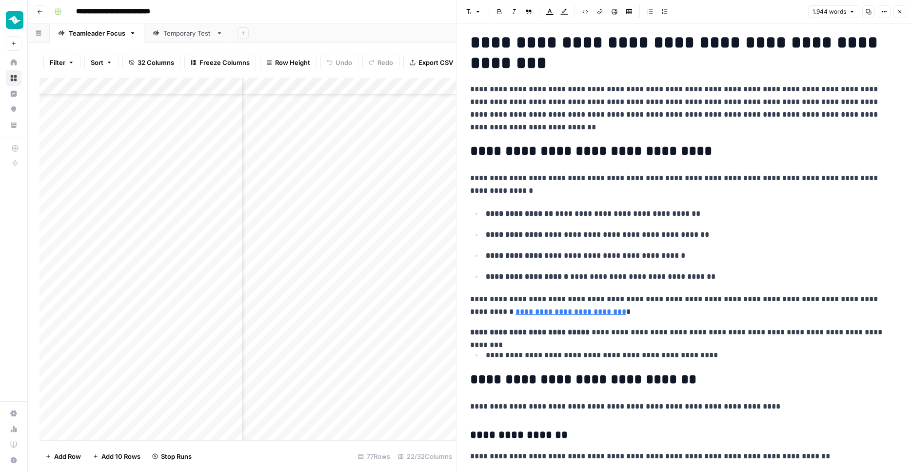
scroll to position [1406, 0]
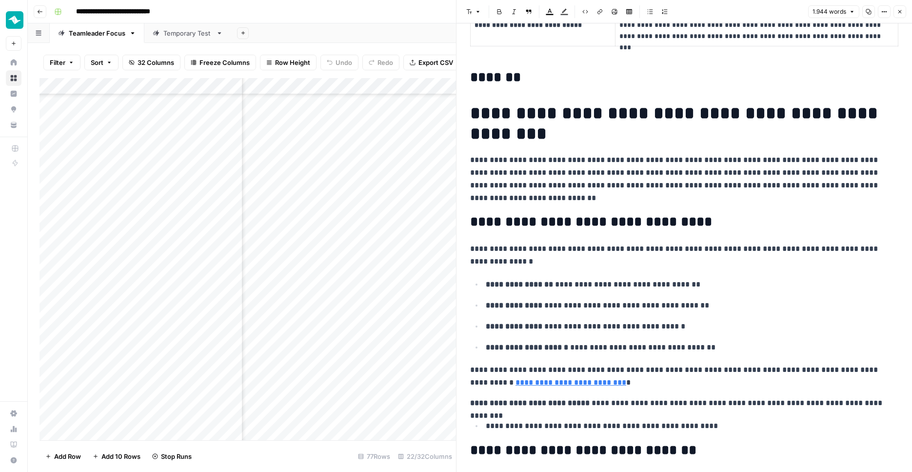
click at [899, 13] on icon "button" at bounding box center [900, 12] width 6 height 6
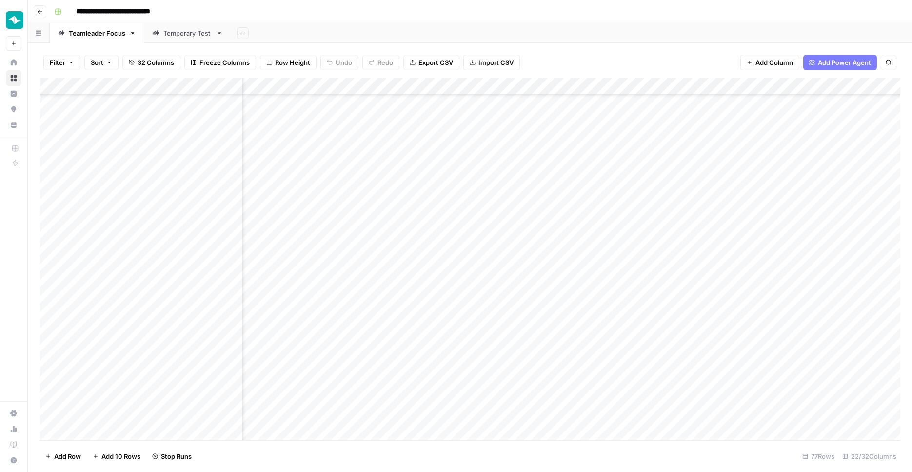
scroll to position [945, 847]
click at [759, 415] on div "Add Column" at bounding box center [470, 260] width 861 height 364
click at [757, 296] on div "Add Column" at bounding box center [470, 260] width 861 height 364
click at [759, 281] on div "Add Column" at bounding box center [470, 260] width 861 height 364
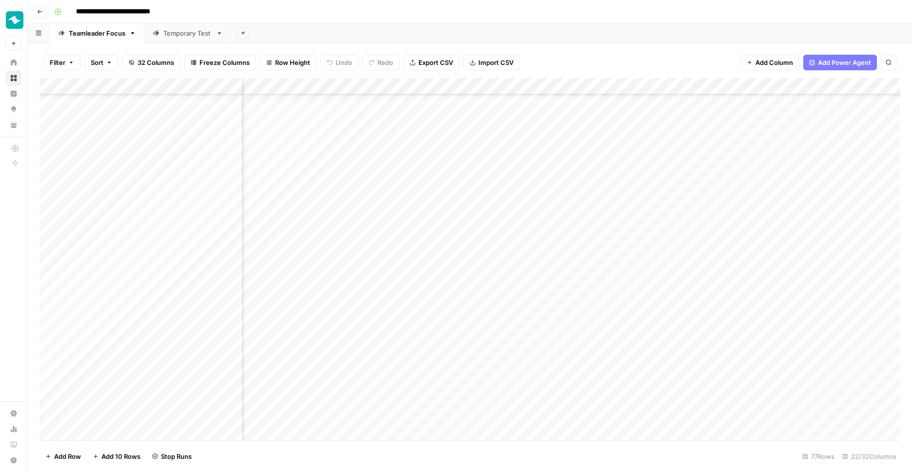
click at [747, 366] on div "Add Column" at bounding box center [470, 260] width 861 height 364
click at [679, 348] on div "Add Column" at bounding box center [470, 260] width 861 height 364
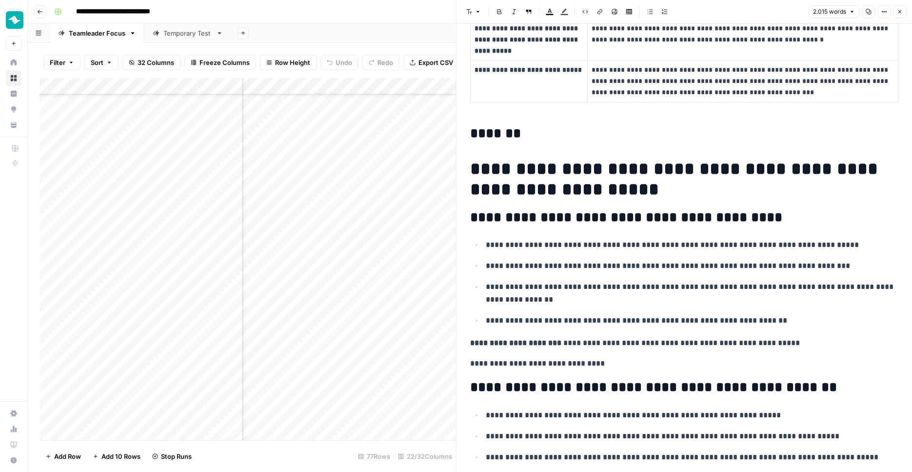
scroll to position [1324, 0]
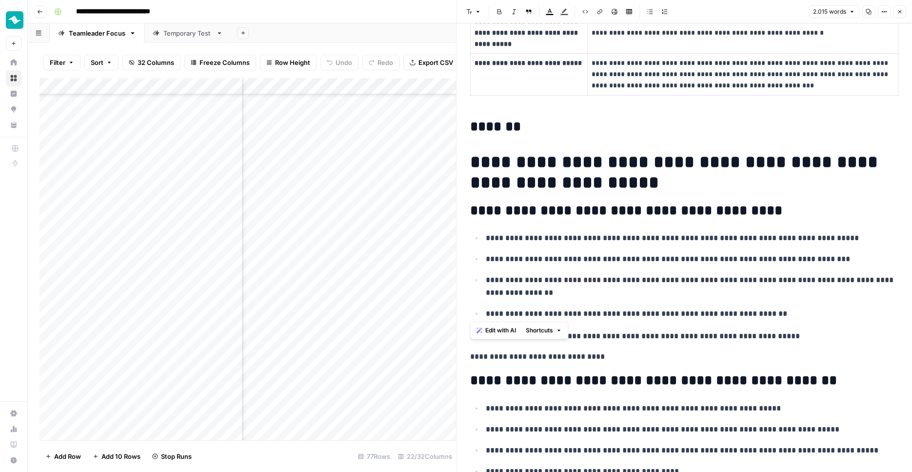
drag, startPoint x: 471, startPoint y: 136, endPoint x: 713, endPoint y: 321, distance: 304.9
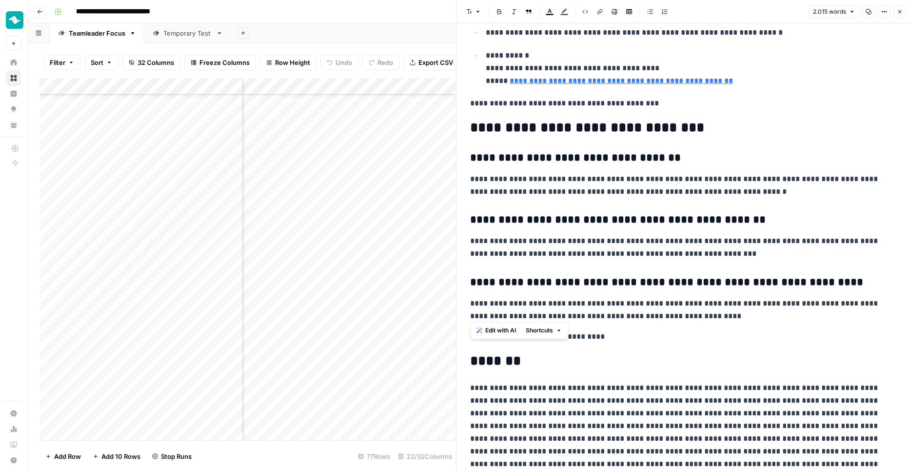
scroll to position [2275, 0]
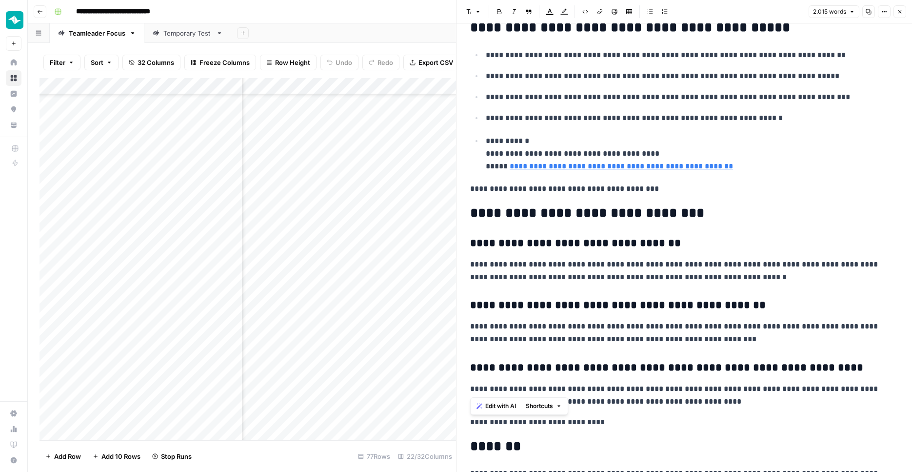
click at [638, 416] on p "**********" at bounding box center [684, 422] width 428 height 13
click at [505, 409] on span "Edit with AI" at bounding box center [500, 405] width 31 height 9
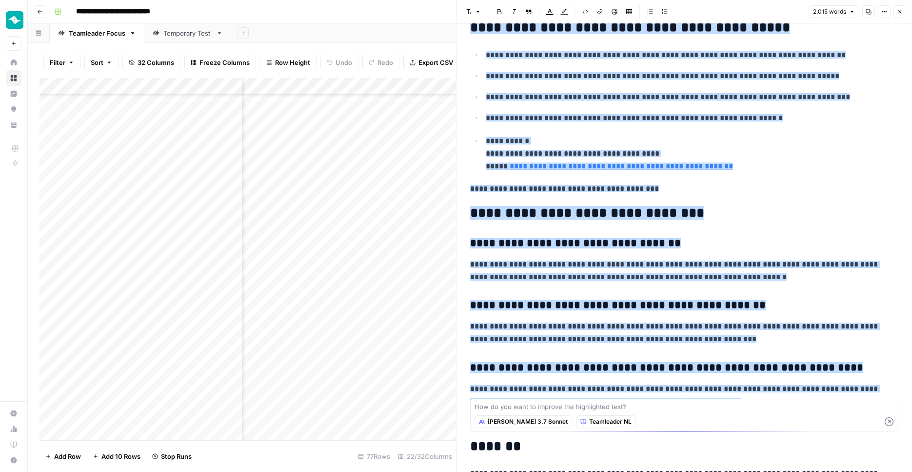
click at [773, 258] on p "**********" at bounding box center [684, 270] width 428 height 25
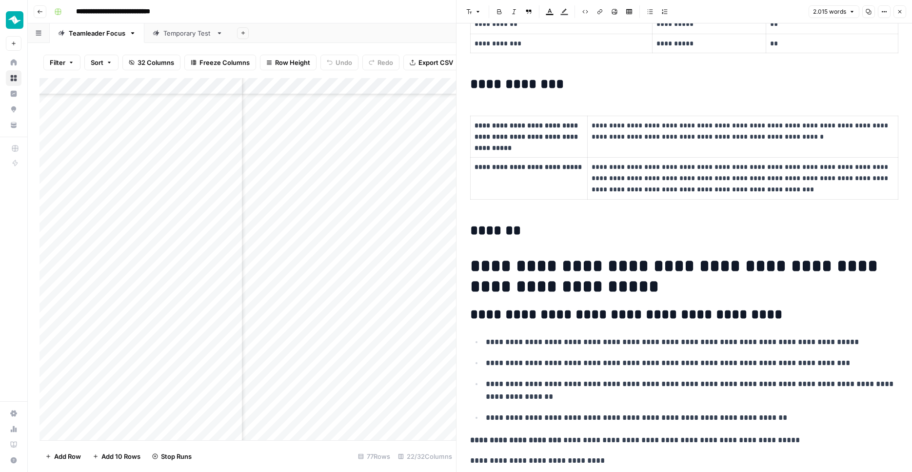
scroll to position [679, 1078]
click at [366, 349] on div "Add Column" at bounding box center [248, 260] width 417 height 364
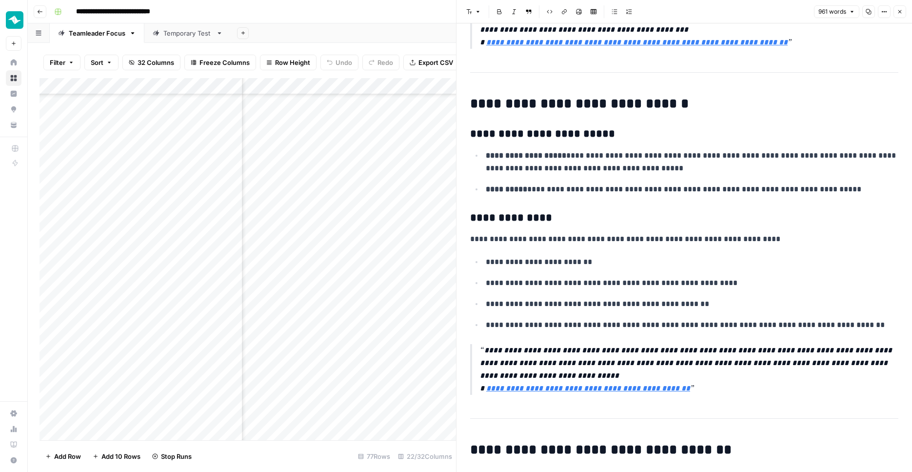
scroll to position [922, 0]
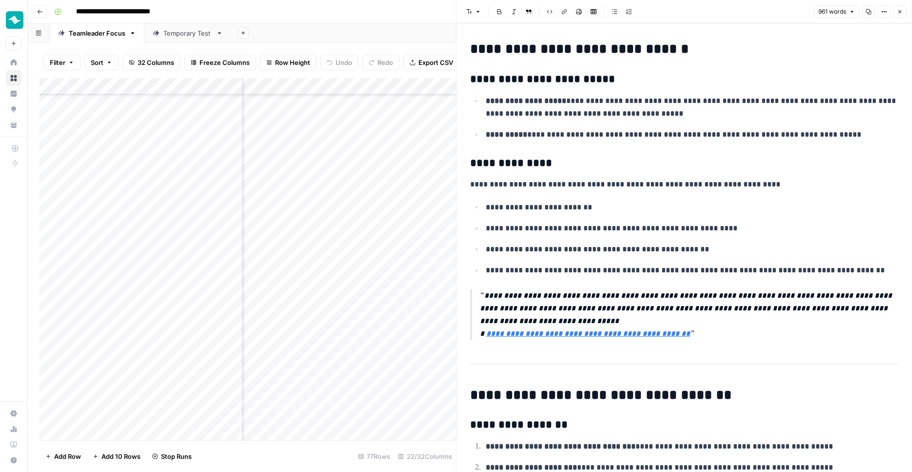
click at [902, 12] on icon "button" at bounding box center [900, 12] width 6 height 6
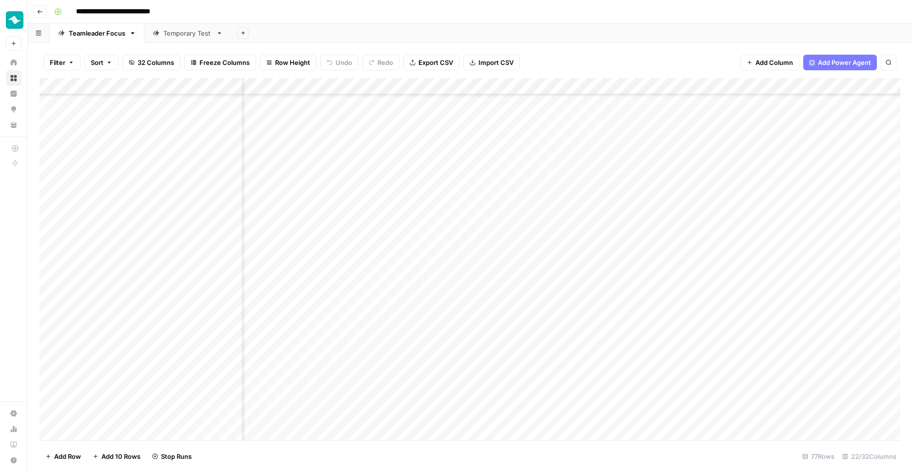
click at [528, 349] on div "Add Column" at bounding box center [470, 260] width 861 height 364
click at [411, 270] on div "Add Column" at bounding box center [470, 260] width 861 height 364
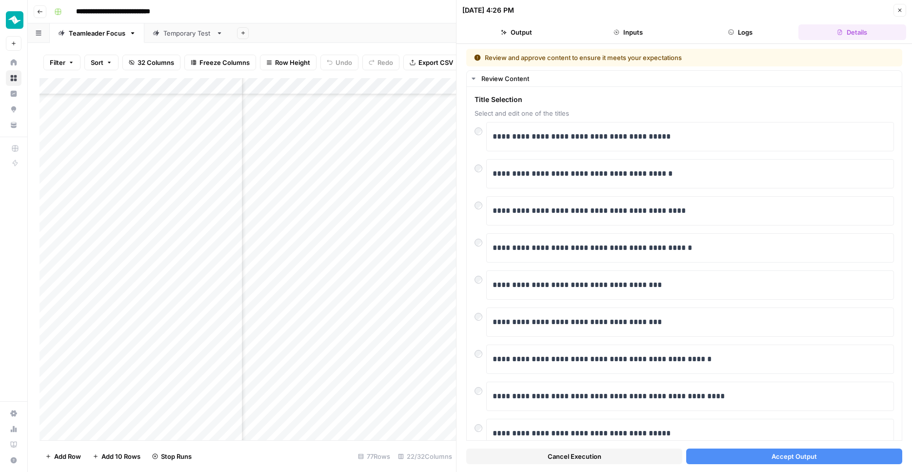
click at [726, 454] on button "Accept Output" at bounding box center [794, 456] width 216 height 16
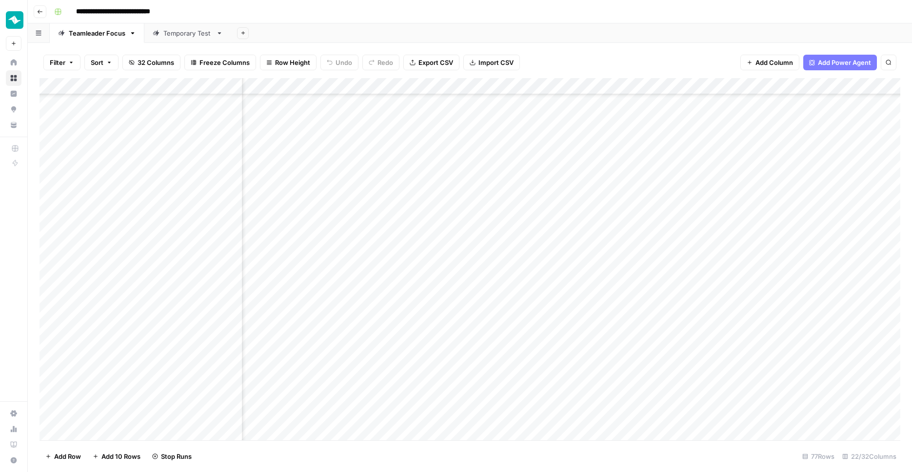
click at [410, 287] on div "Add Column" at bounding box center [470, 260] width 861 height 364
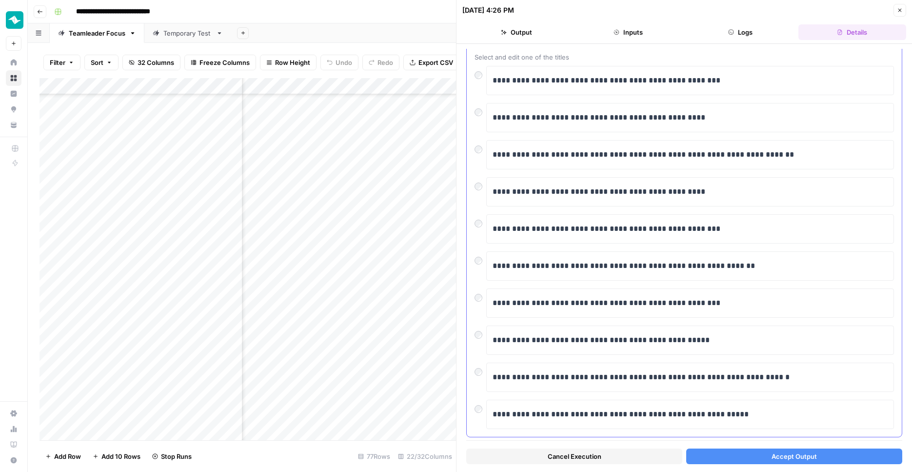
scroll to position [74, 0]
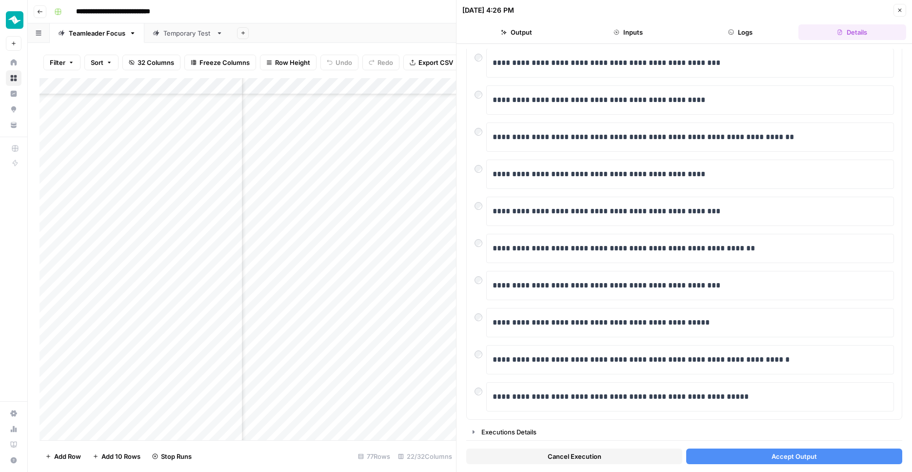
click at [749, 452] on button "Accept Output" at bounding box center [794, 456] width 216 height 16
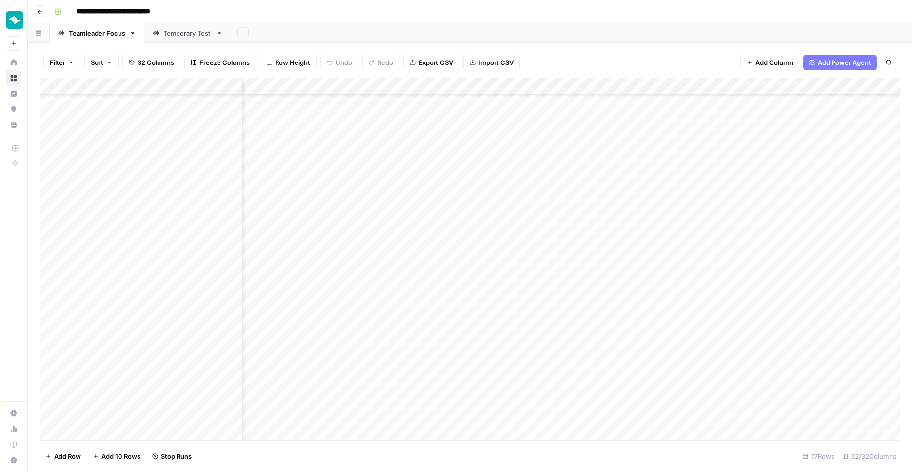
click at [412, 301] on div "Add Column" at bounding box center [470, 260] width 861 height 364
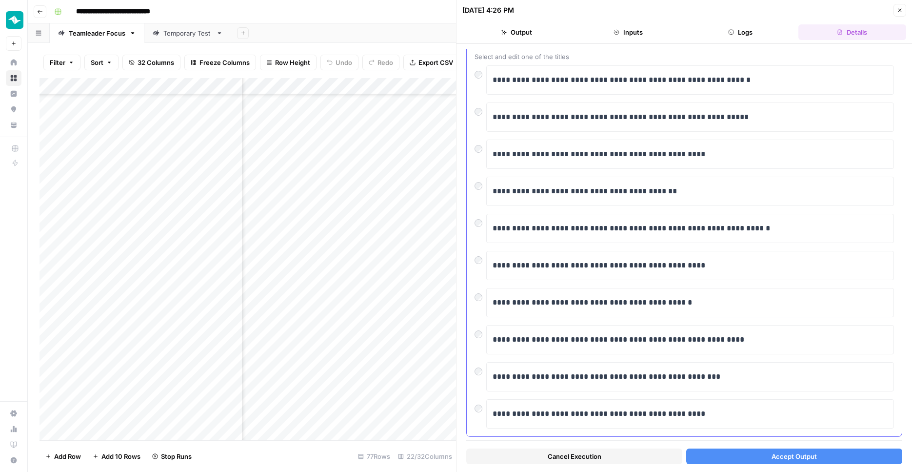
scroll to position [74, 0]
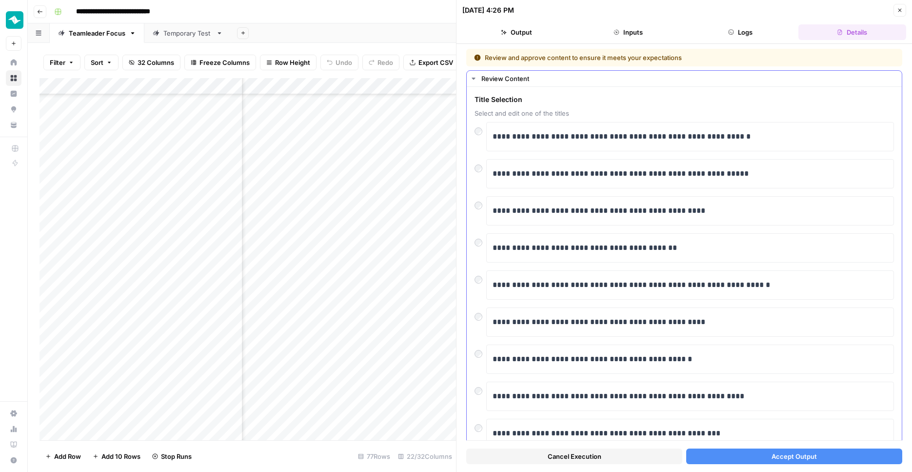
scroll to position [74, 0]
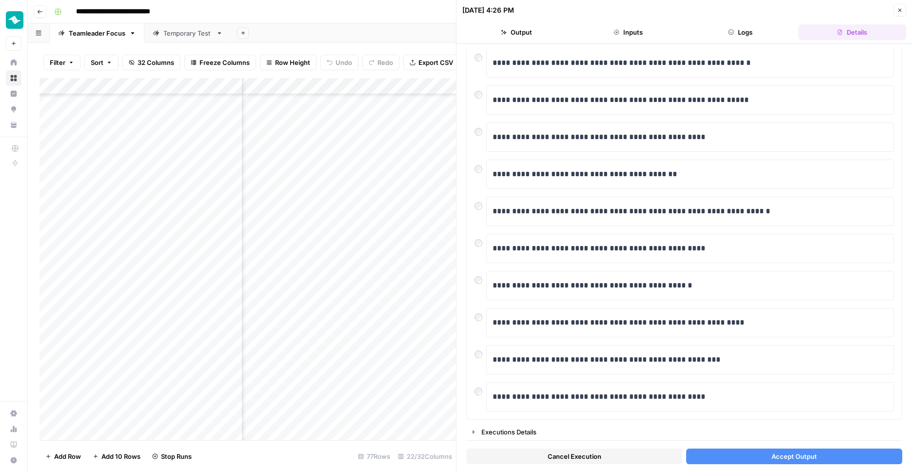
click at [763, 454] on button "Accept Output" at bounding box center [794, 456] width 216 height 16
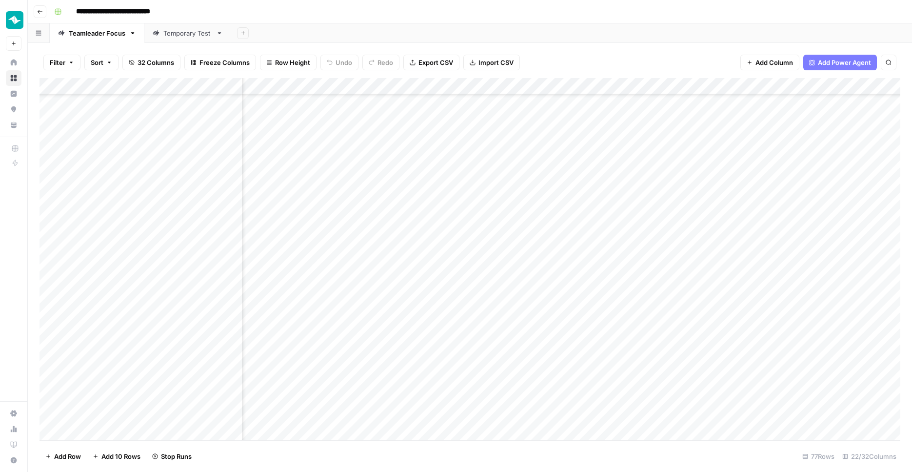
click at [412, 335] on div "Add Column" at bounding box center [470, 260] width 861 height 364
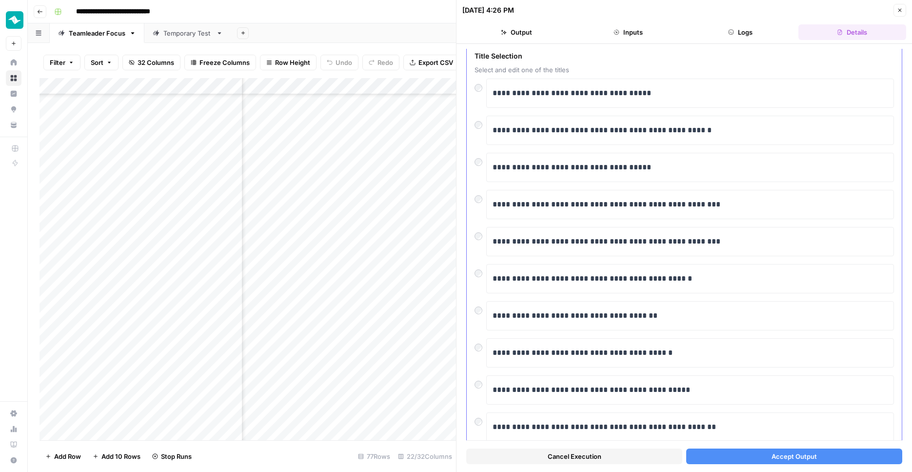
scroll to position [22, 0]
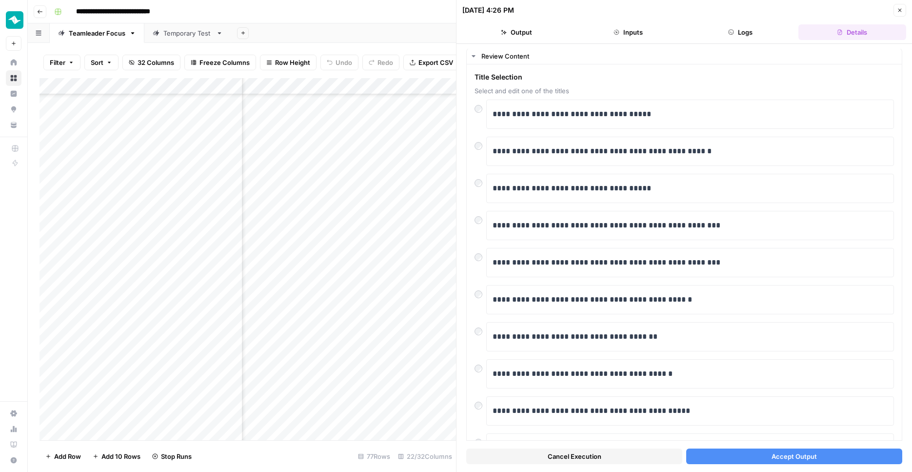
click at [752, 451] on button "Accept Output" at bounding box center [794, 456] width 216 height 16
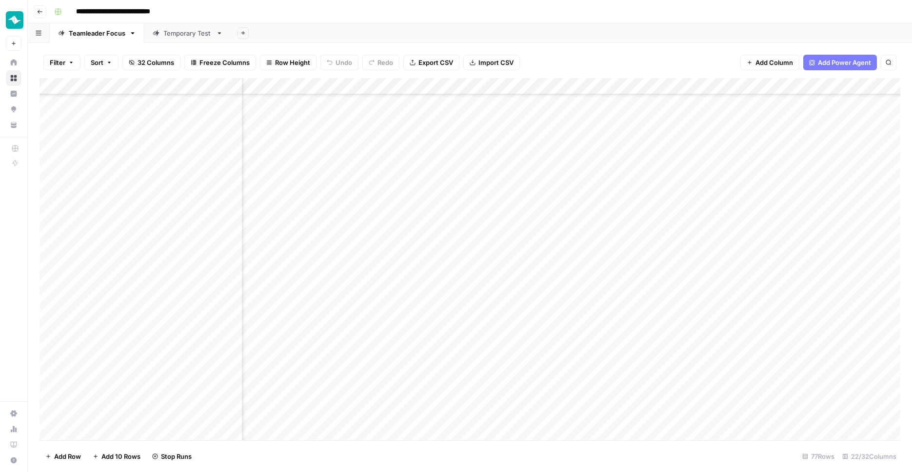
scroll to position [945, 638]
click at [538, 381] on div "Add Column" at bounding box center [470, 260] width 861 height 364
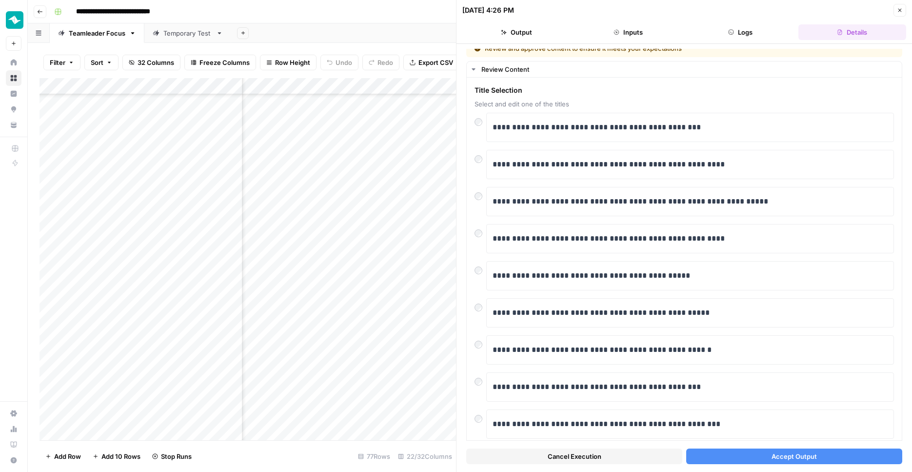
scroll to position [6, 0]
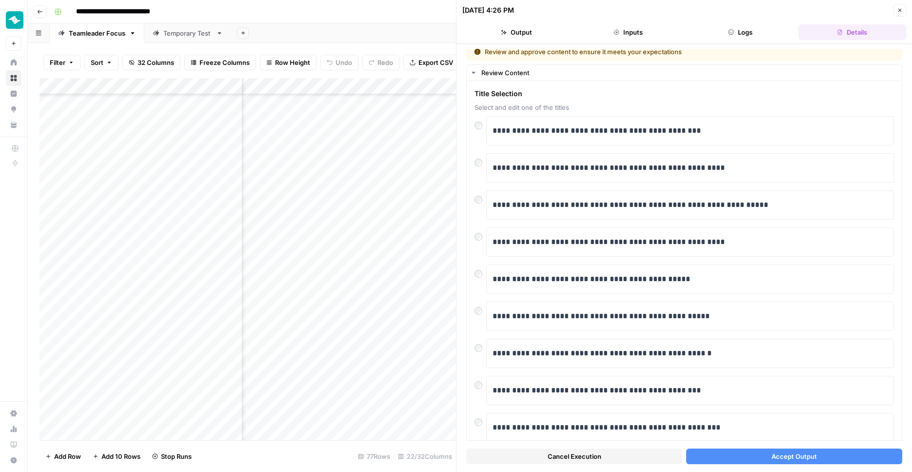
click at [758, 453] on button "Accept Output" at bounding box center [794, 456] width 216 height 16
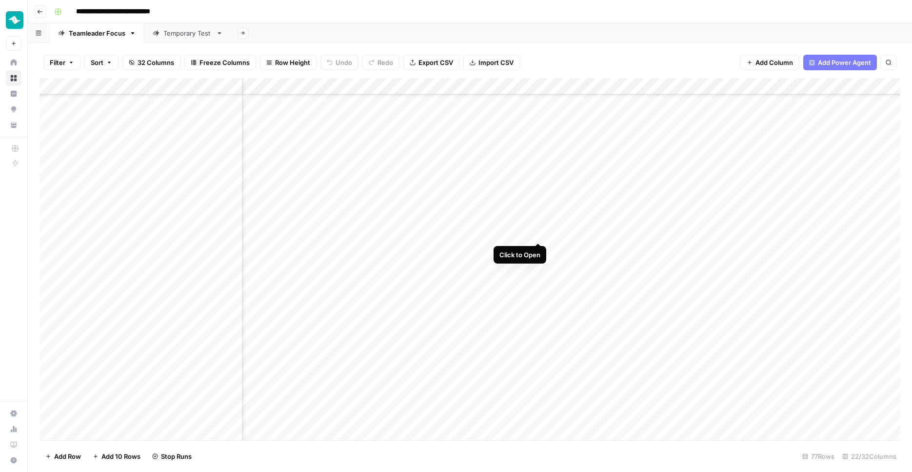
click at [536, 233] on div "Add Column" at bounding box center [470, 260] width 861 height 364
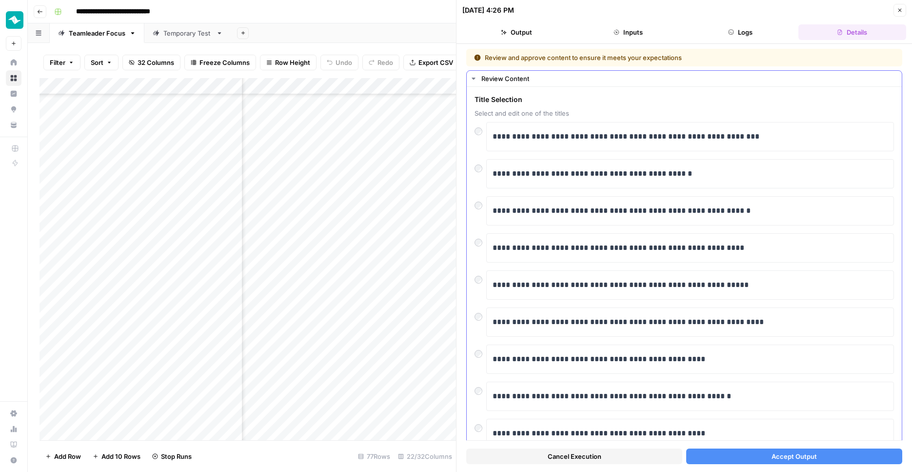
click at [476, 321] on div "**********" at bounding box center [684, 321] width 419 height 29
click at [718, 451] on button "Accept Output" at bounding box center [794, 456] width 216 height 16
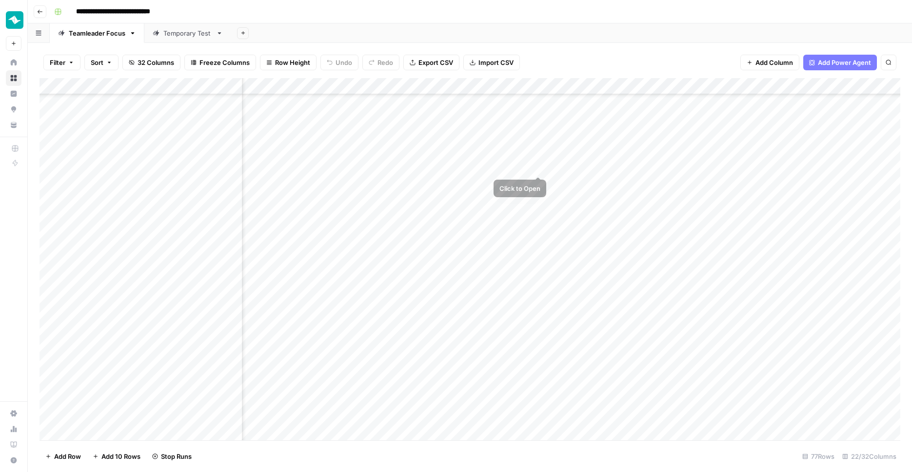
click at [541, 165] on div "Add Column" at bounding box center [470, 260] width 861 height 364
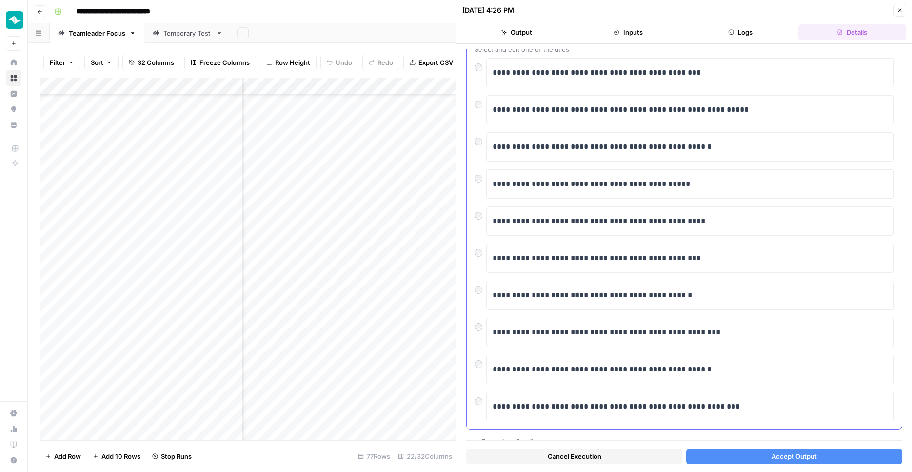
scroll to position [74, 0]
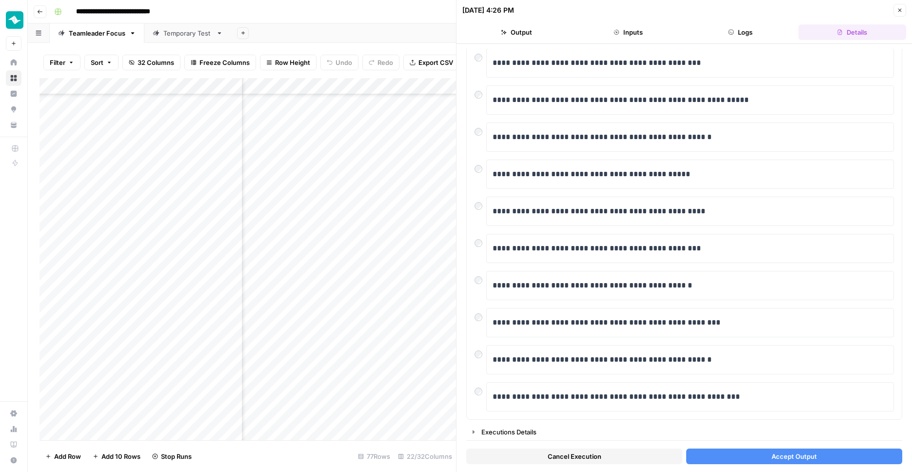
click at [746, 462] on button "Accept Output" at bounding box center [794, 456] width 216 height 16
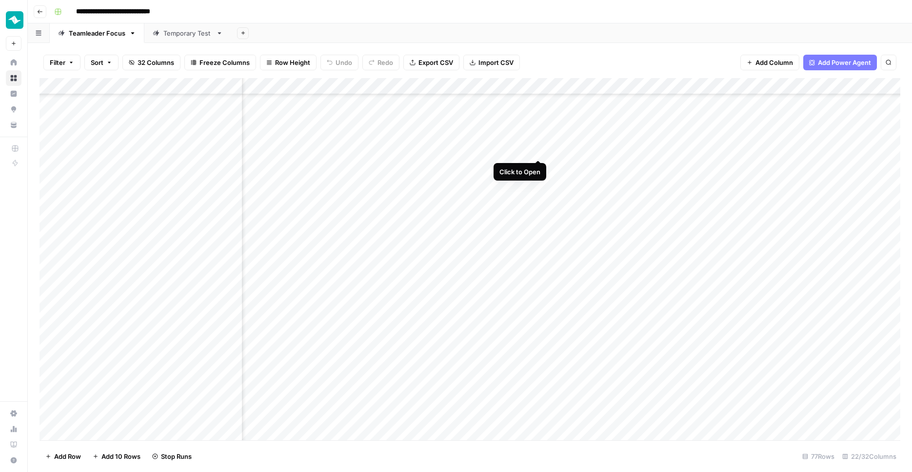
click at [538, 149] on div "Add Column" at bounding box center [470, 260] width 861 height 364
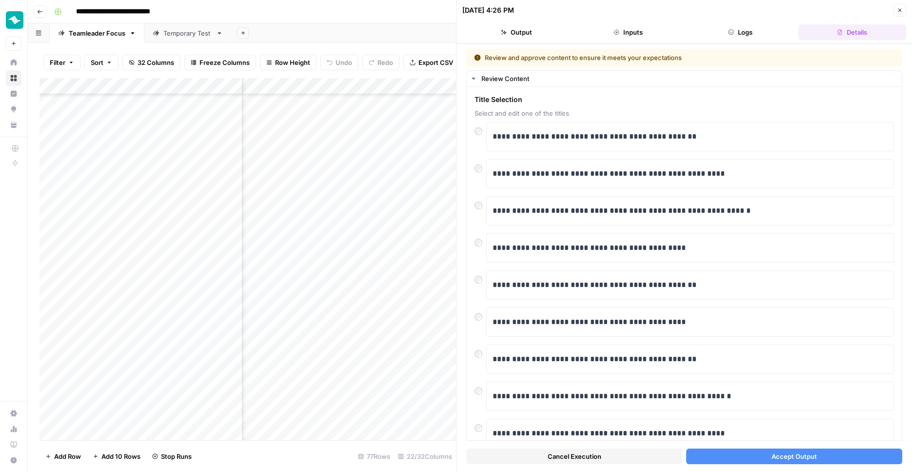
click at [764, 452] on button "Accept Output" at bounding box center [794, 456] width 216 height 16
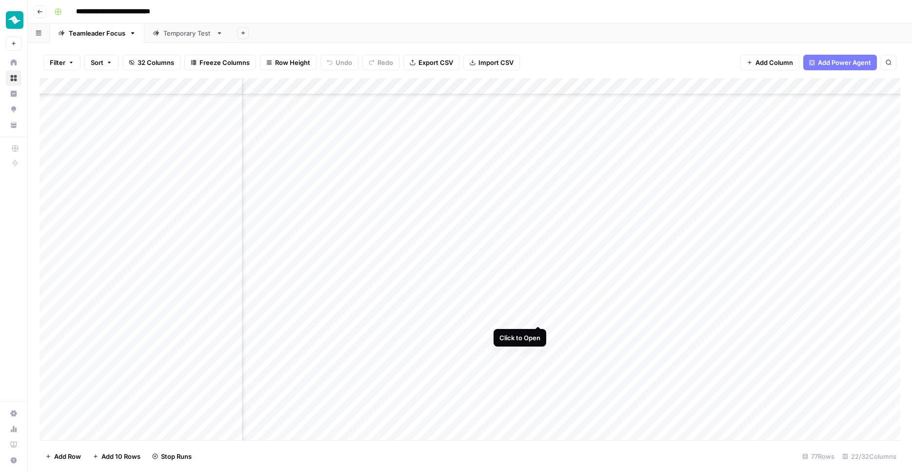
click at [542, 317] on div "Add Column" at bounding box center [470, 260] width 861 height 364
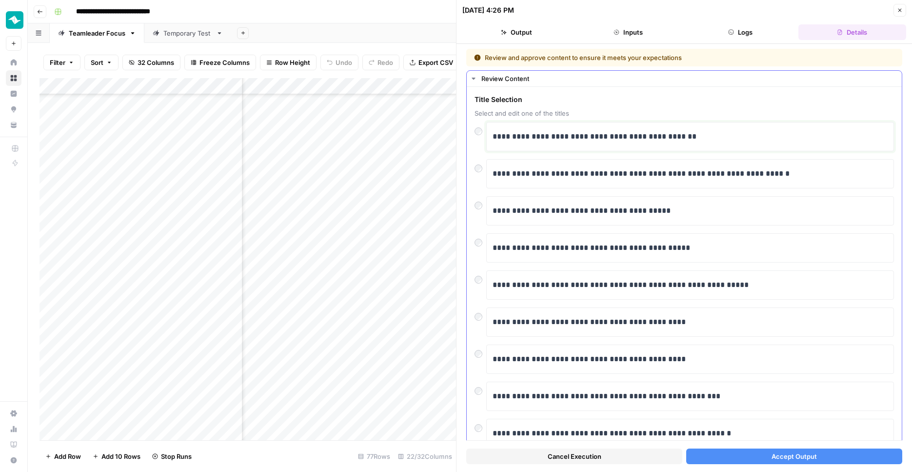
click at [559, 134] on p "**********" at bounding box center [690, 136] width 395 height 13
click at [556, 136] on p "**********" at bounding box center [690, 136] width 395 height 13
click at [756, 452] on button "Accept Output" at bounding box center [794, 456] width 216 height 16
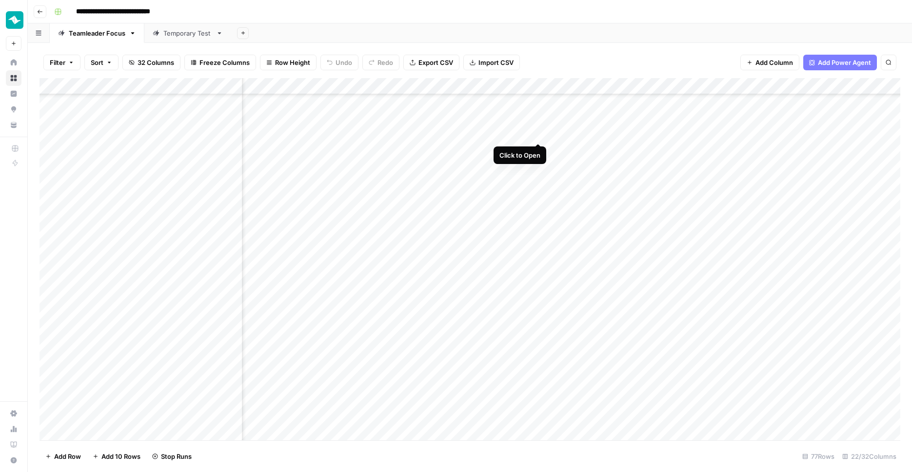
click at [542, 132] on div "Add Column" at bounding box center [470, 260] width 861 height 364
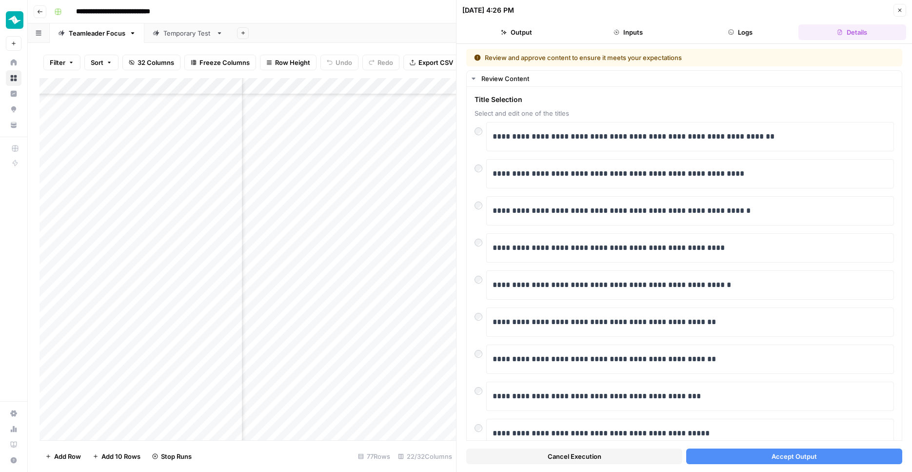
click at [778, 455] on span "Accept Output" at bounding box center [794, 456] width 45 height 10
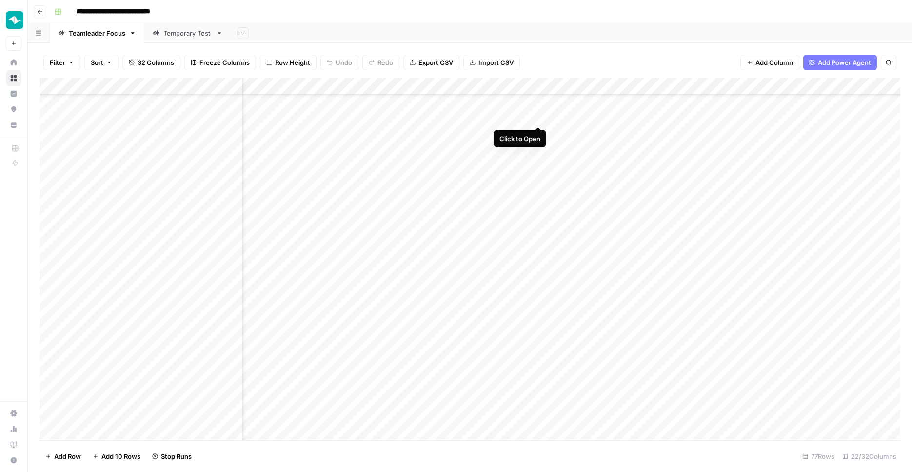
click at [539, 116] on div "Add Column" at bounding box center [470, 260] width 861 height 364
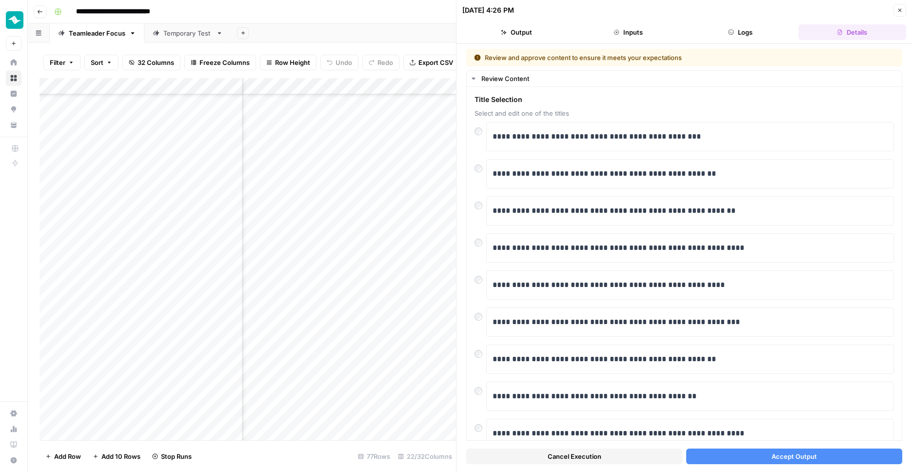
click at [784, 457] on span "Accept Output" at bounding box center [794, 456] width 45 height 10
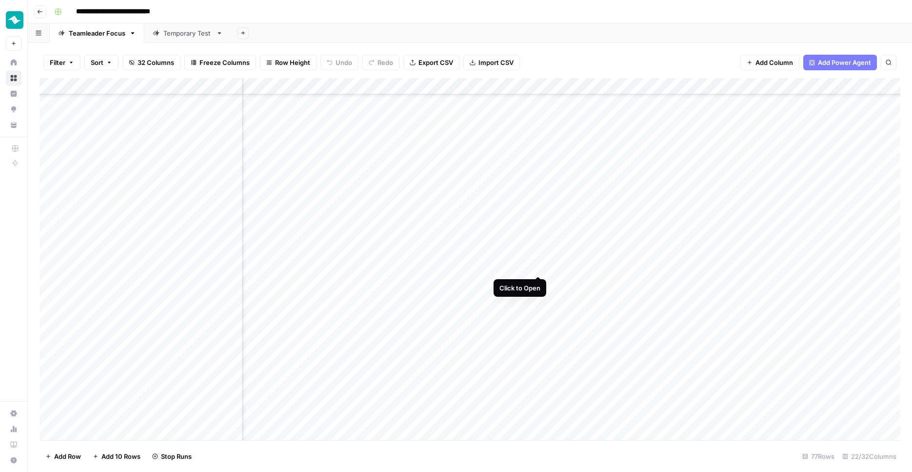
click at [538, 267] on div "Add Column" at bounding box center [470, 260] width 861 height 364
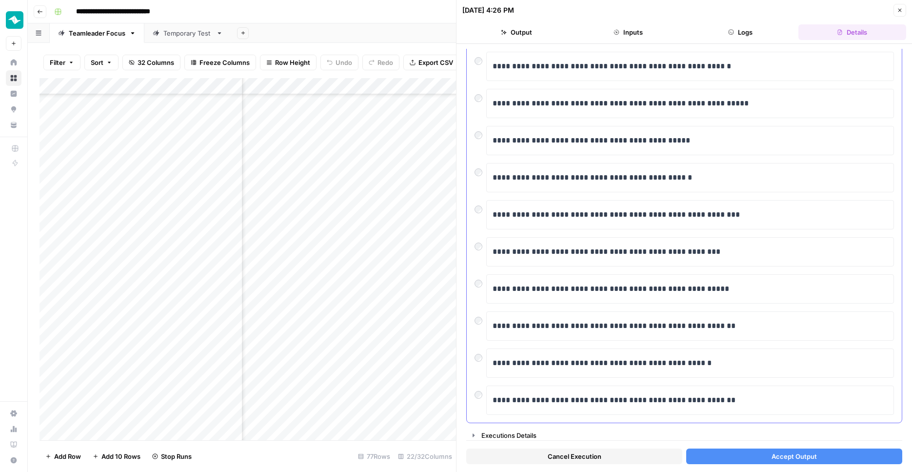
scroll to position [74, 0]
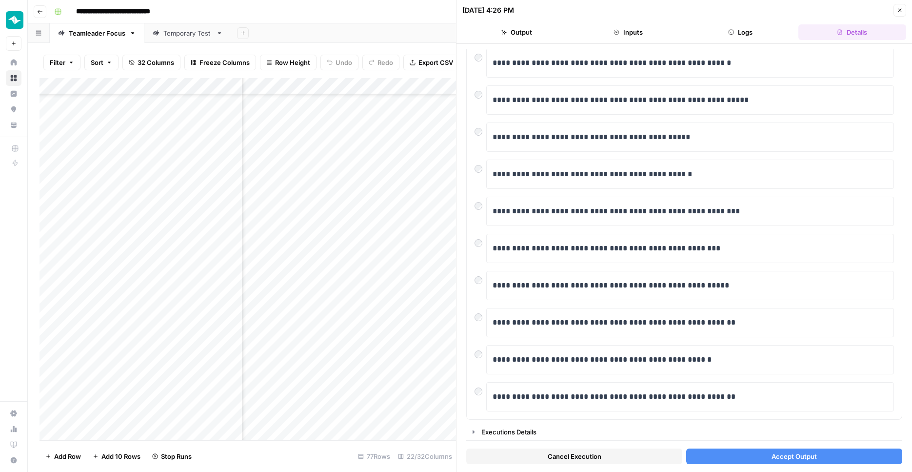
click at [781, 453] on span "Accept Output" at bounding box center [794, 456] width 45 height 10
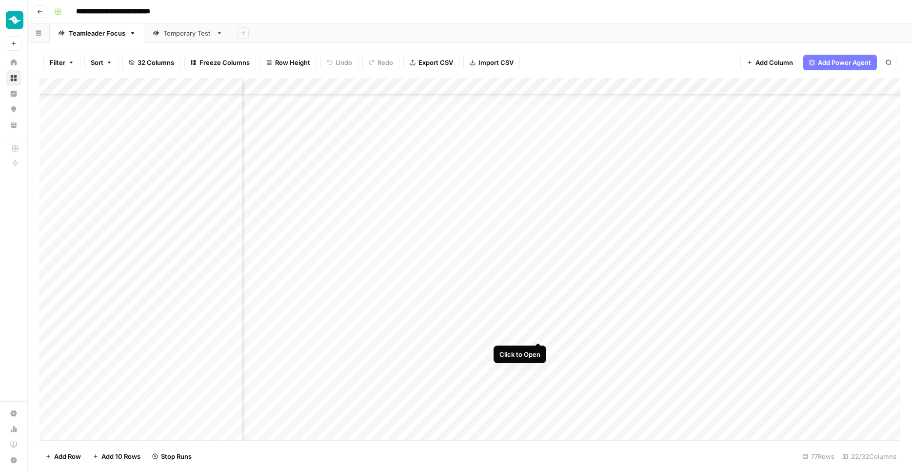
click at [537, 334] on div "Add Column" at bounding box center [470, 260] width 861 height 364
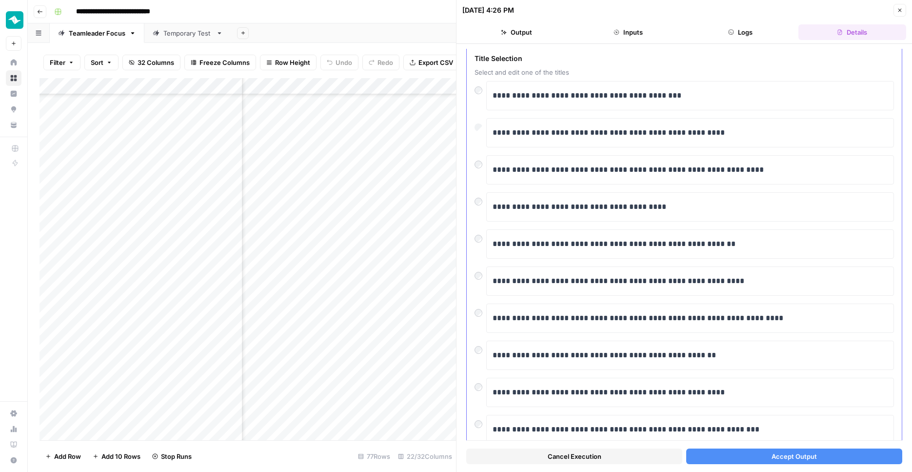
scroll to position [58, 0]
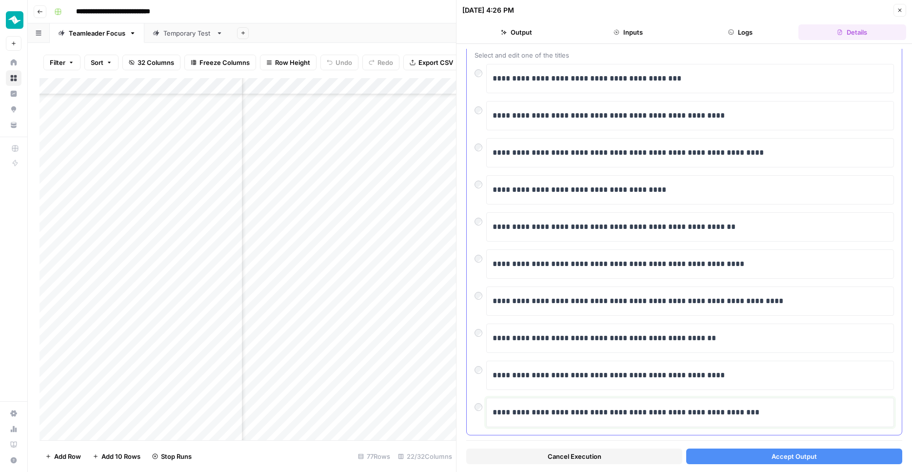
click at [704, 413] on p "**********" at bounding box center [690, 412] width 395 height 13
click at [766, 451] on button "Accept Output" at bounding box center [794, 456] width 216 height 16
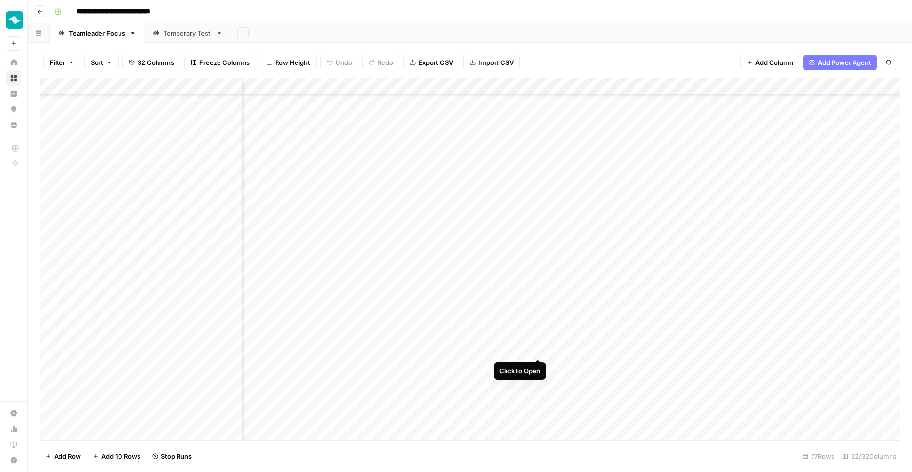
click at [539, 346] on div "Add Column" at bounding box center [470, 260] width 861 height 364
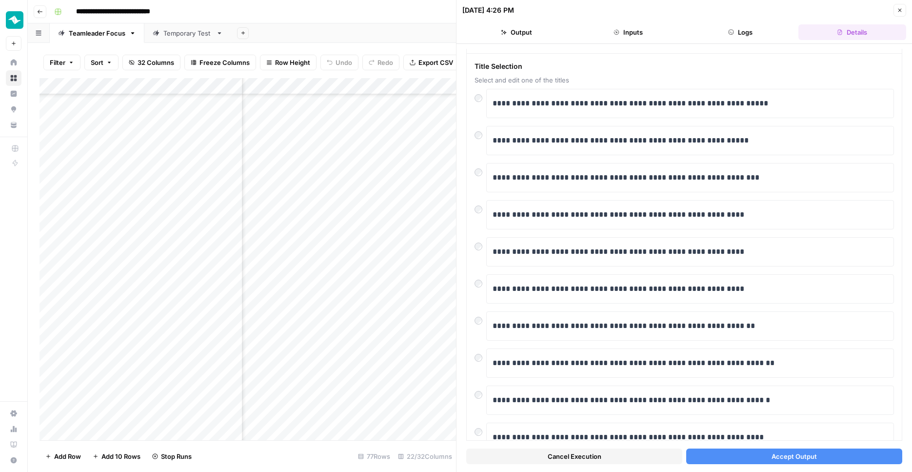
scroll to position [28, 0]
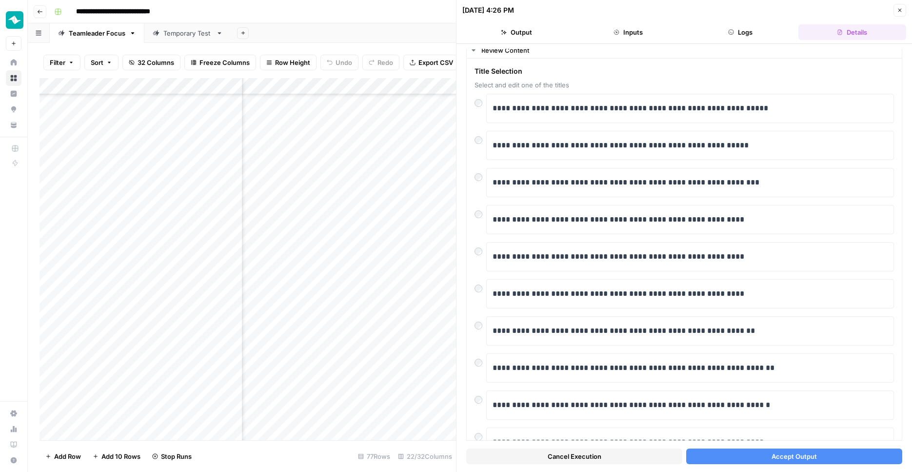
click at [765, 454] on button "Accept Output" at bounding box center [794, 456] width 216 height 16
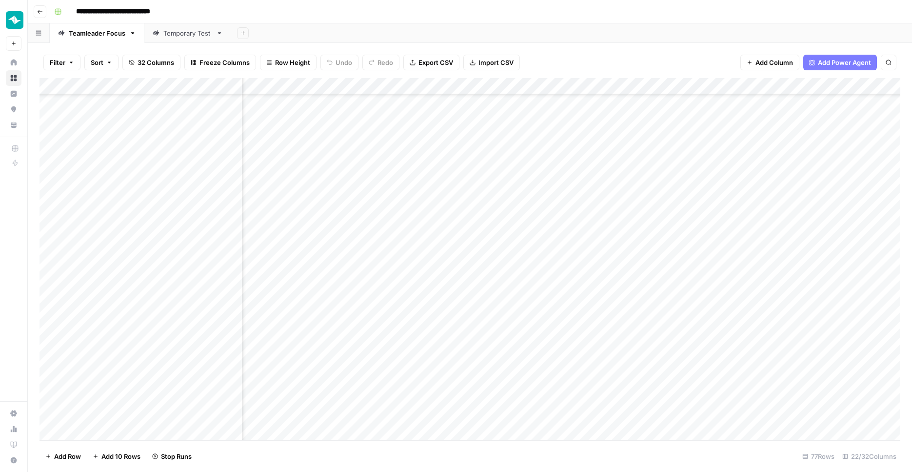
click at [539, 366] on div "Add Column" at bounding box center [470, 260] width 861 height 364
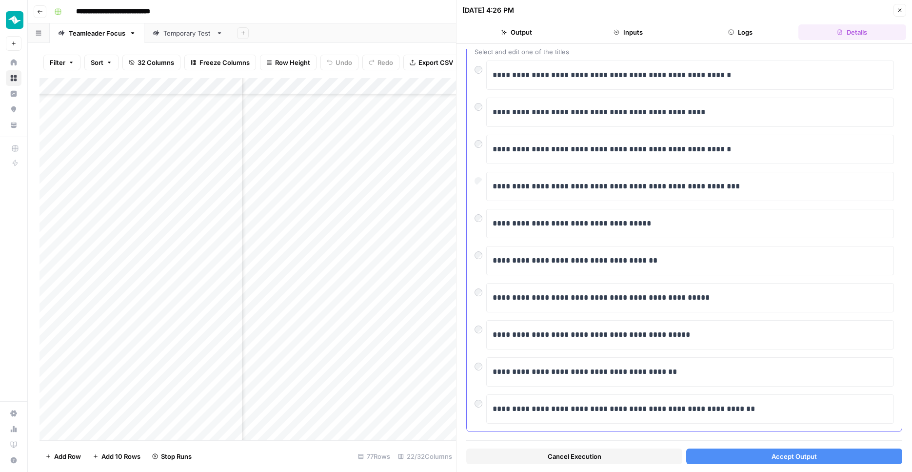
scroll to position [74, 0]
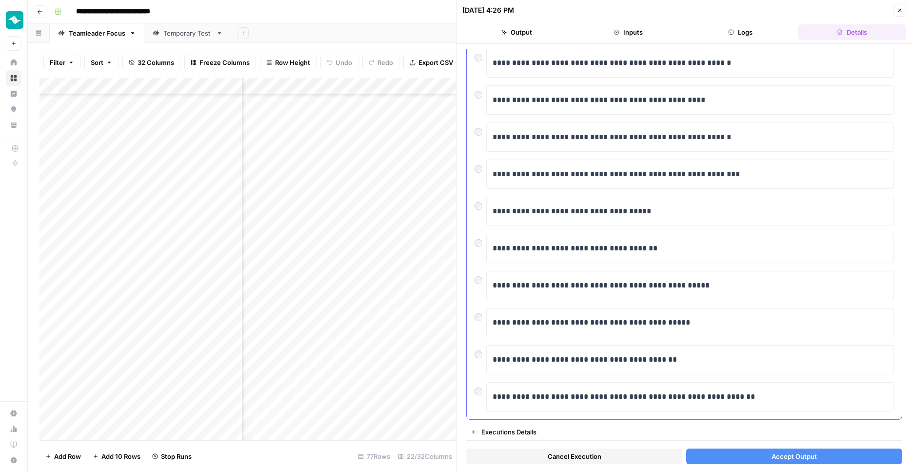
click at [484, 279] on div at bounding box center [481, 278] width 12 height 14
click at [483, 279] on div at bounding box center [481, 278] width 12 height 14
click at [771, 460] on button "Accept Output" at bounding box center [794, 456] width 216 height 16
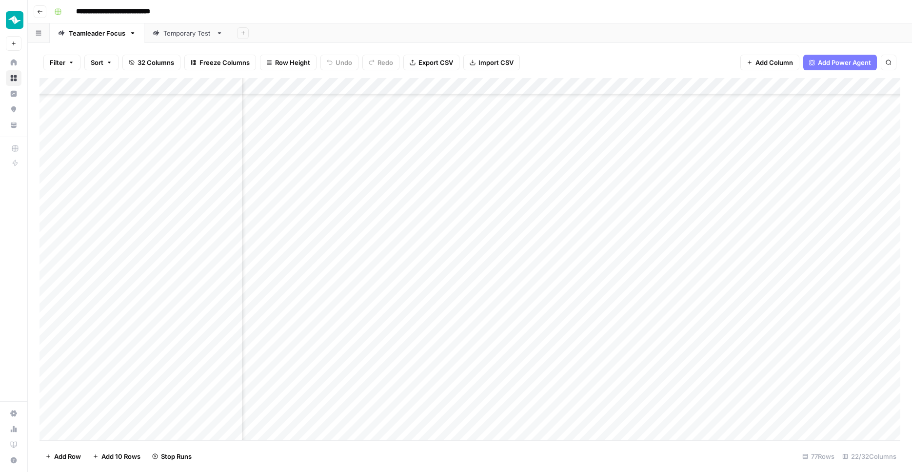
click at [541, 396] on div "Add Column" at bounding box center [470, 260] width 861 height 364
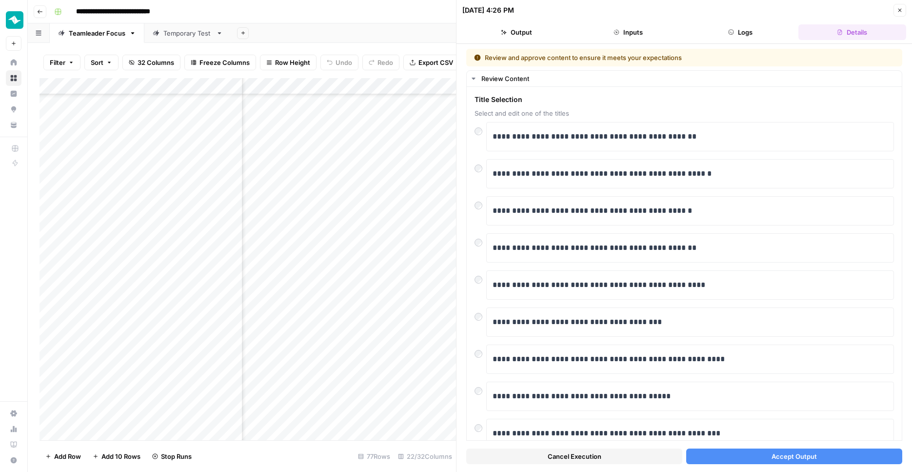
click at [764, 452] on button "Accept Output" at bounding box center [794, 456] width 216 height 16
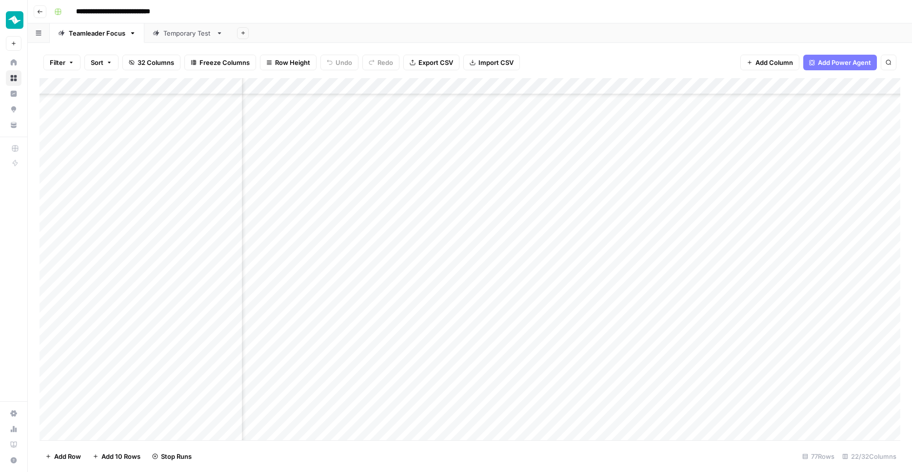
scroll to position [937, 1138]
click at [514, 289] on div "Add Column" at bounding box center [470, 260] width 861 height 364
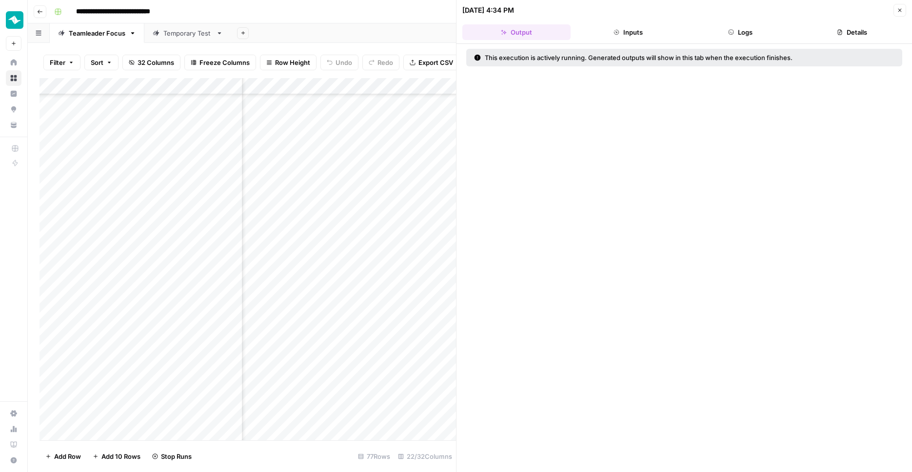
click at [740, 36] on button "Logs" at bounding box center [740, 32] width 108 height 16
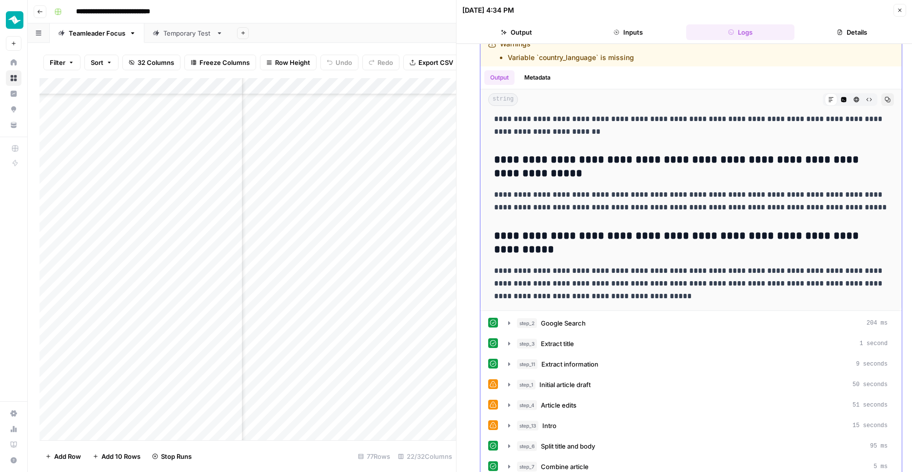
scroll to position [81, 0]
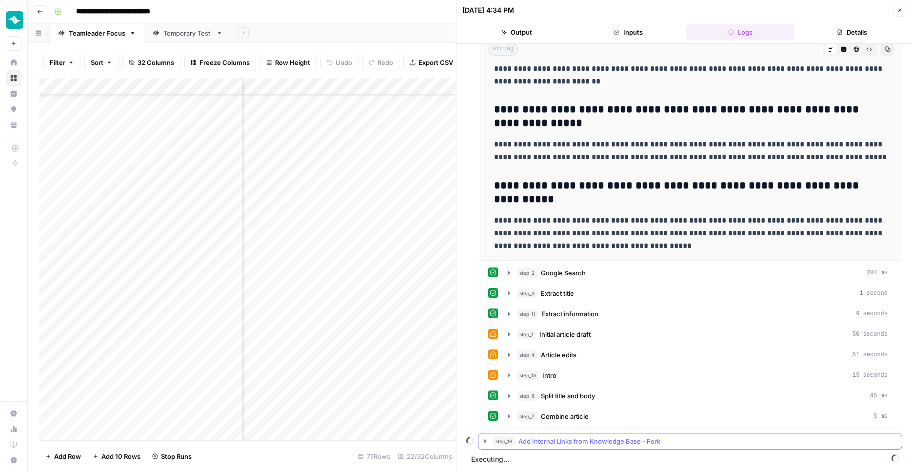
click at [607, 443] on span "Add Internal Links from Knowledge Base - Fork" at bounding box center [590, 441] width 142 height 10
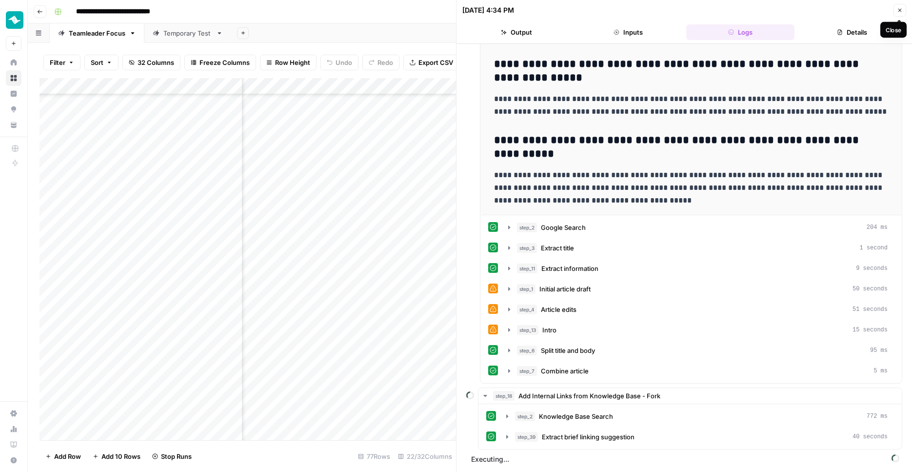
click at [895, 13] on button "Close" at bounding box center [900, 10] width 13 height 13
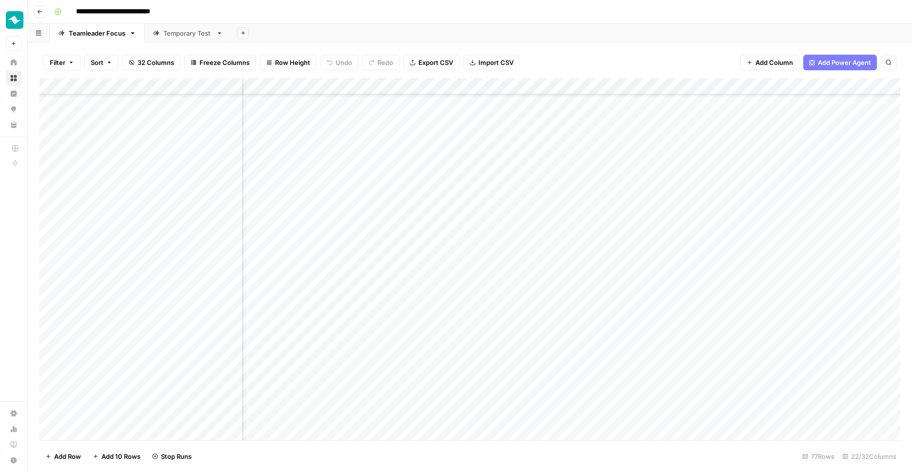
scroll to position [768, 1138]
click at [515, 259] on div "Add Column" at bounding box center [470, 260] width 861 height 364
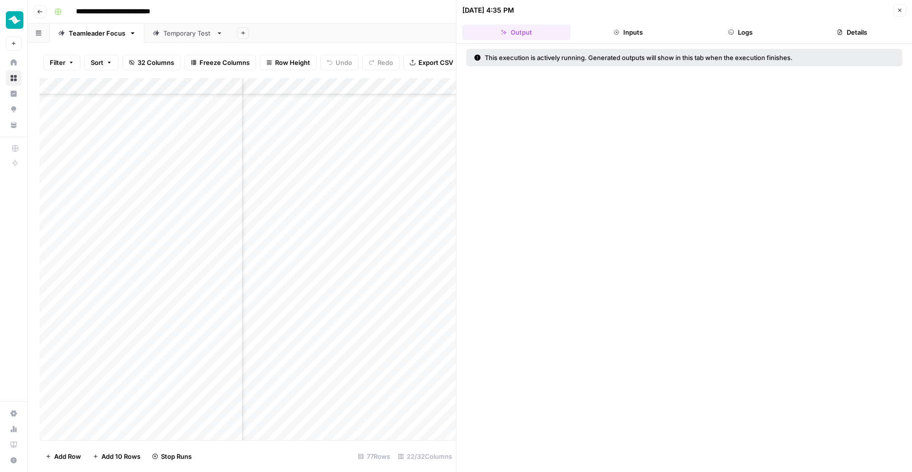
click at [773, 33] on button "Logs" at bounding box center [740, 32] width 108 height 16
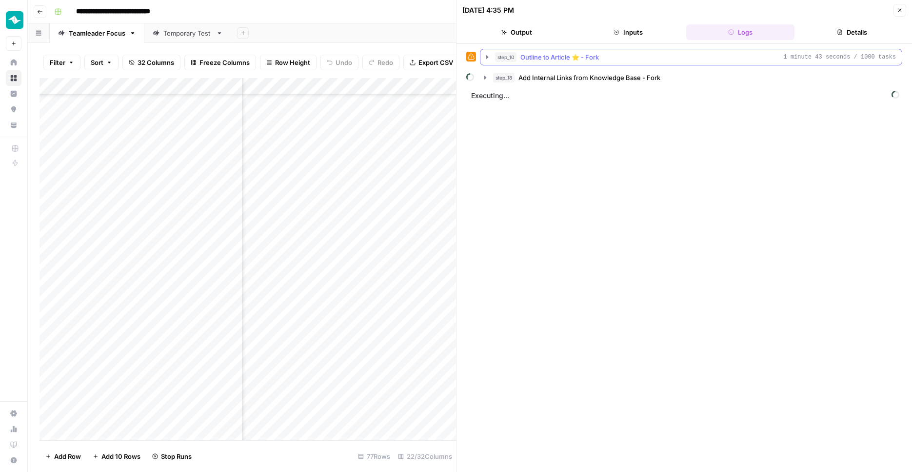
click at [727, 60] on div "step_10 Outline to Article ⭐️ - Fork 1 minute 43 seconds / 1000 tasks" at bounding box center [695, 57] width 401 height 10
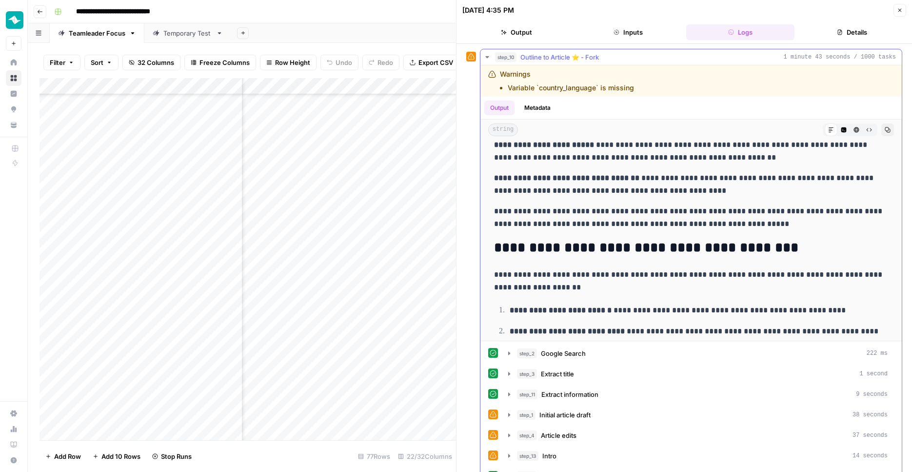
scroll to position [567, 0]
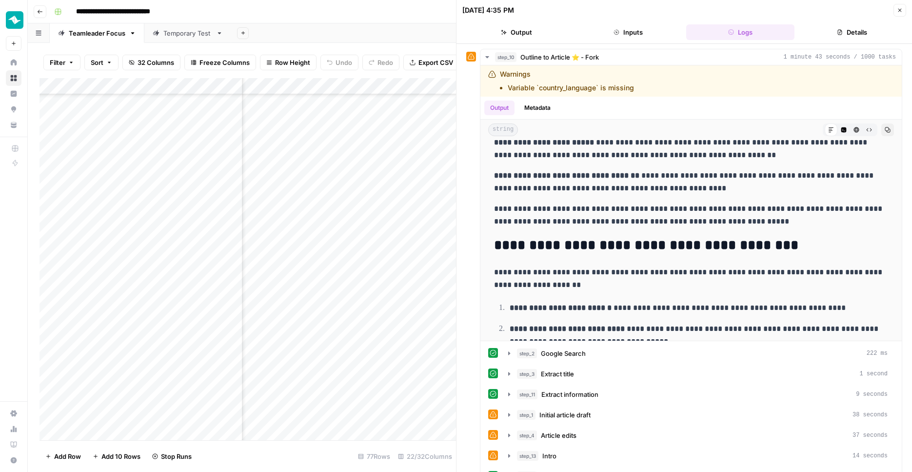
click at [898, 9] on icon "button" at bounding box center [900, 10] width 6 height 6
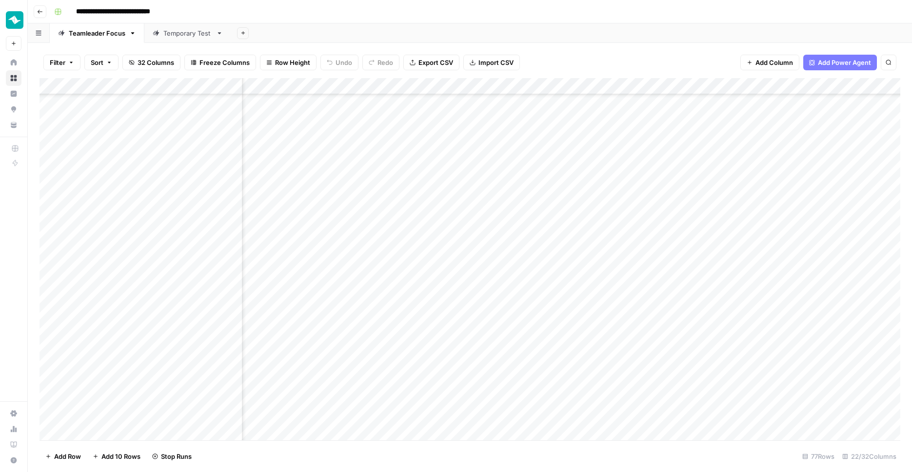
scroll to position [945, 1138]
click at [512, 417] on div "Add Column" at bounding box center [470, 260] width 861 height 364
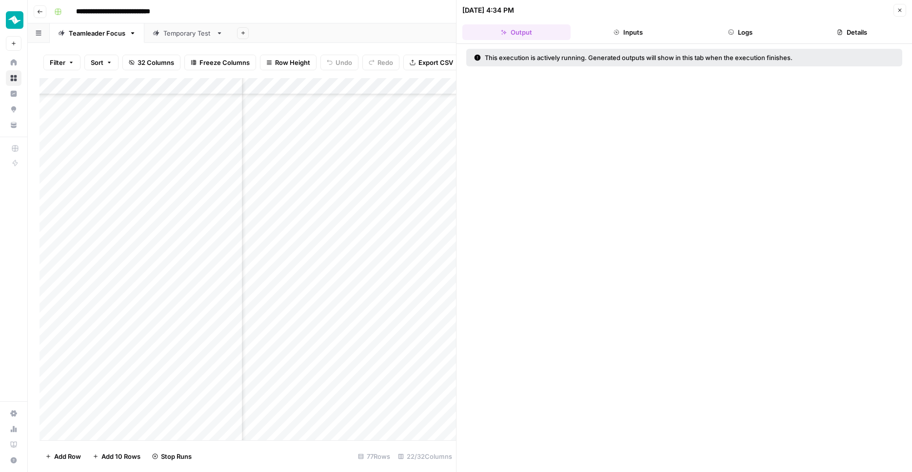
click at [749, 34] on button "Logs" at bounding box center [740, 32] width 108 height 16
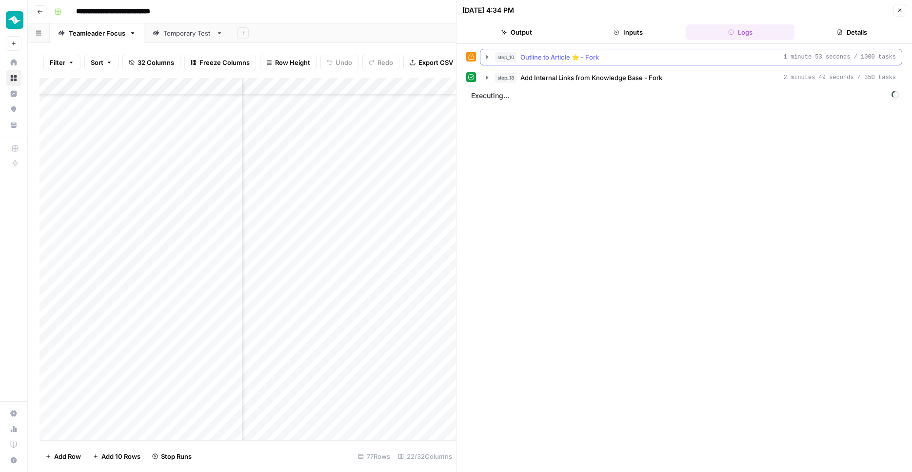
click at [694, 56] on div "step_10 Outline to Article ⭐️ - Fork 1 minute 53 seconds / 1000 tasks" at bounding box center [695, 57] width 401 height 10
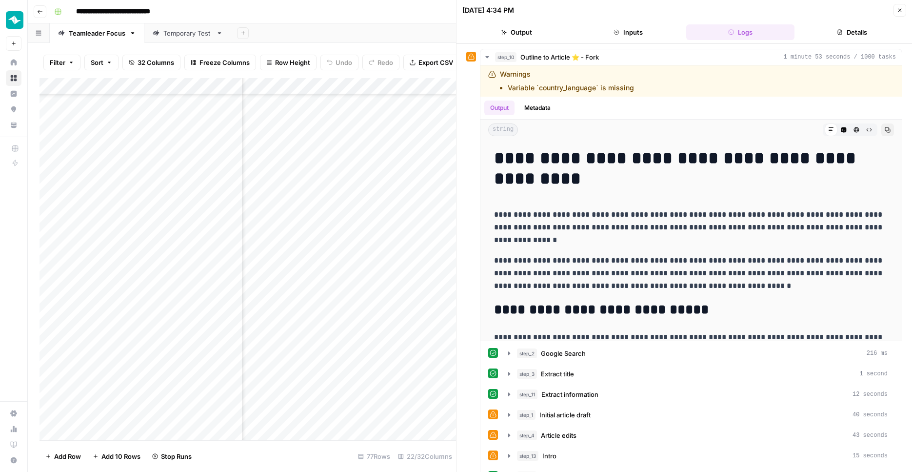
click at [903, 13] on button "Close" at bounding box center [900, 10] width 13 height 13
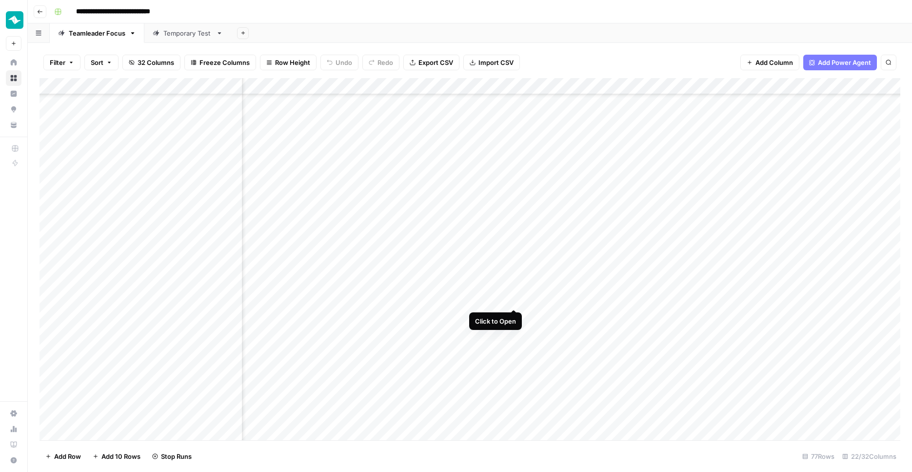
click at [514, 299] on div "Add Column" at bounding box center [470, 260] width 861 height 364
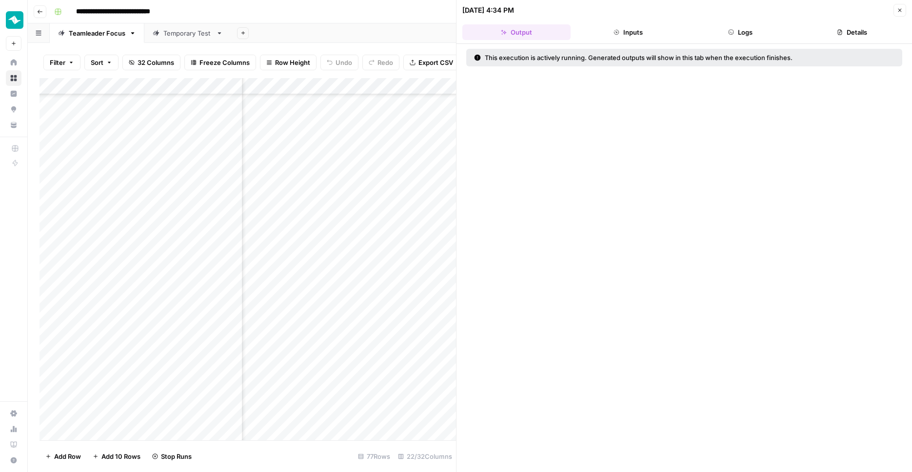
click at [747, 35] on button "Logs" at bounding box center [740, 32] width 108 height 16
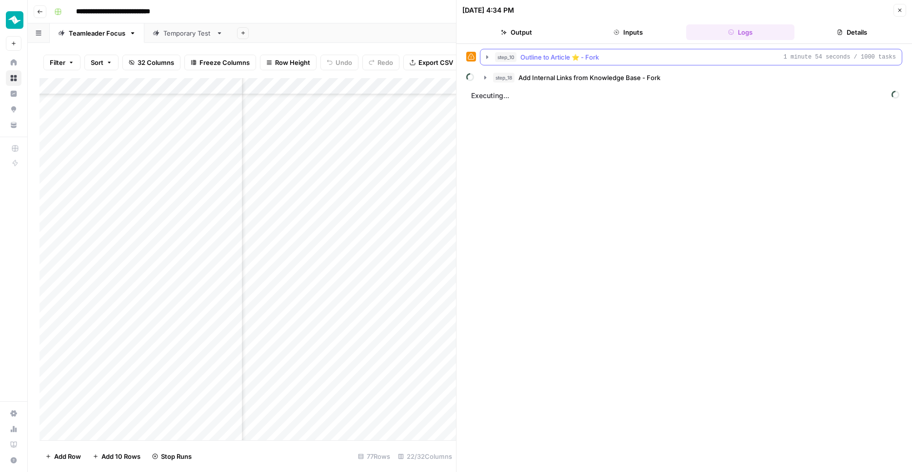
click at [703, 59] on div "step_10 Outline to Article ⭐️ - Fork 1 minute 54 seconds / 1000 tasks" at bounding box center [695, 57] width 401 height 10
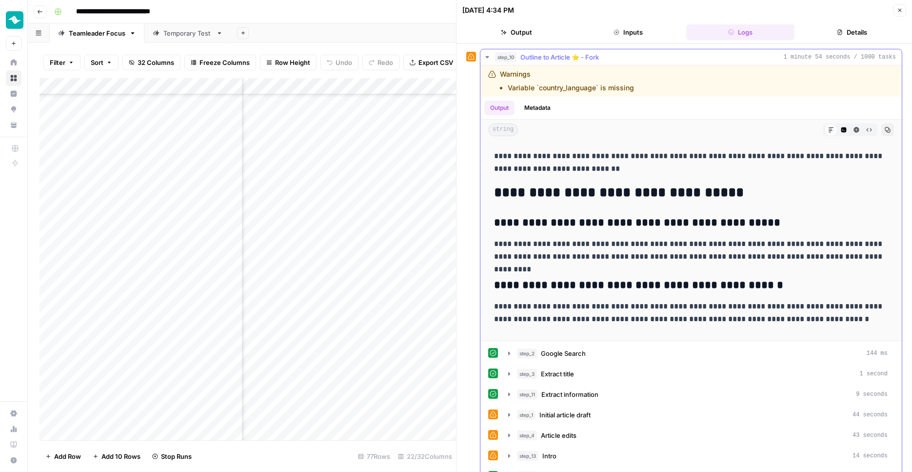
scroll to position [1593, 0]
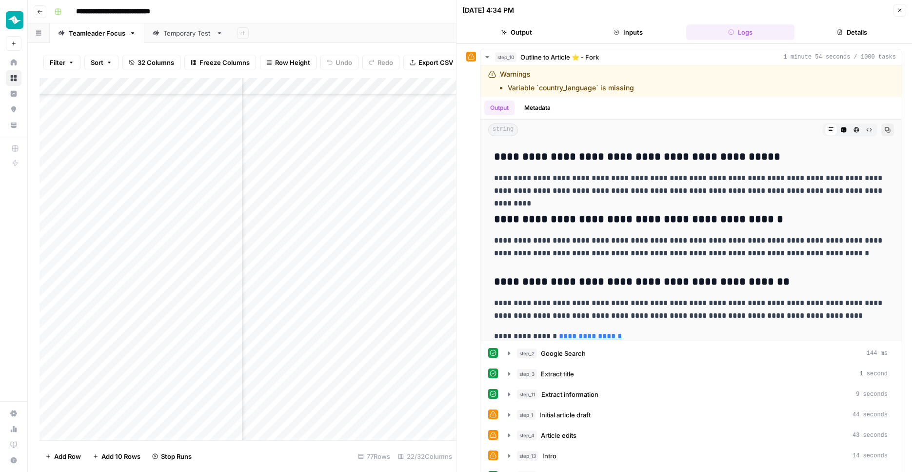
click at [900, 11] on icon "button" at bounding box center [900, 10] width 6 height 6
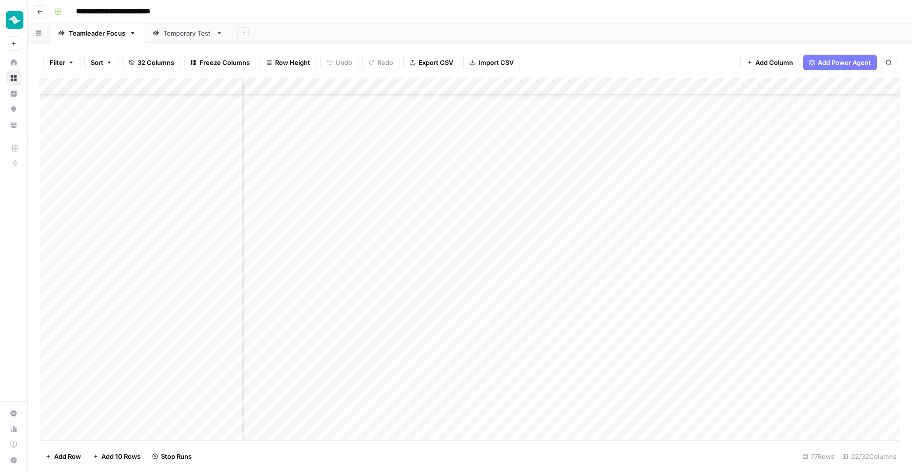
scroll to position [813, 992]
